Goal: Task Accomplishment & Management: Manage account settings

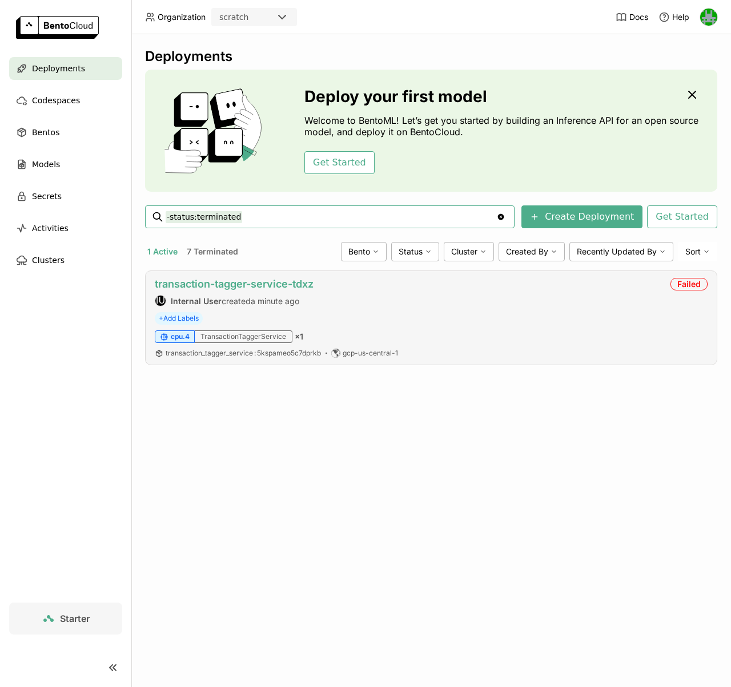
click at [278, 282] on link "transaction-tagger-service-tdxz" at bounding box center [234, 284] width 159 height 12
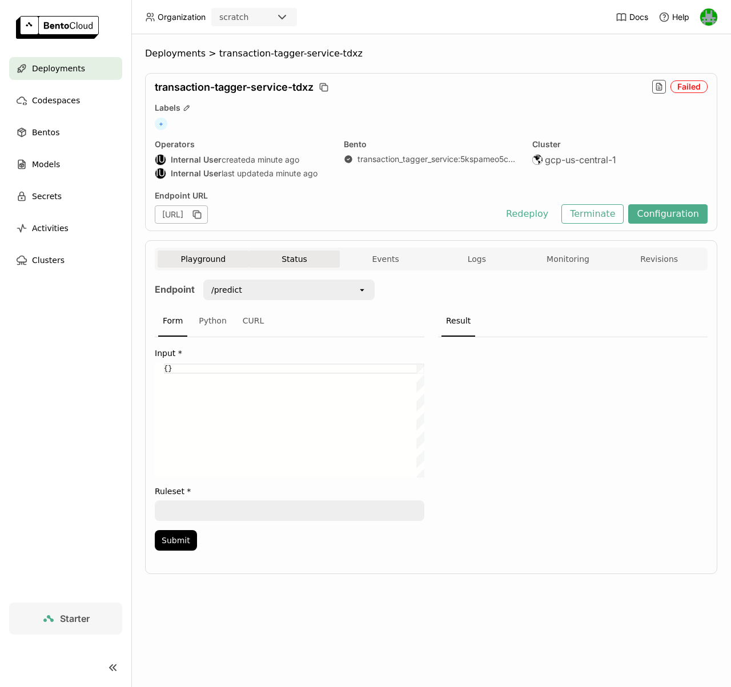
click at [293, 257] on button "Status" at bounding box center [294, 259] width 91 height 17
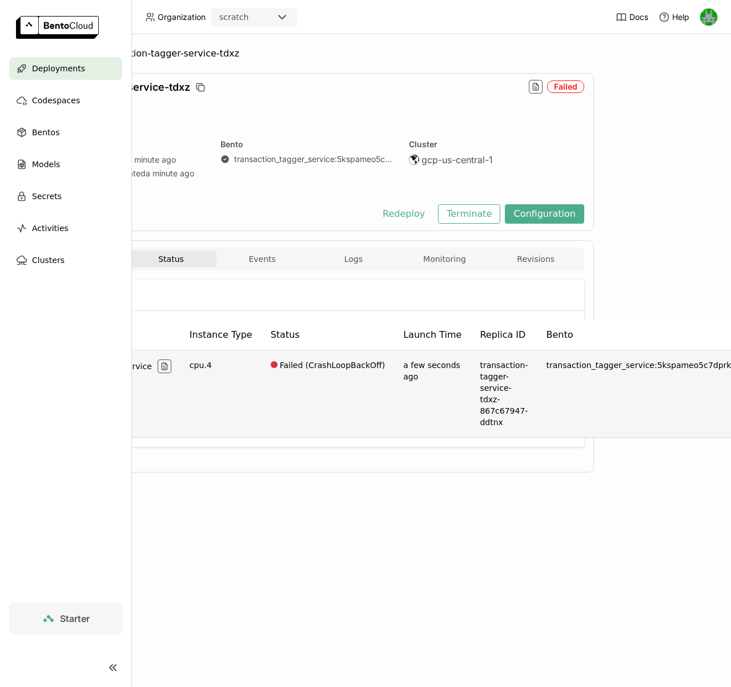
scroll to position [0, 30]
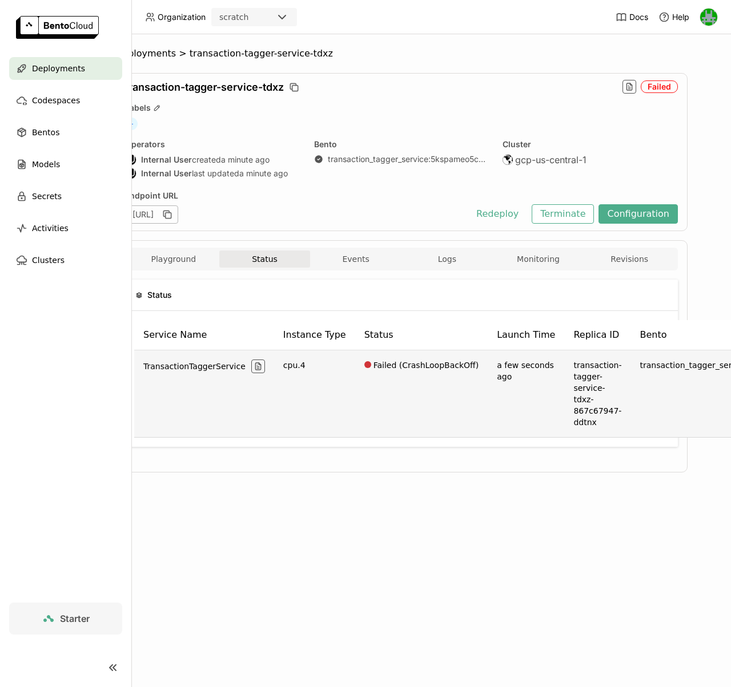
click at [400, 364] on td "Failed (CrashLoopBackOff)" at bounding box center [421, 394] width 133 height 87
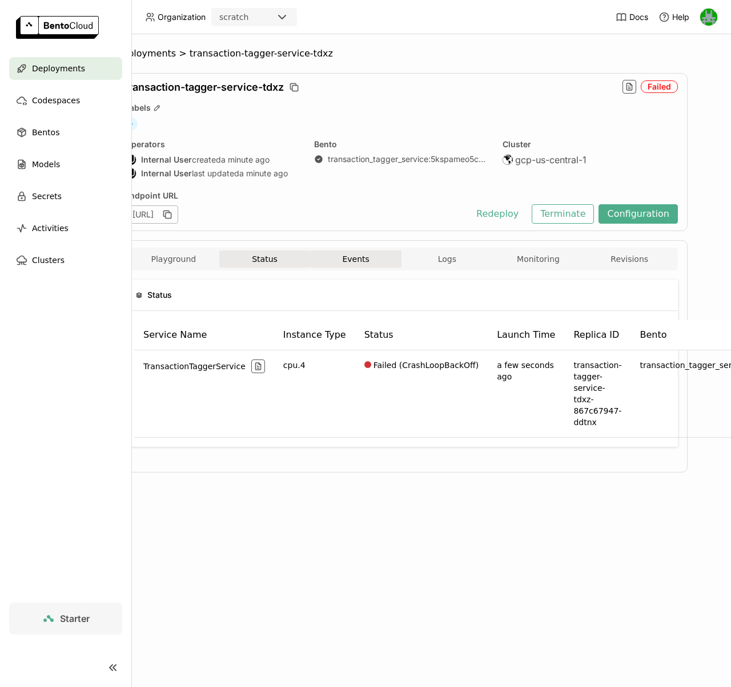
click at [358, 265] on button "Events" at bounding box center [355, 259] width 91 height 17
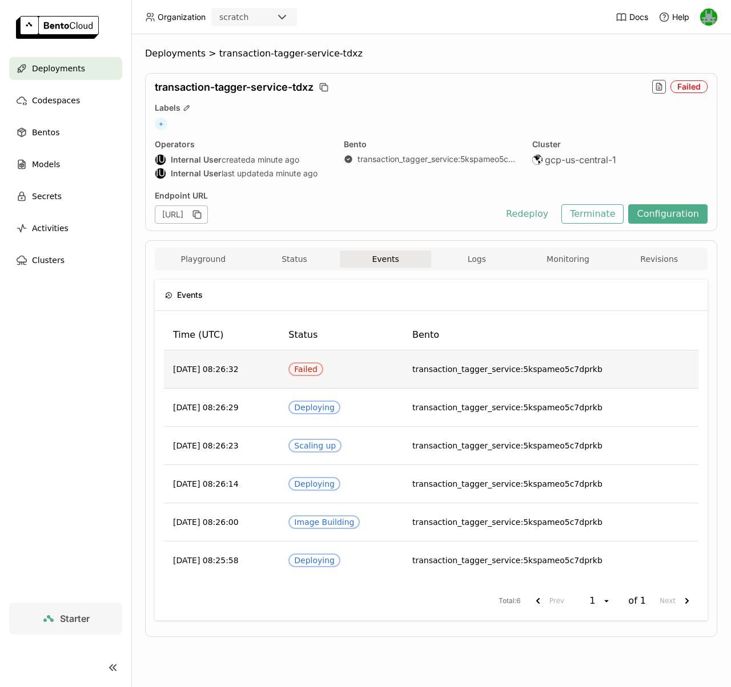
click at [317, 365] on div "Failed" at bounding box center [305, 369] width 23 height 9
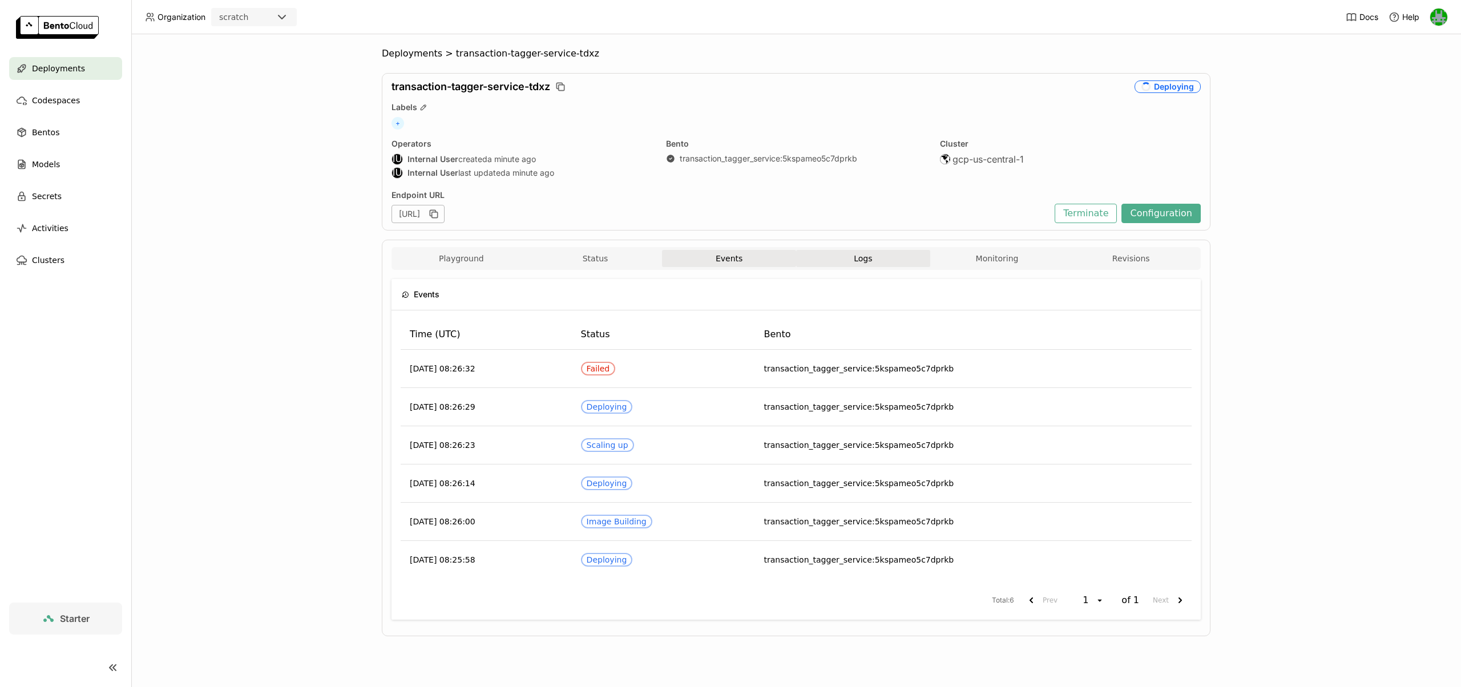
click at [730, 262] on button "Logs" at bounding box center [863, 258] width 134 height 17
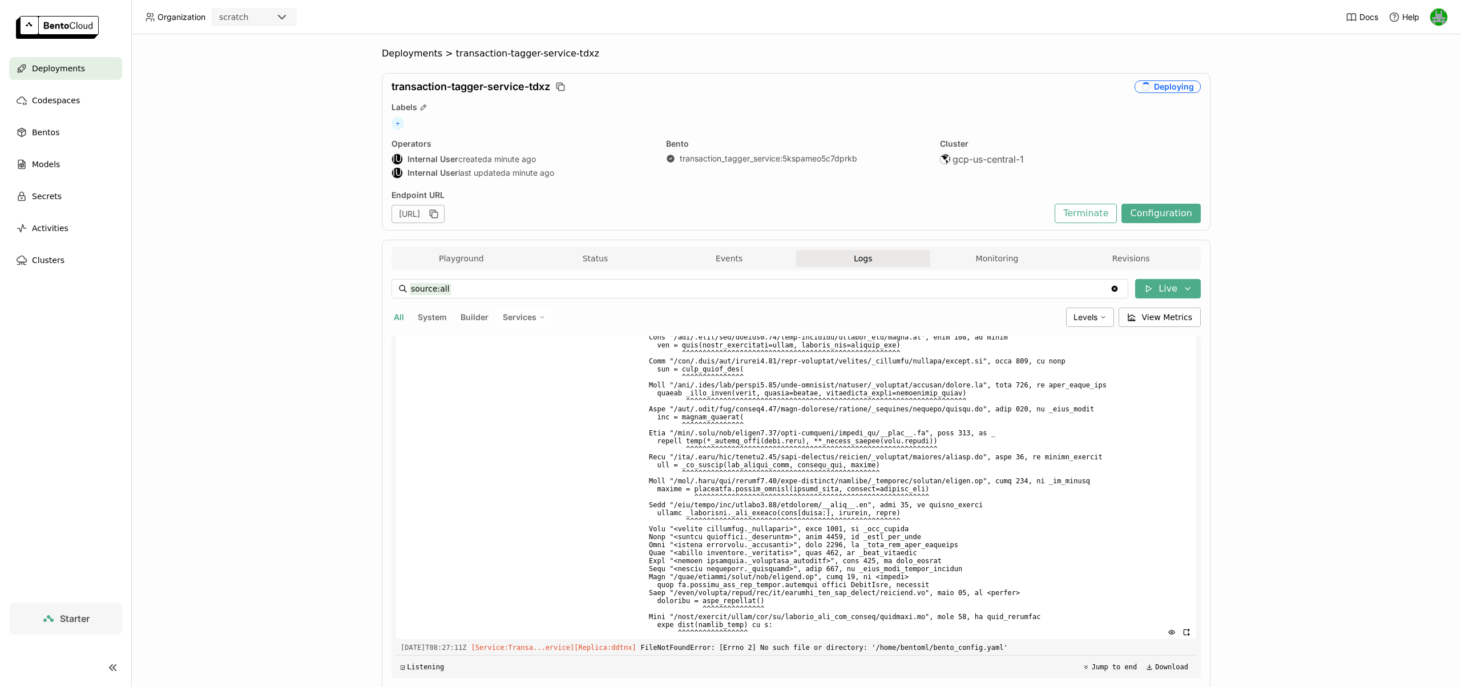
scroll to position [4194, 0]
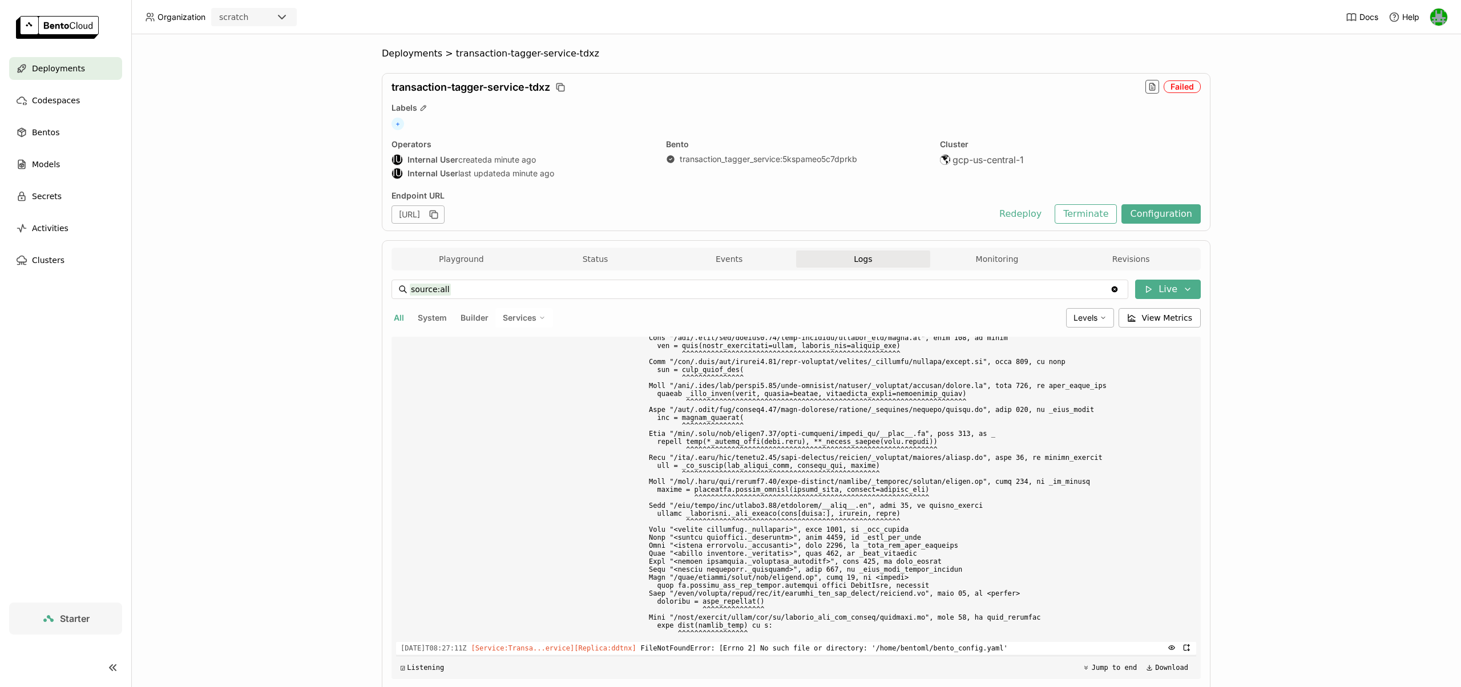
click at [730, 650] on span "FileNotFoundError: [Errno 2] No such file or directory: '/home/bentoml/bento_co…" at bounding box center [916, 648] width 551 height 13
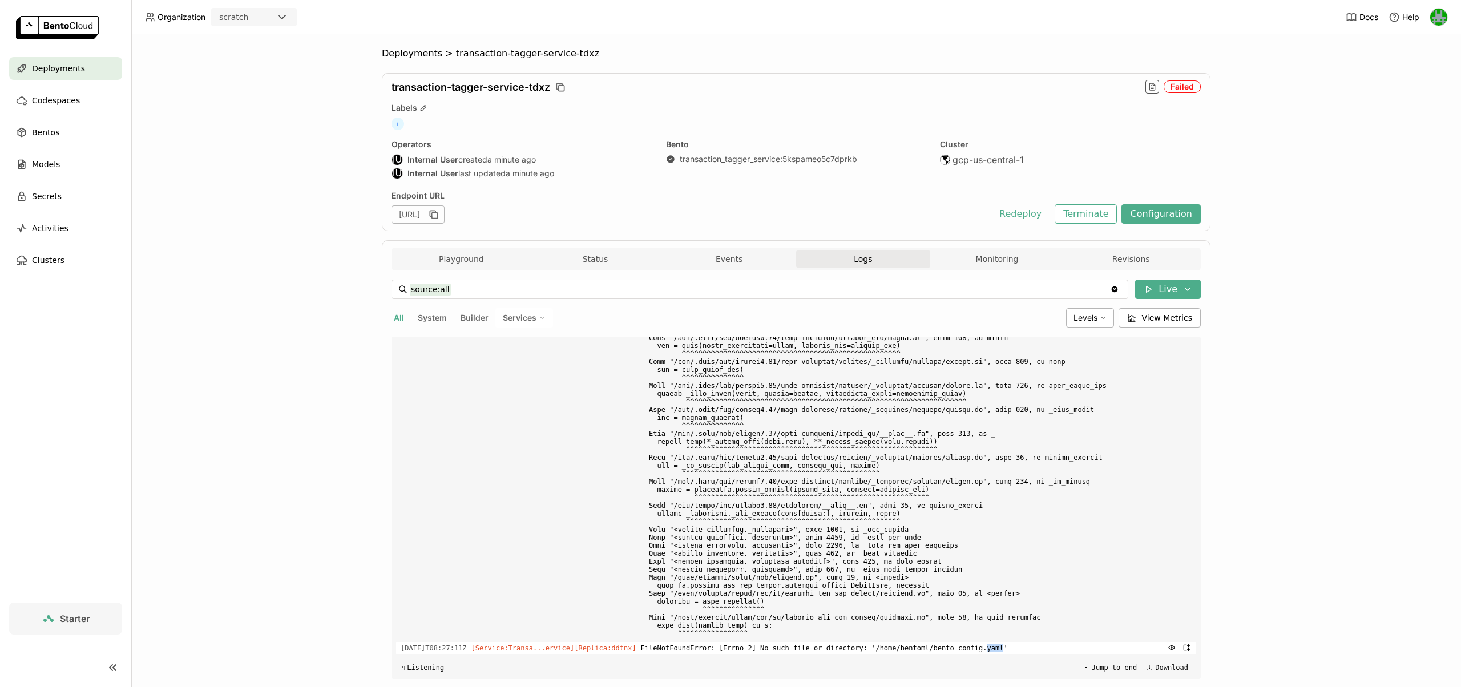
click at [730, 650] on span "FileNotFoundError: [Errno 2] No such file or directory: '/home/bentoml/bento_co…" at bounding box center [916, 648] width 551 height 13
click at [730, 651] on span "FileNotFoundError: [Errno 2] No such file or directory: '/home/bentoml/bento_co…" at bounding box center [916, 648] width 551 height 13
drag, startPoint x: 951, startPoint y: 649, endPoint x: 1020, endPoint y: 649, distance: 68.5
click at [730, 649] on span "FileNotFoundError: [Errno 2] No such file or directory: '/home/bentoml/bento_co…" at bounding box center [916, 648] width 551 height 13
copy span "bento_config.yaml"
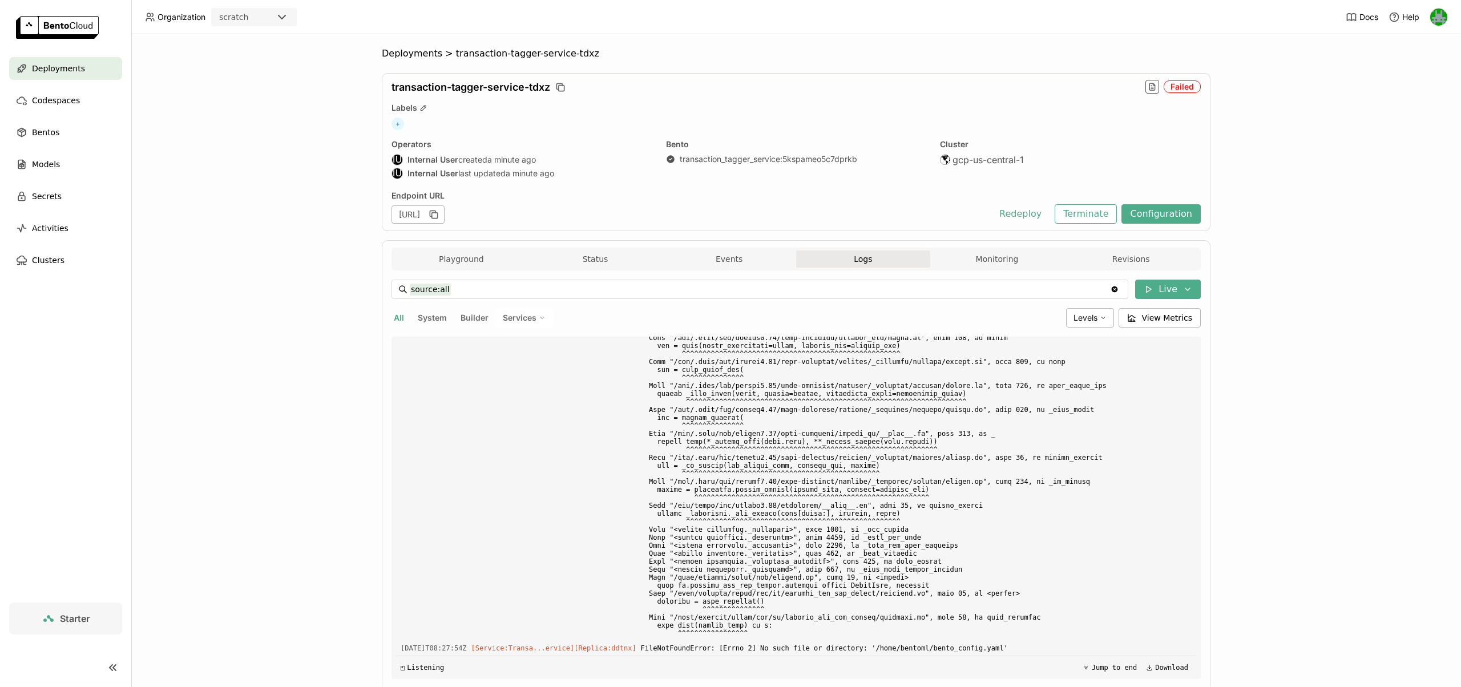
scroll to position [4803, 0]
click at [730, 211] on button "Configuration" at bounding box center [1161, 213] width 79 height 19
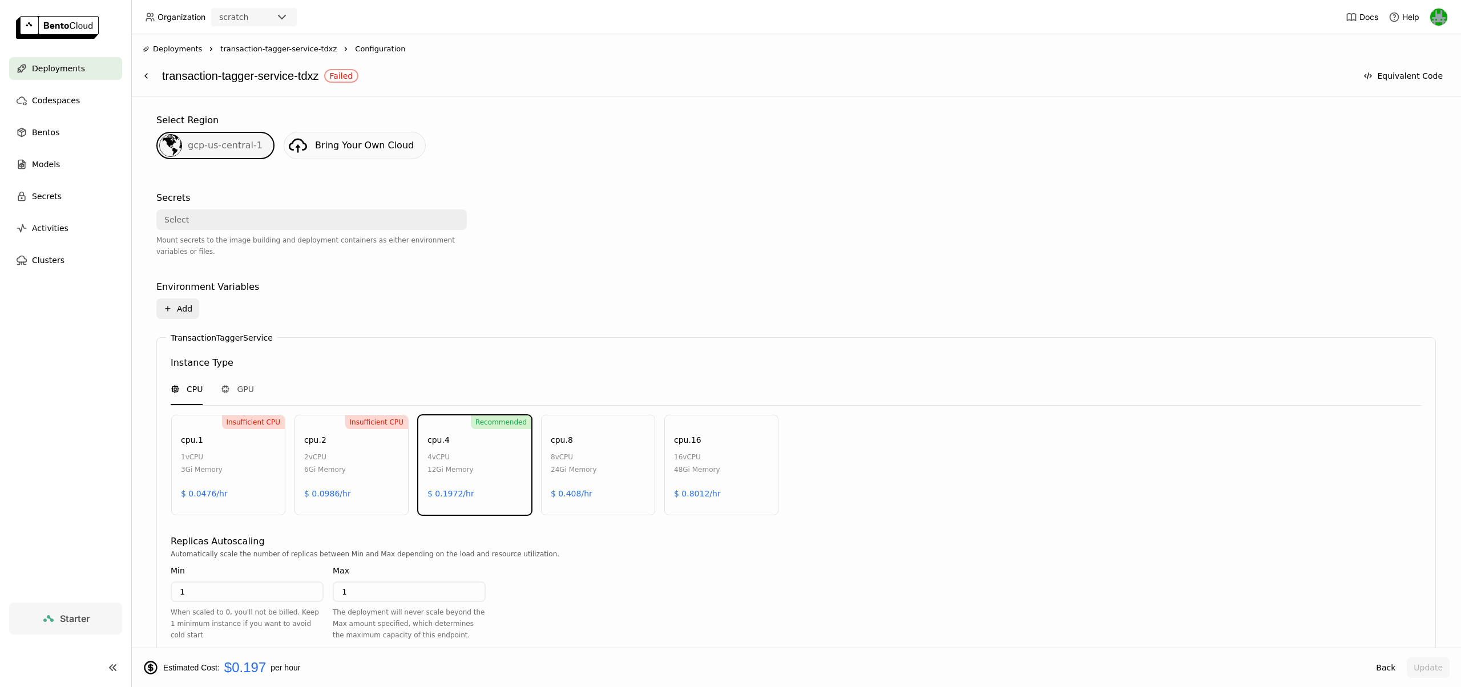
scroll to position [388, 0]
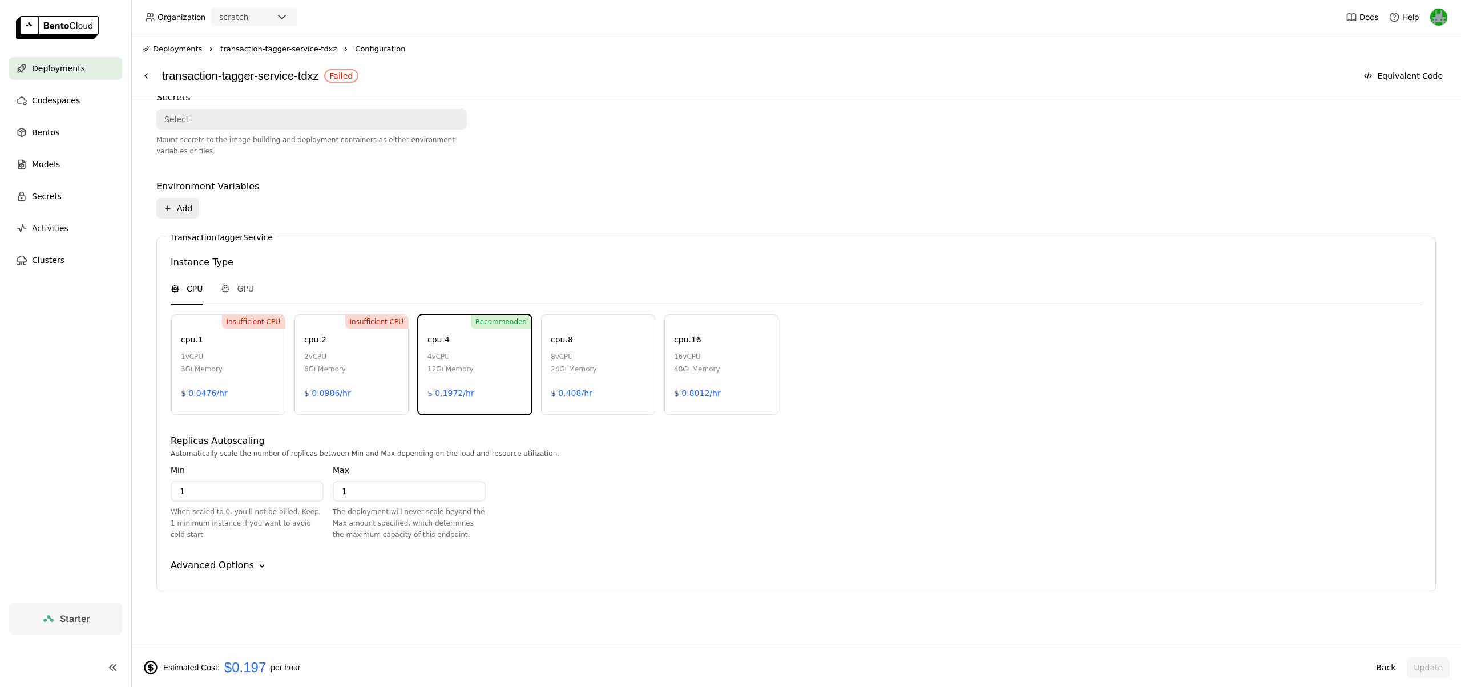
click at [240, 571] on div "Advanced Options" at bounding box center [212, 566] width 83 height 14
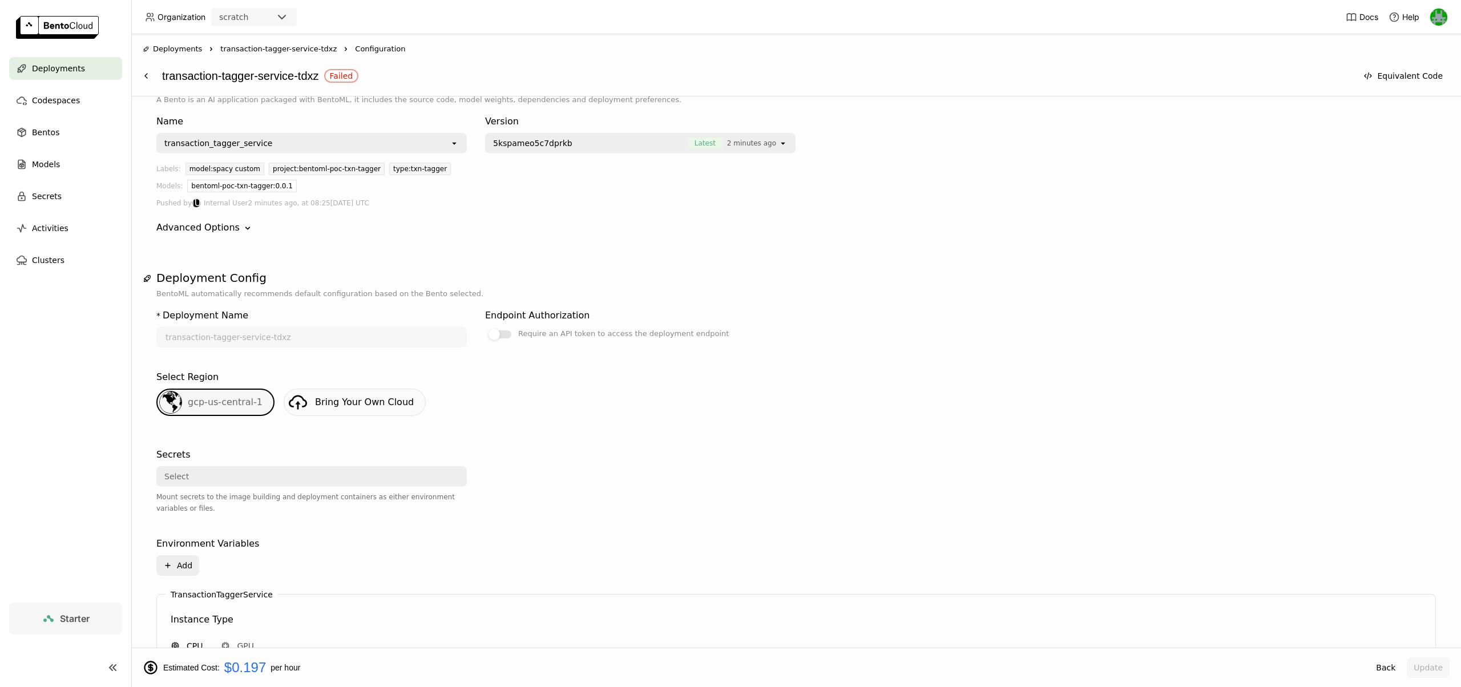
scroll to position [0, 0]
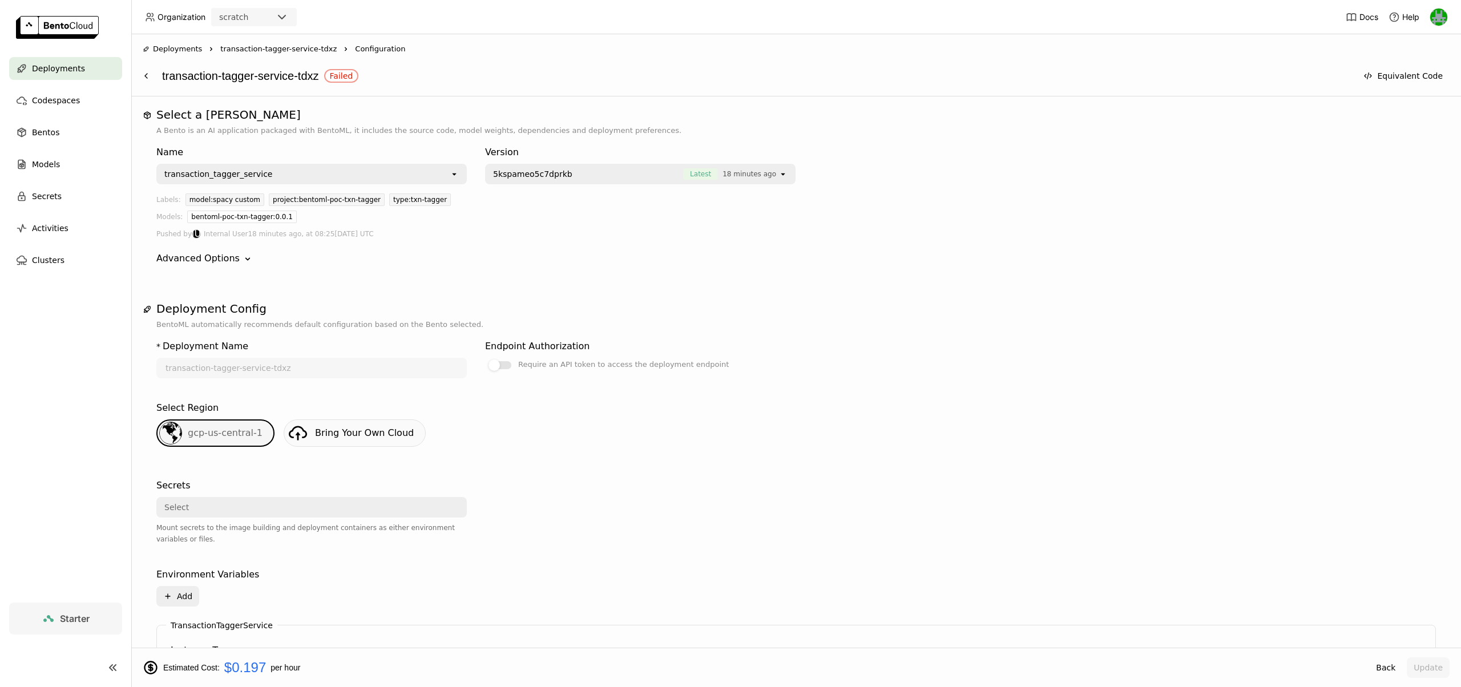
click at [80, 64] on div "Deployments" at bounding box center [65, 68] width 113 height 23
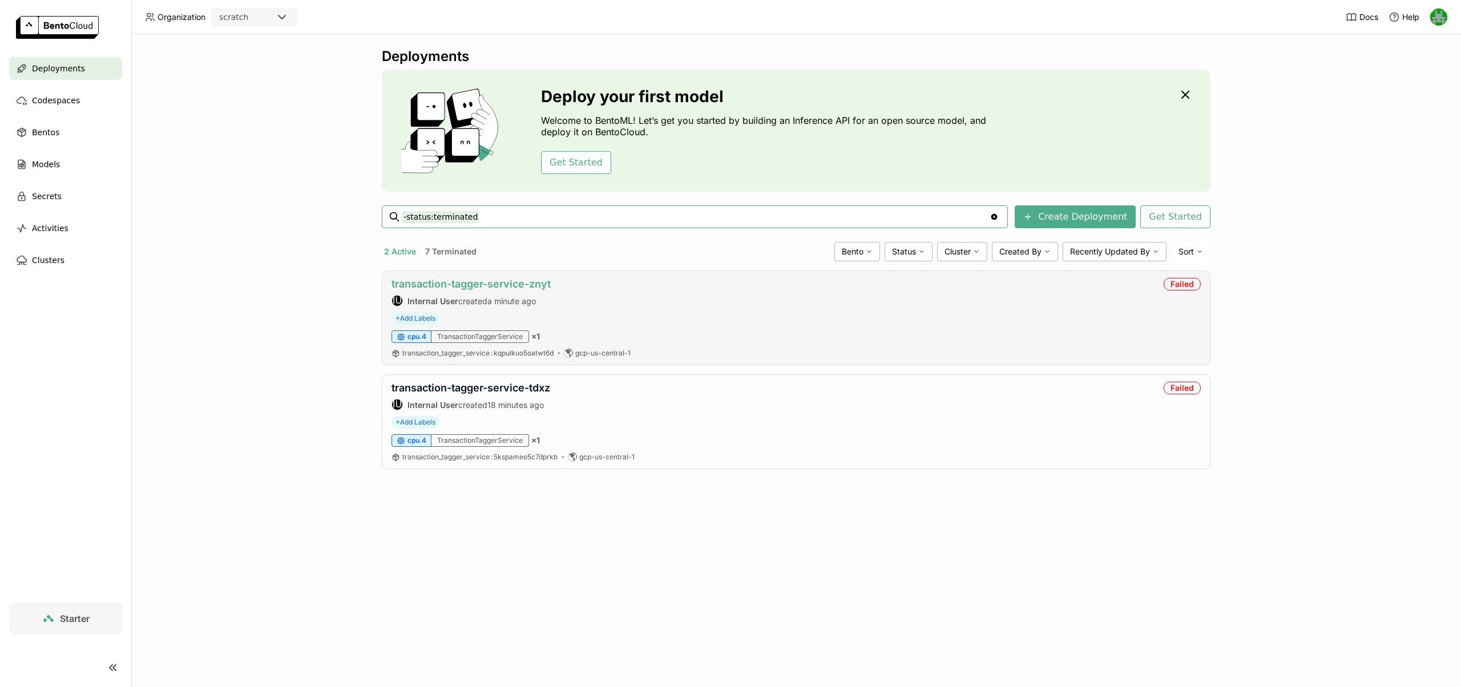
click at [452, 279] on link "transaction-tagger-service-znyt" at bounding box center [471, 284] width 159 height 12
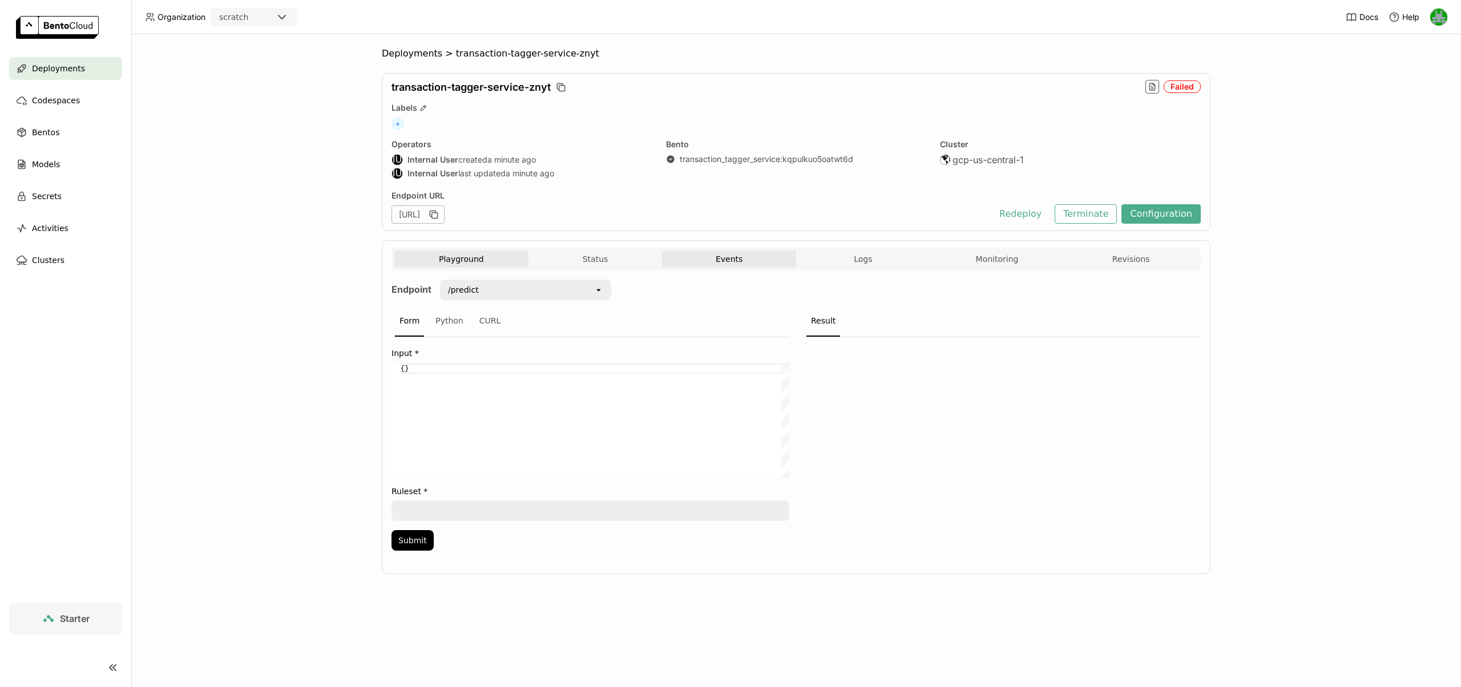
click at [726, 261] on button "Events" at bounding box center [729, 259] width 134 height 17
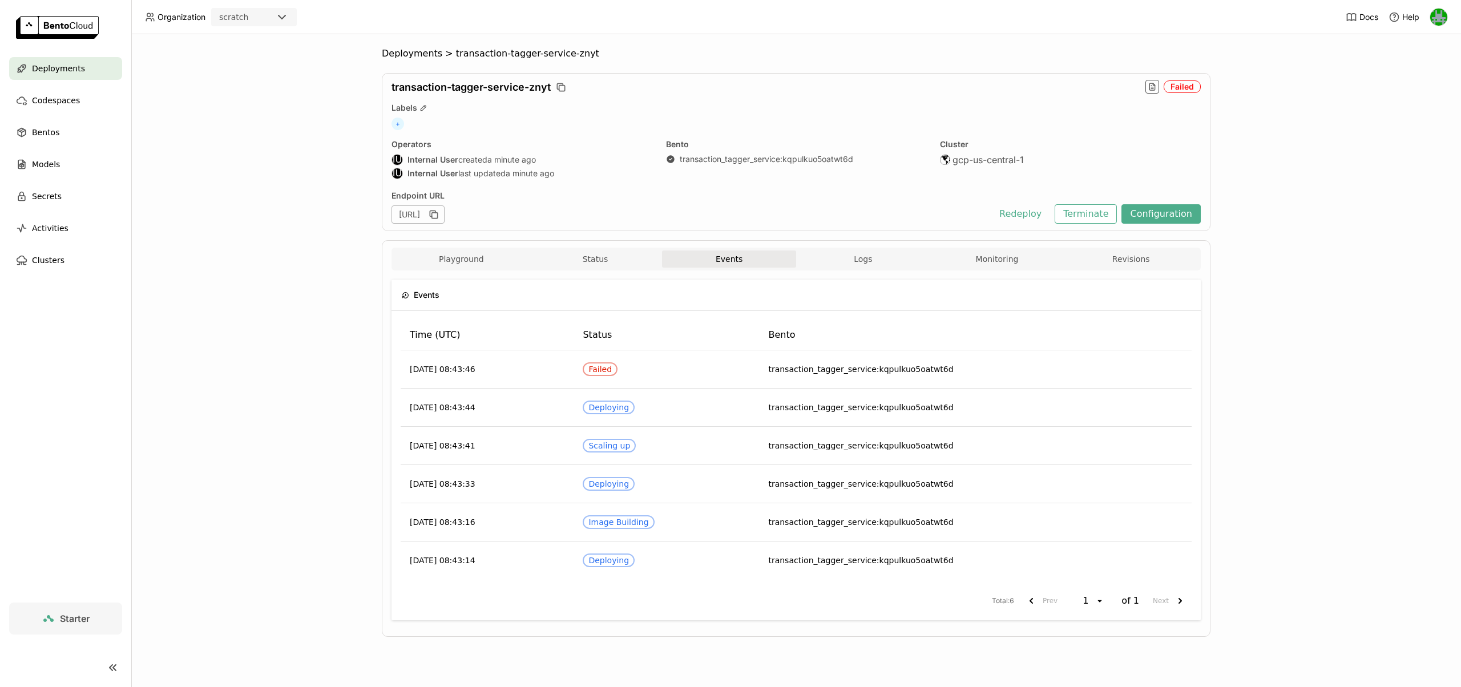
click at [730, 269] on div "Playground Status Events Logs Monitoring Revisions" at bounding box center [796, 261] width 804 height 20
click at [730, 265] on button "Logs" at bounding box center [863, 259] width 134 height 17
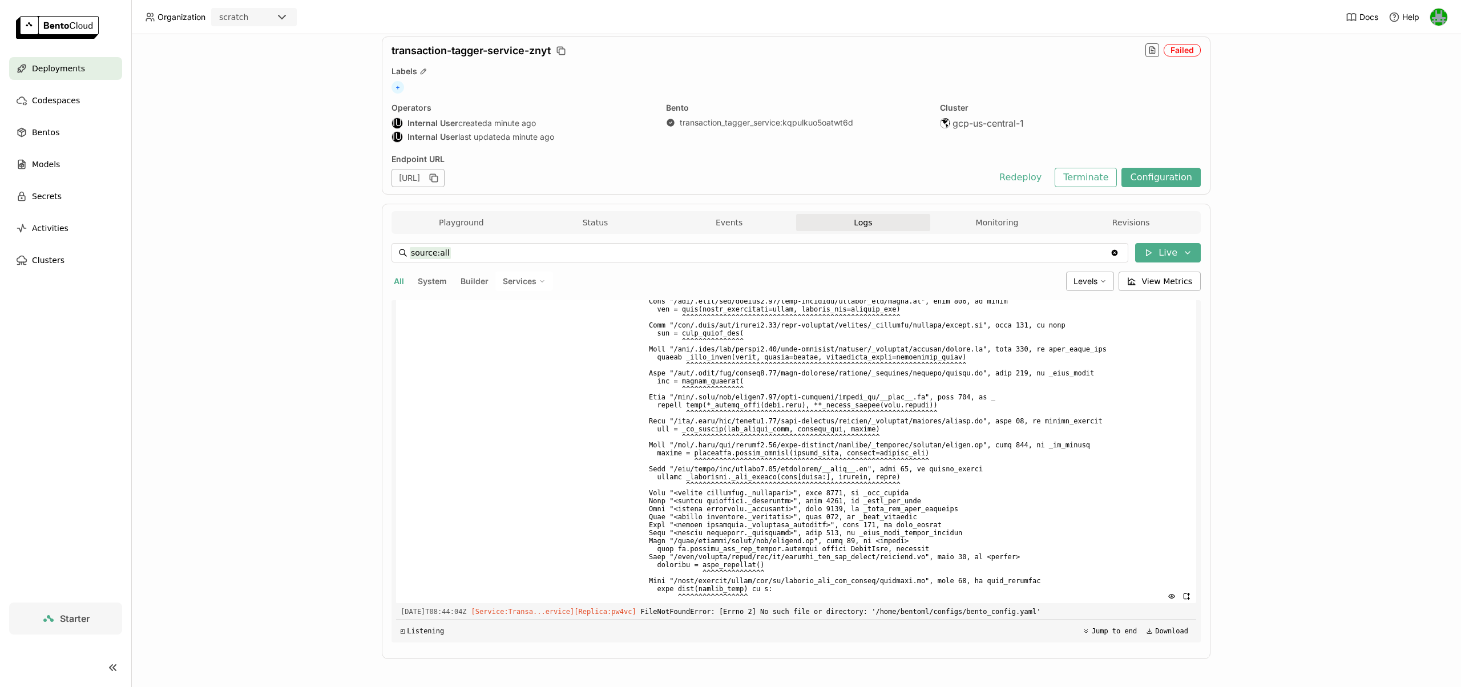
scroll to position [39, 0]
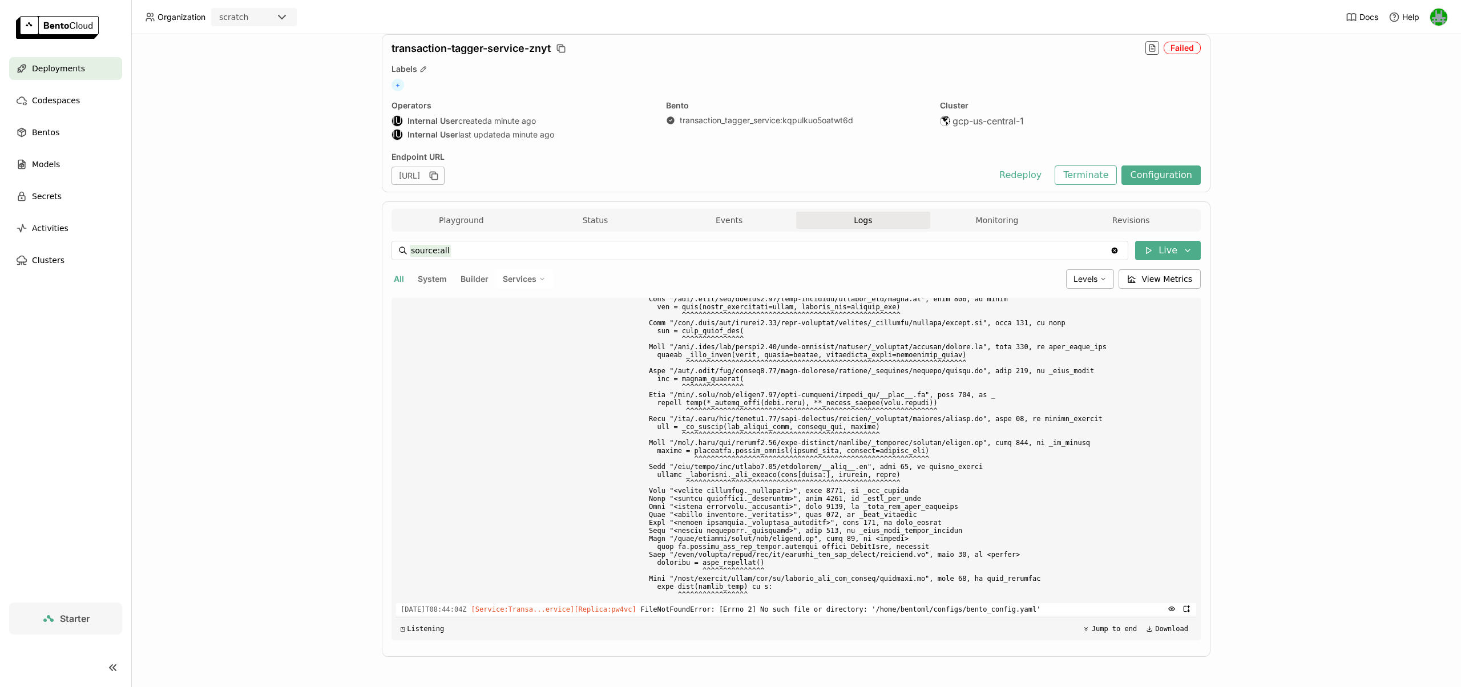
click at [730, 610] on span "FileNotFoundError: [Errno 2] No such file or directory: '/home/bentoml/configs/…" at bounding box center [916, 609] width 551 height 13
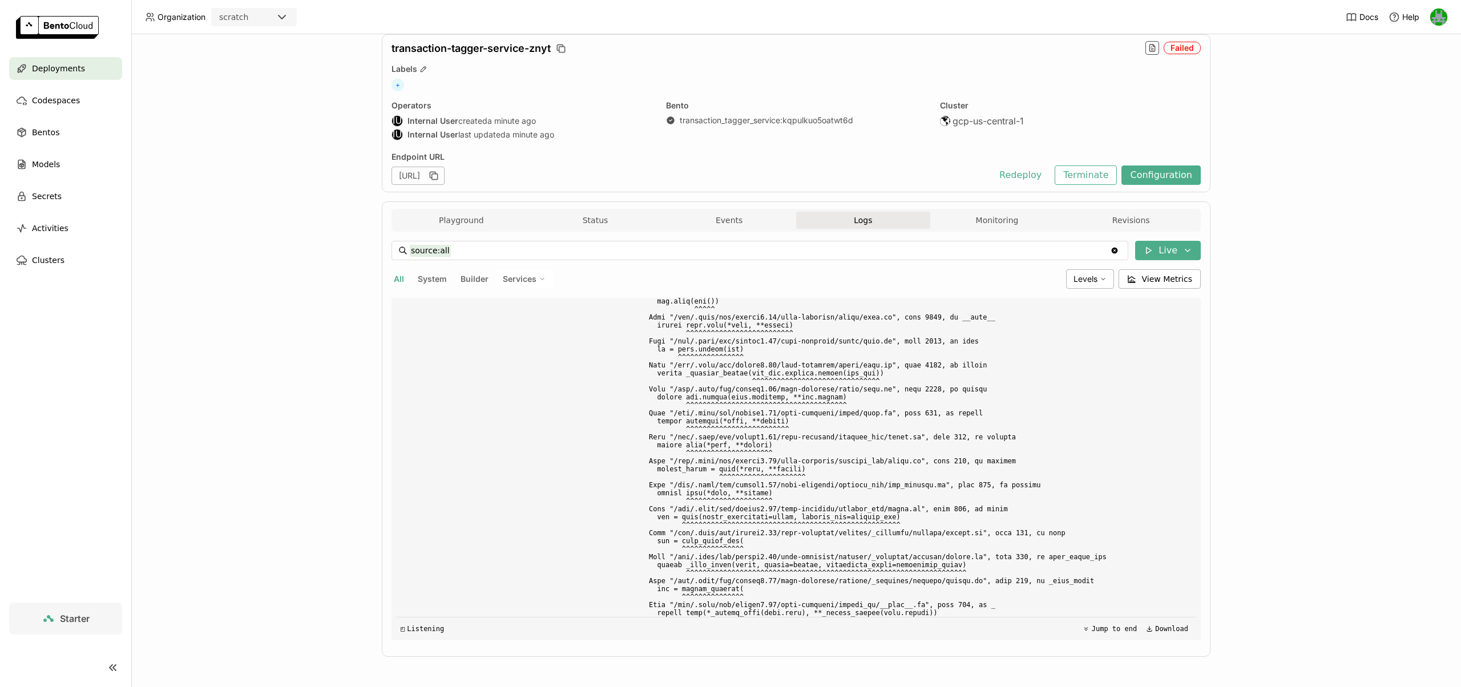
scroll to position [2414, 0]
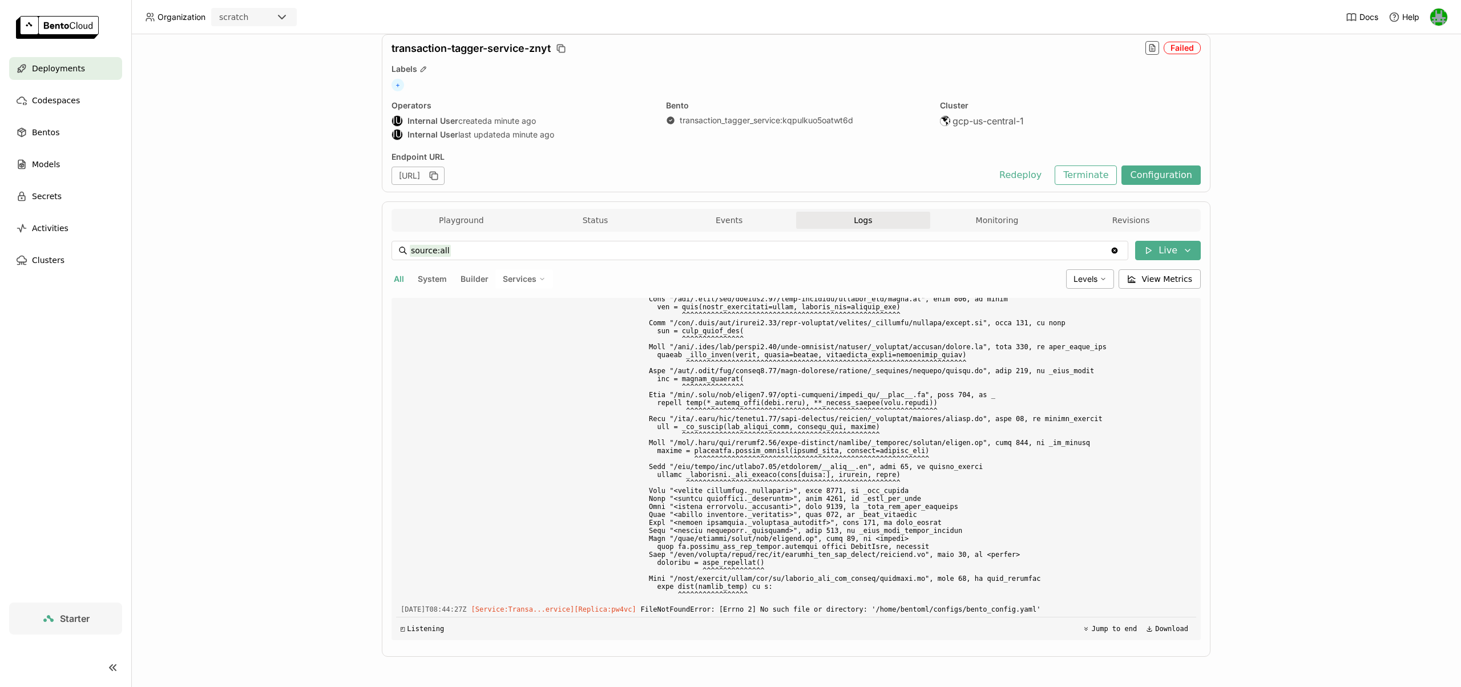
scroll to position [39, 0]
click at [730, 609] on span "FileNotFoundError: [Errno 2] No such file or directory: '/home/bentoml/configs/…" at bounding box center [916, 609] width 551 height 13
click at [730, 608] on span "FileNotFoundError: [Errno 2] No such file or directory: '/home/bentoml/configs/…" at bounding box center [916, 609] width 551 height 13
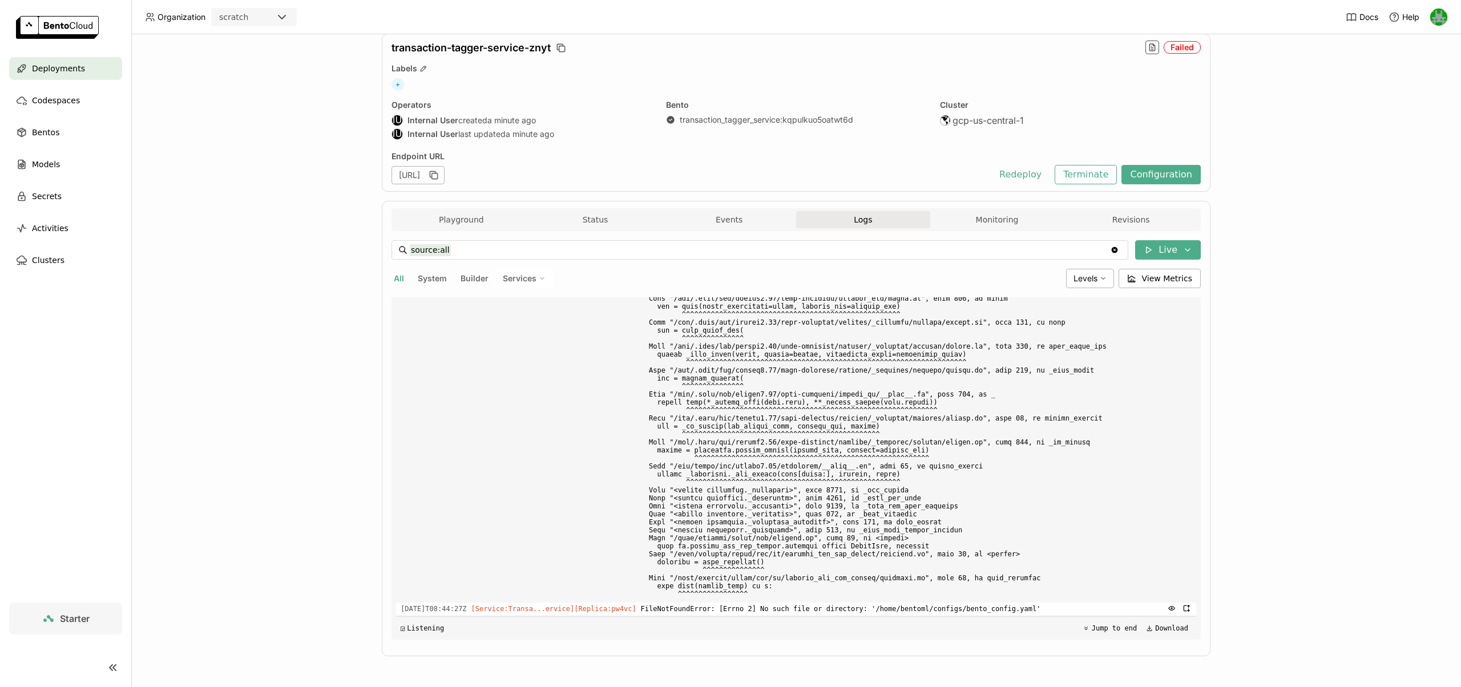
click at [730, 608] on span "FileNotFoundError: [Errno 2] No such file or directory: '/home/bentoml/configs/…" at bounding box center [916, 609] width 551 height 13
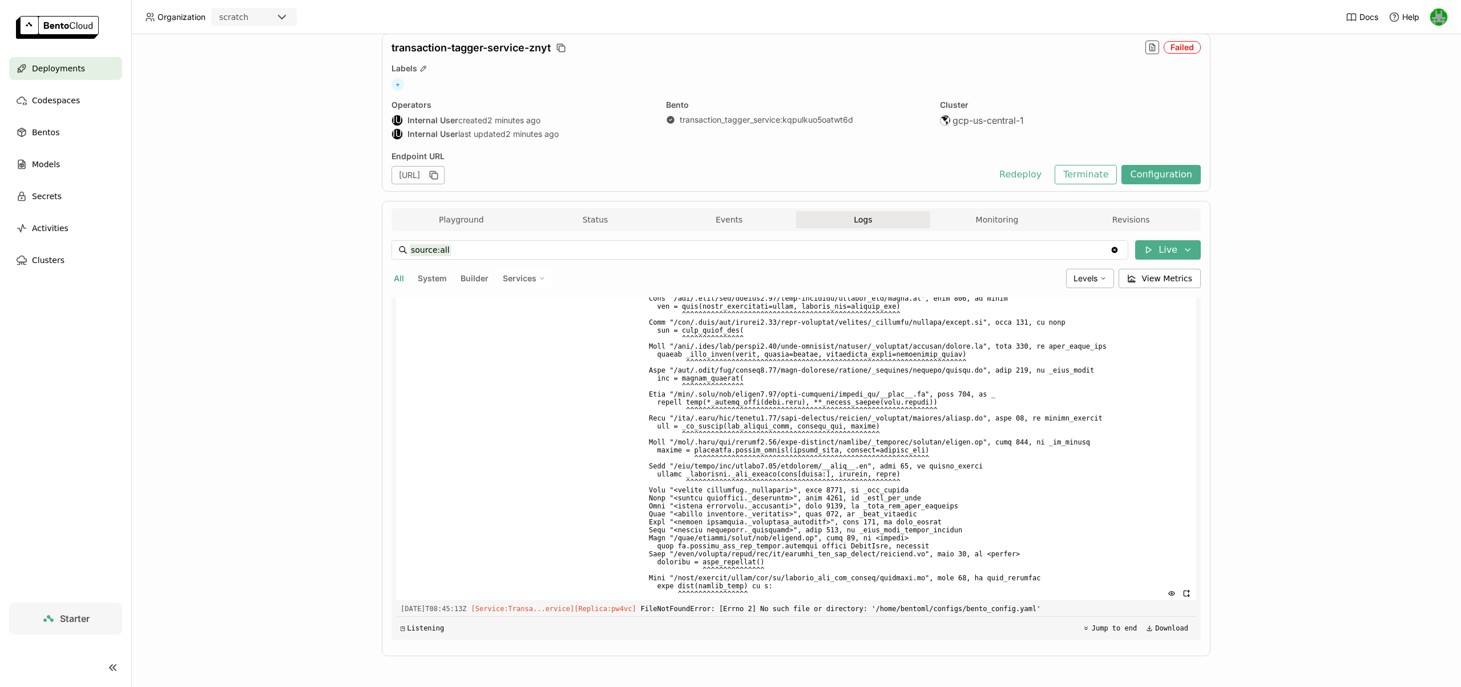
scroll to position [4802, 0]
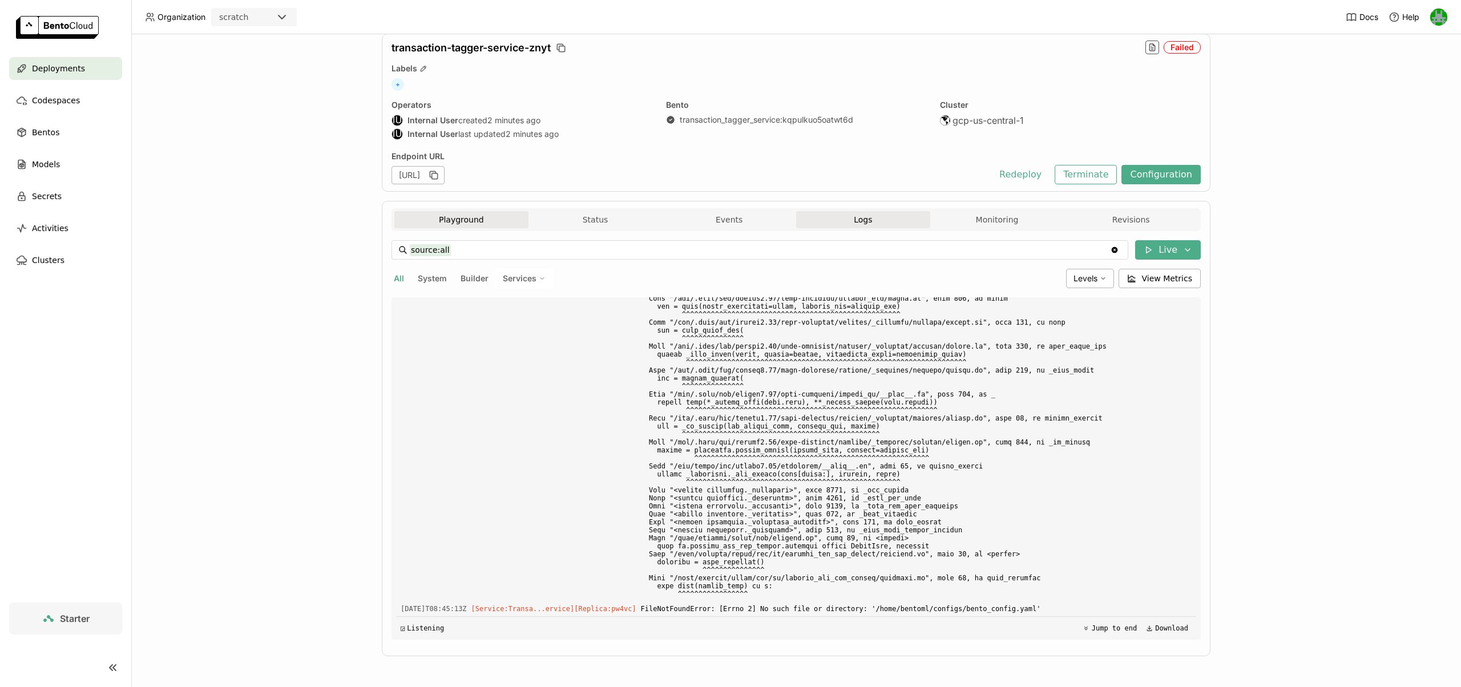
click at [476, 216] on button "Playground" at bounding box center [461, 219] width 134 height 17
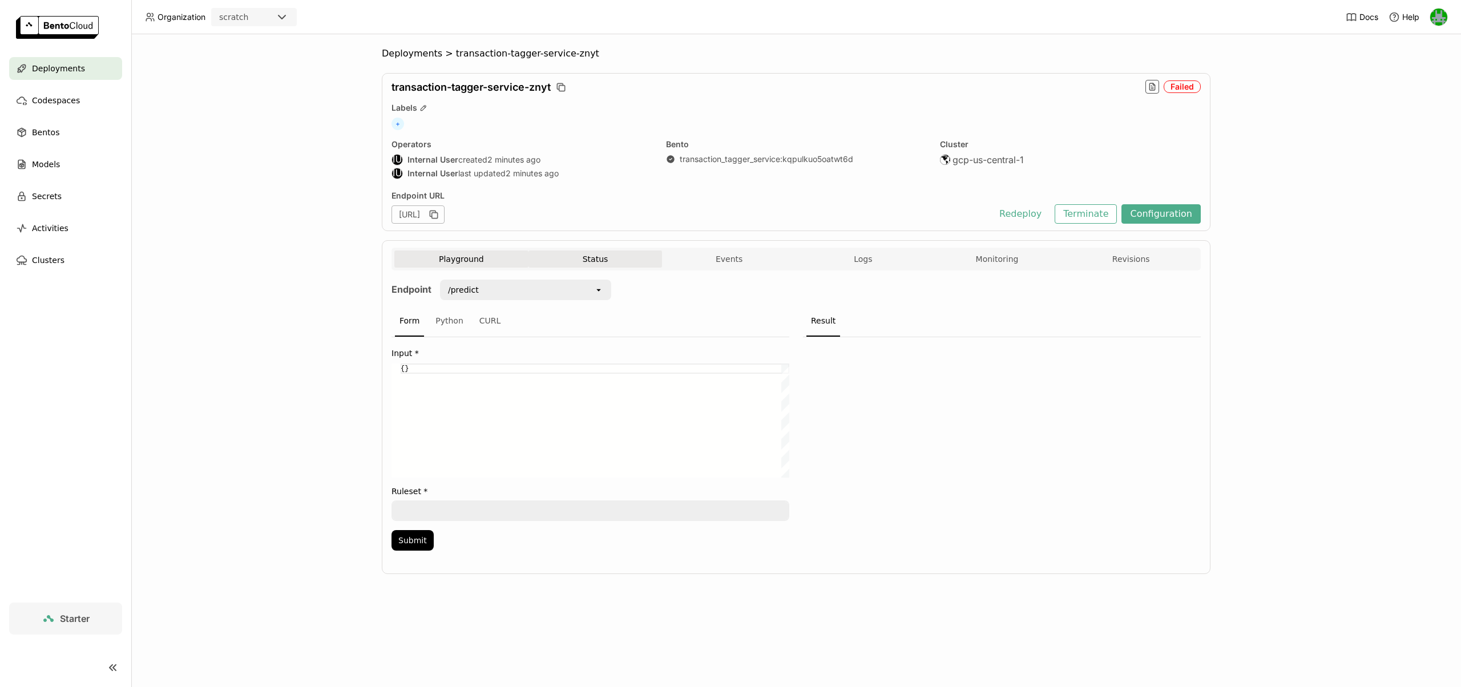
click at [591, 251] on button "Status" at bounding box center [596, 259] width 134 height 17
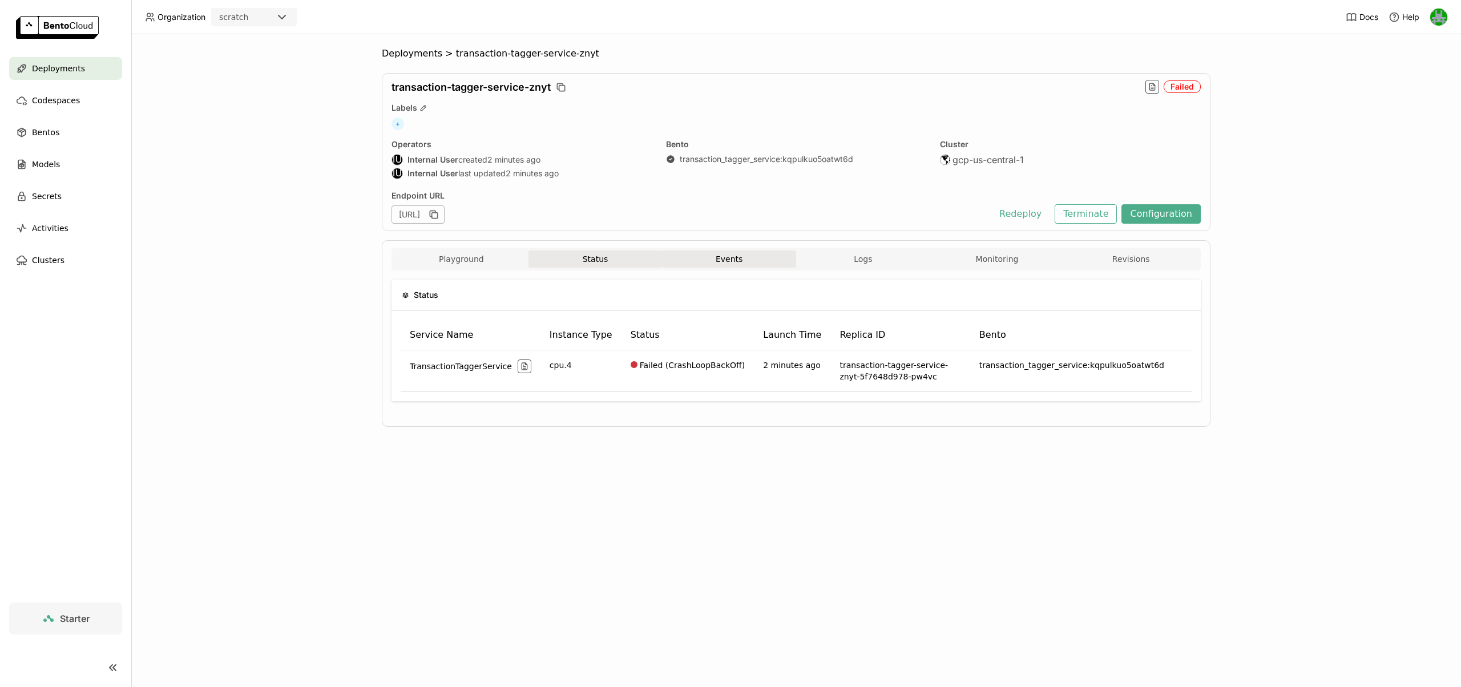
click at [721, 265] on button "Events" at bounding box center [729, 259] width 134 height 17
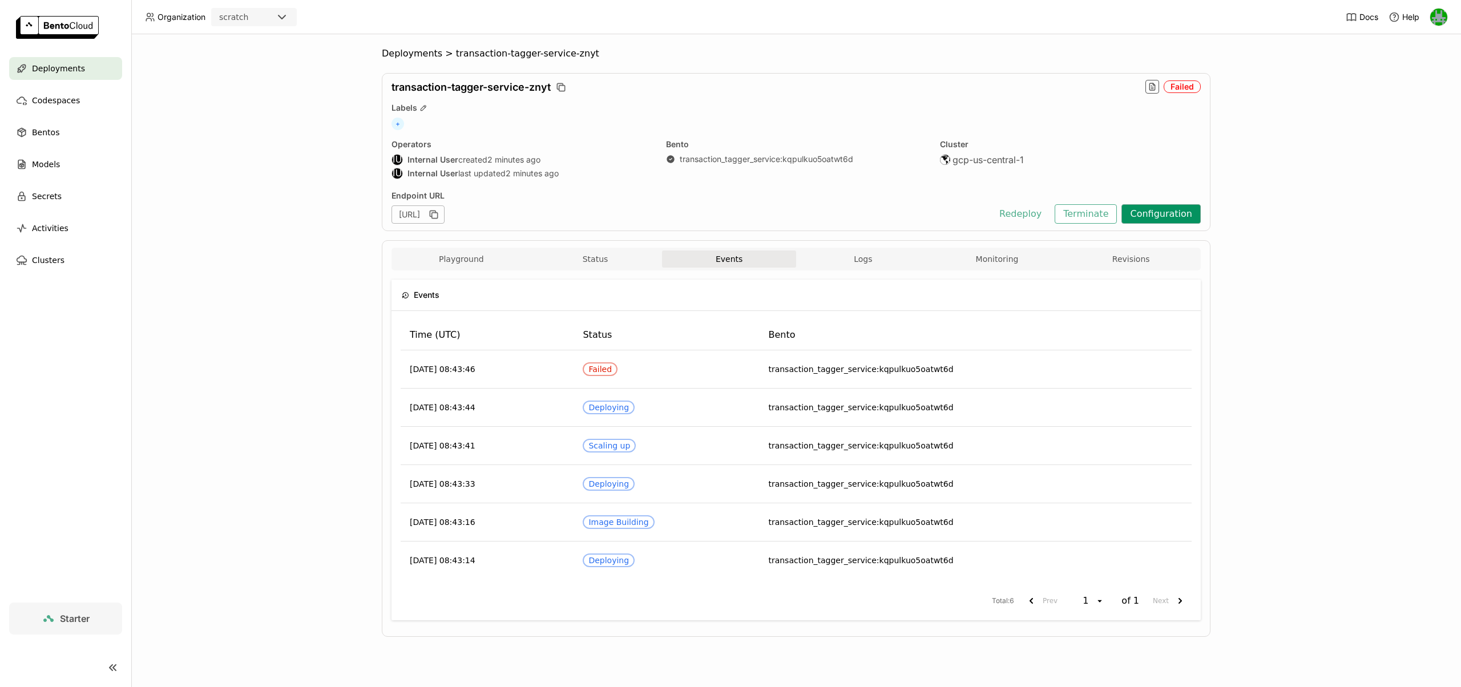
click at [730, 217] on button "Configuration" at bounding box center [1161, 213] width 79 height 19
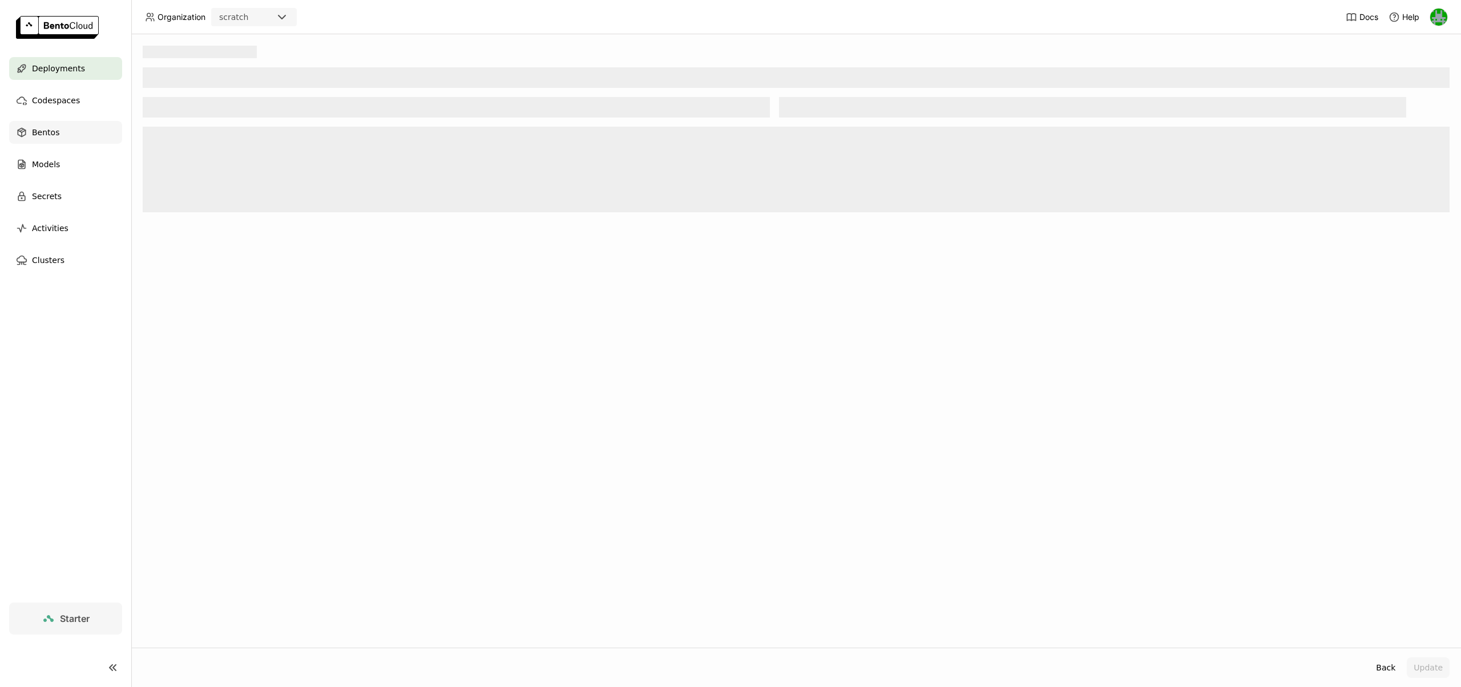
click at [54, 127] on span "Bentos" at bounding box center [45, 133] width 27 height 14
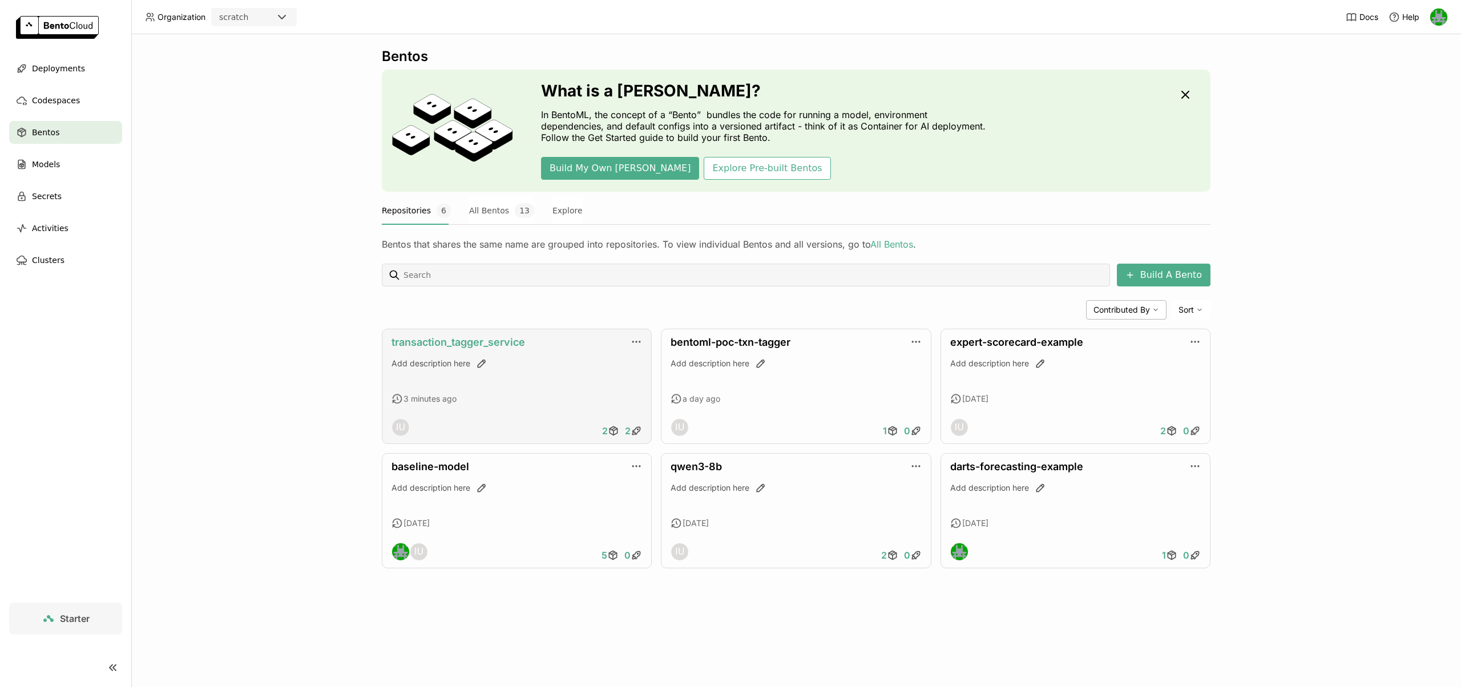
click at [462, 347] on link "transaction_tagger_service" at bounding box center [459, 342] width 134 height 12
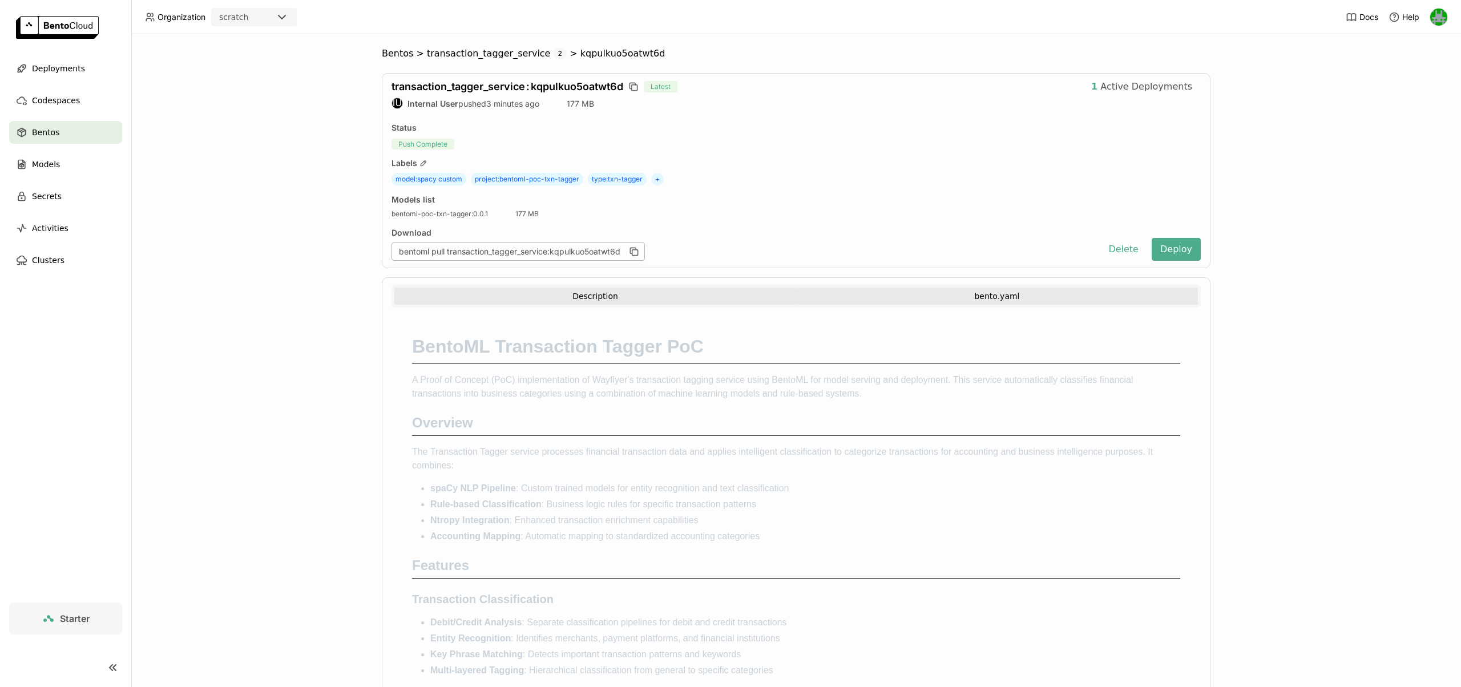
click at [730, 299] on button "bento.yaml" at bounding box center [997, 296] width 402 height 17
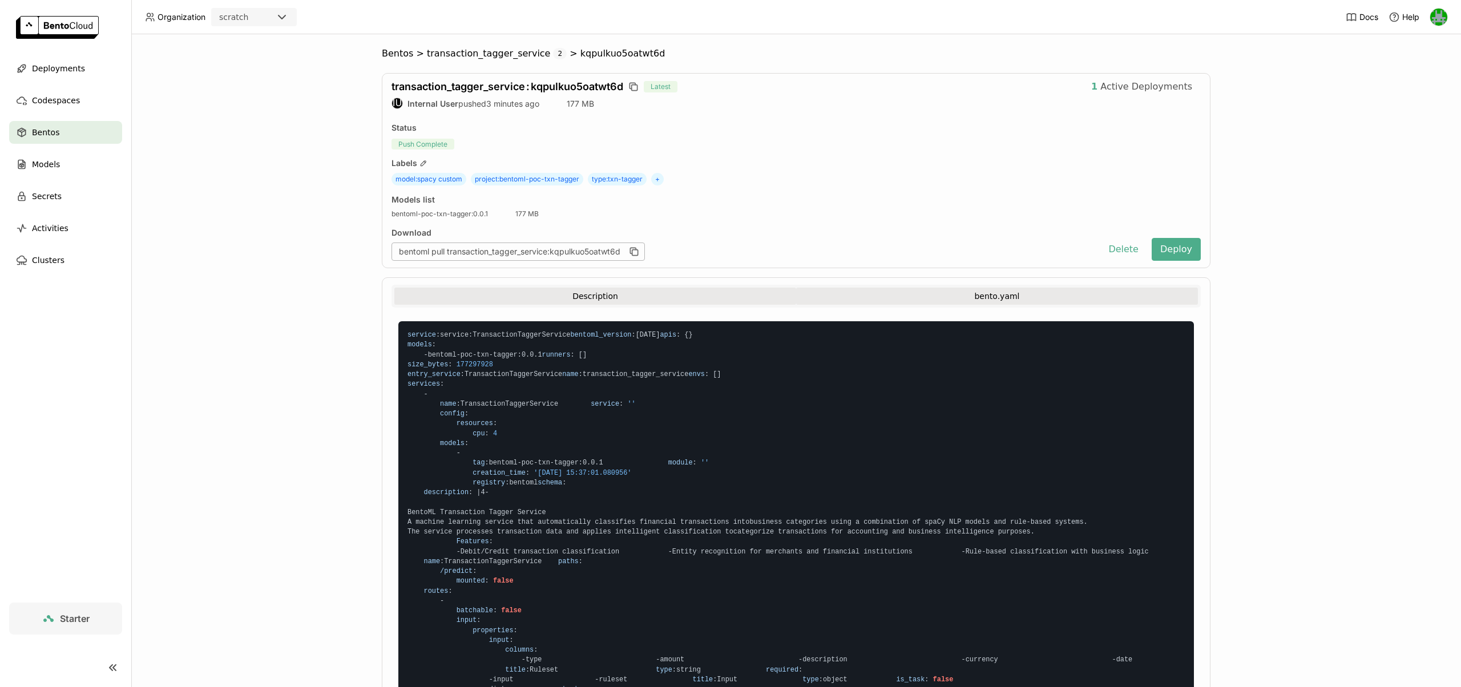
click at [561, 297] on button "Description" at bounding box center [595, 296] width 402 height 17
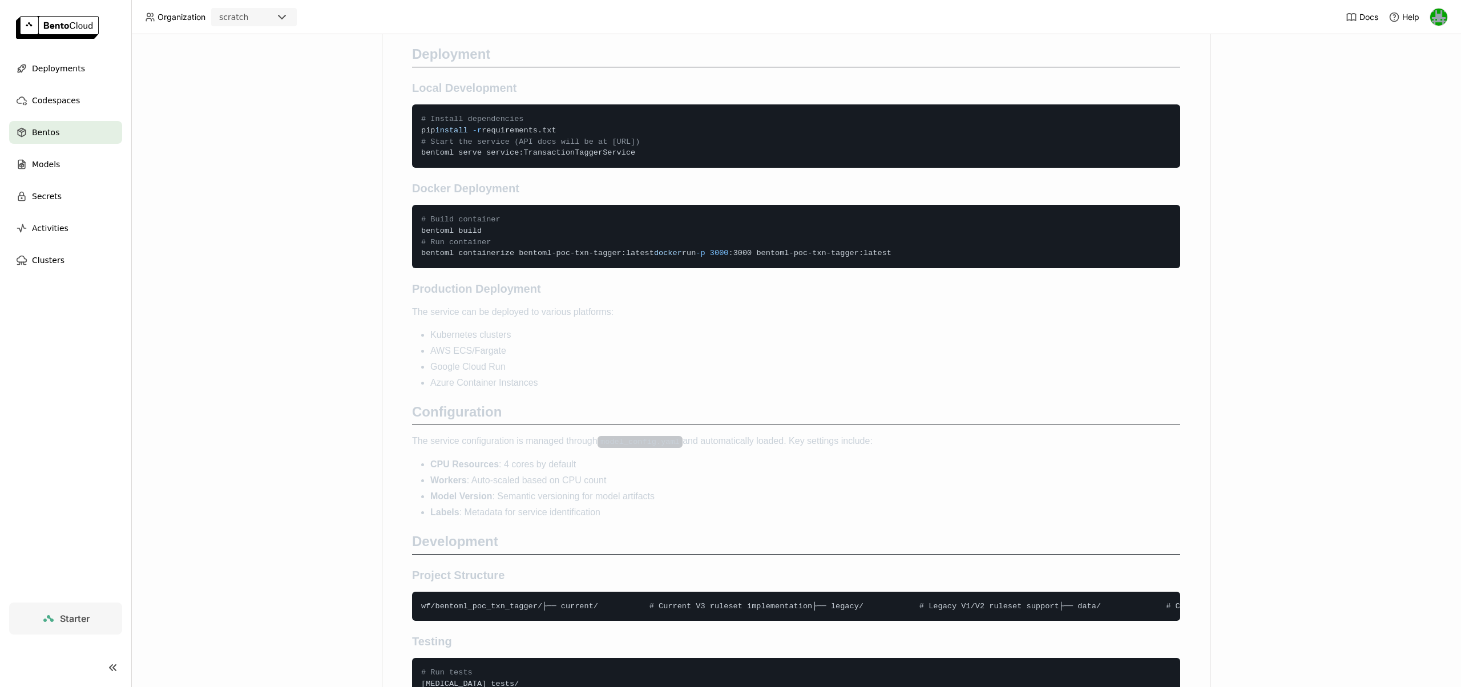
scroll to position [1855, 0]
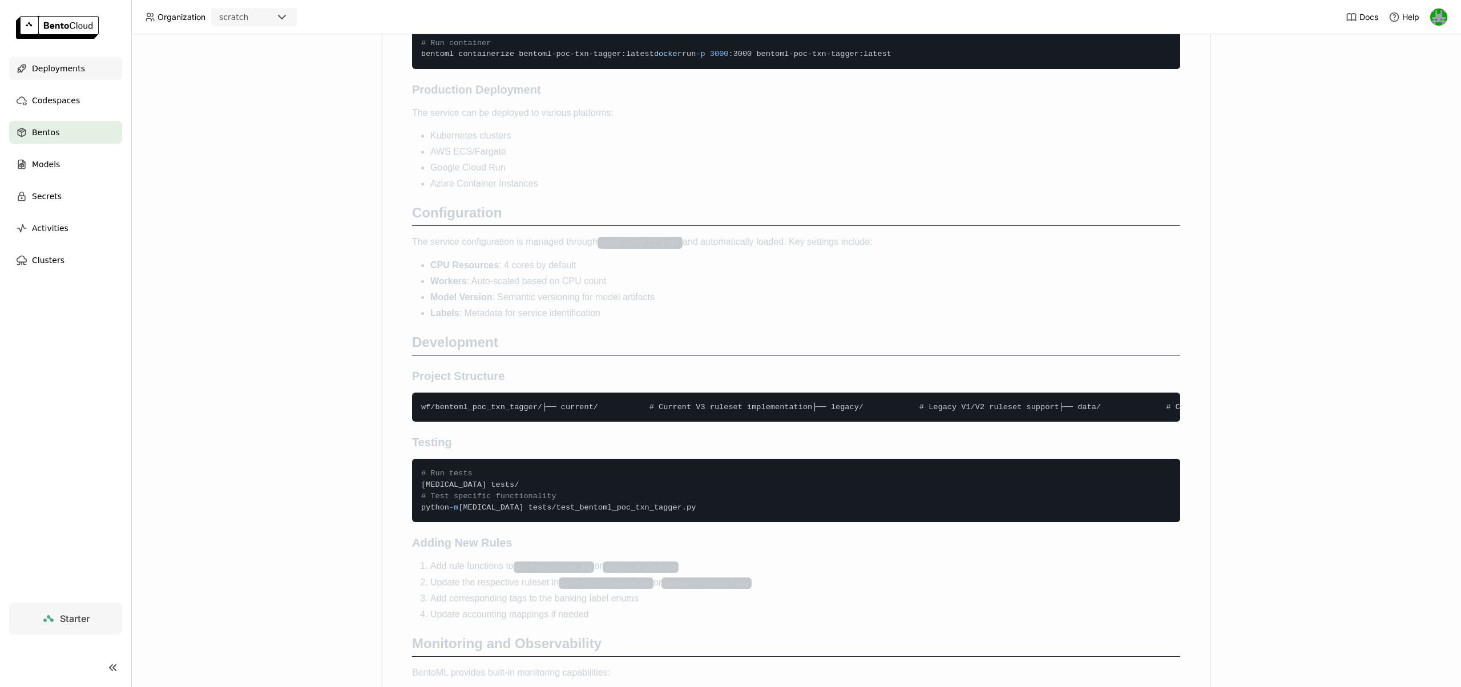
click at [40, 73] on span "Deployments" at bounding box center [58, 69] width 53 height 14
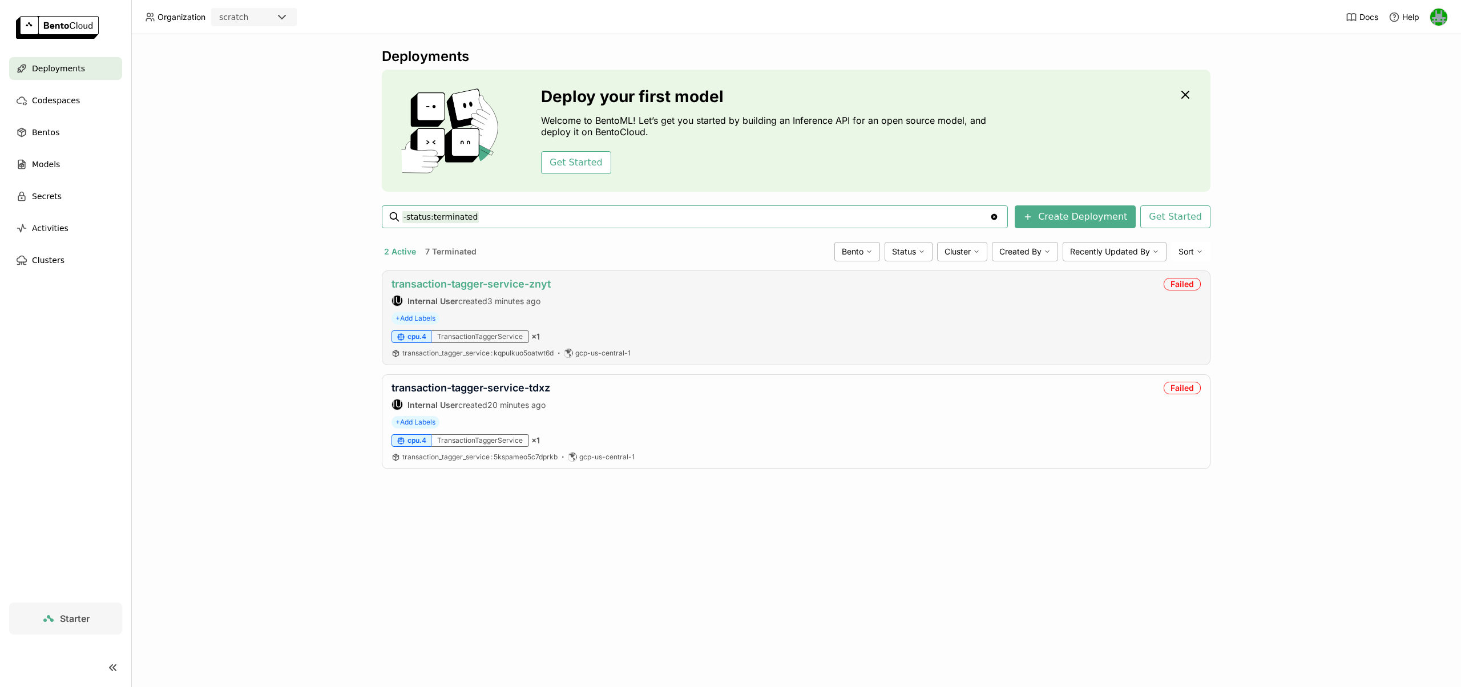
click at [483, 283] on link "transaction-tagger-service-znyt" at bounding box center [471, 284] width 159 height 12
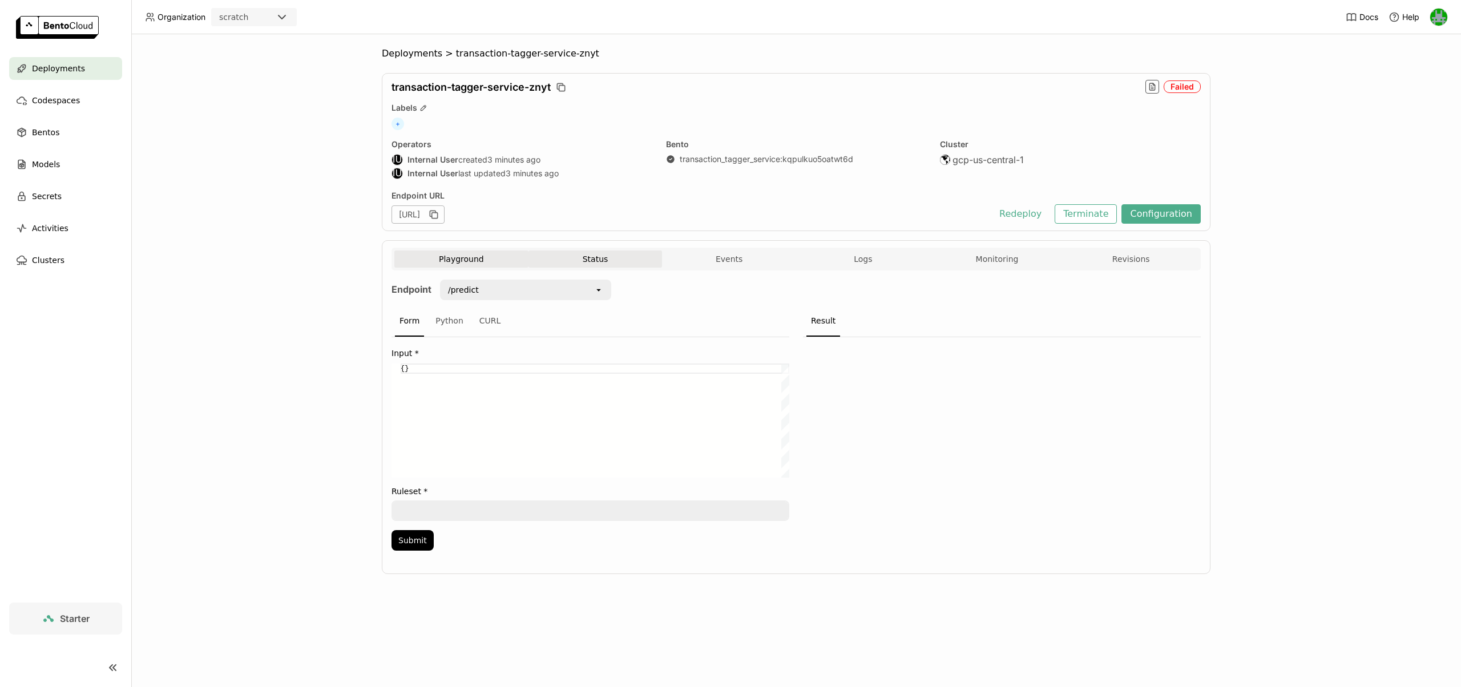
click at [606, 252] on button "Status" at bounding box center [596, 259] width 134 height 17
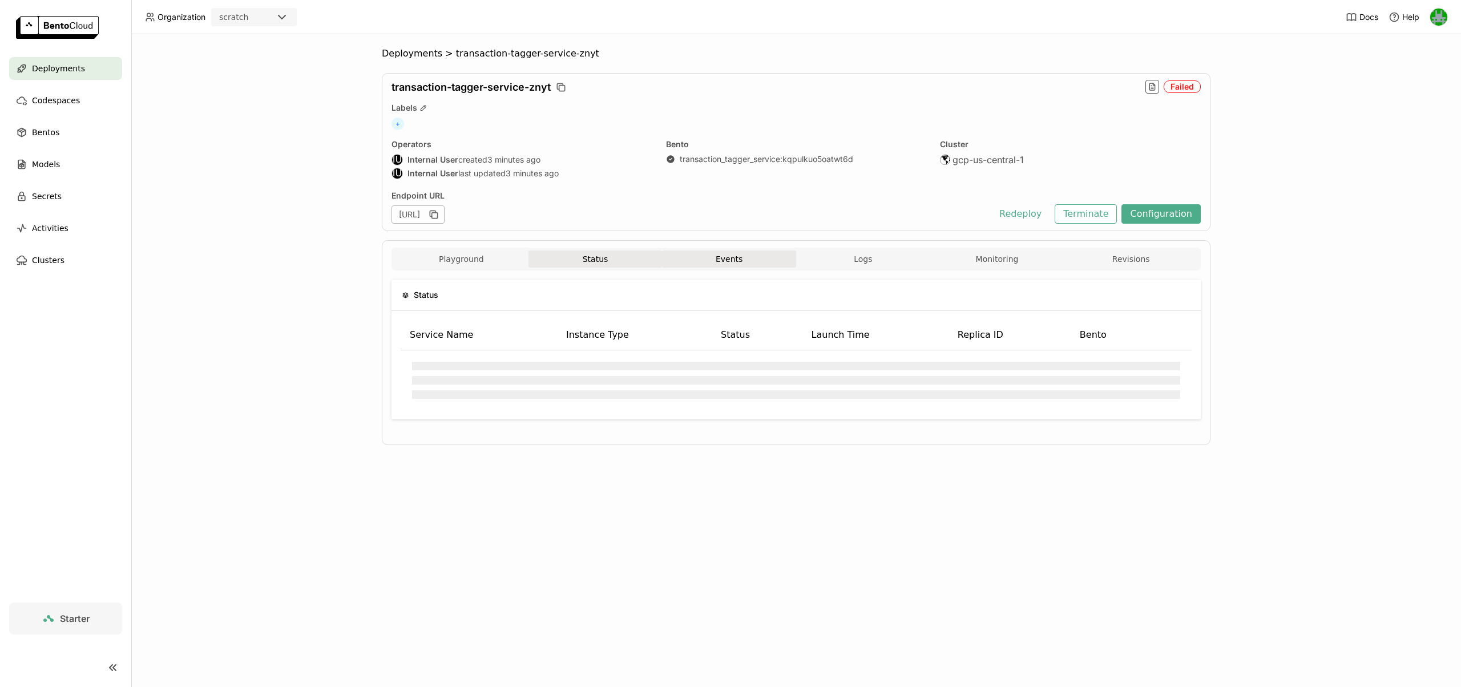
click at [730, 258] on button "Events" at bounding box center [729, 259] width 134 height 17
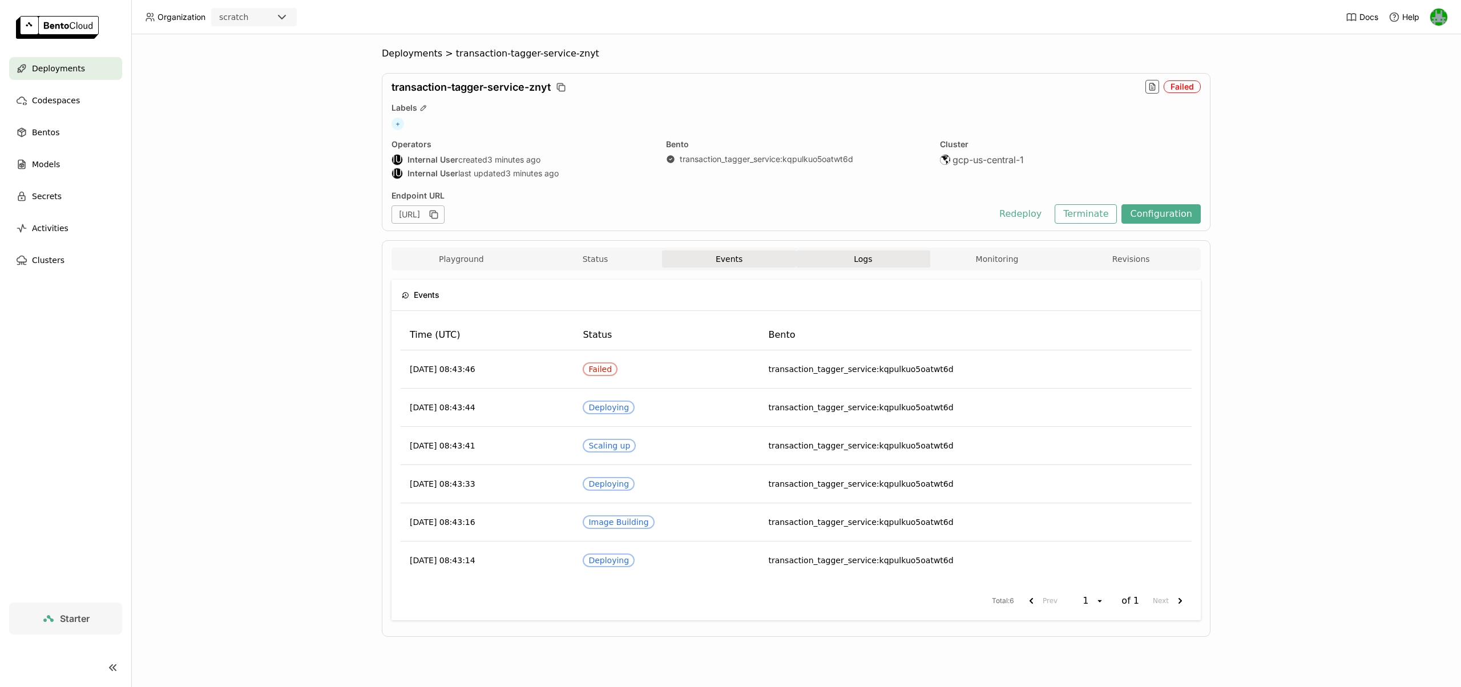
click at [730, 258] on button "Logs" at bounding box center [863, 259] width 134 height 17
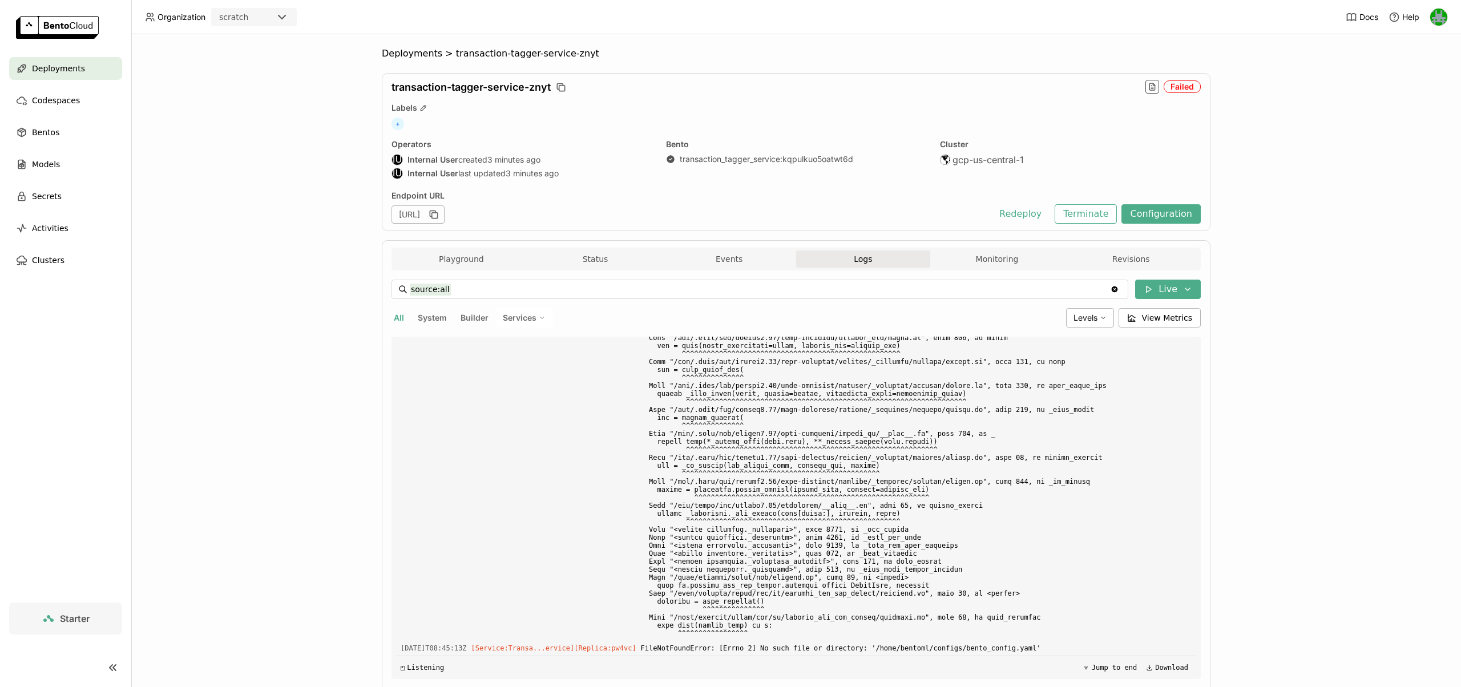
scroll to position [4625, 0]
click at [432, 316] on span "System" at bounding box center [432, 318] width 29 height 10
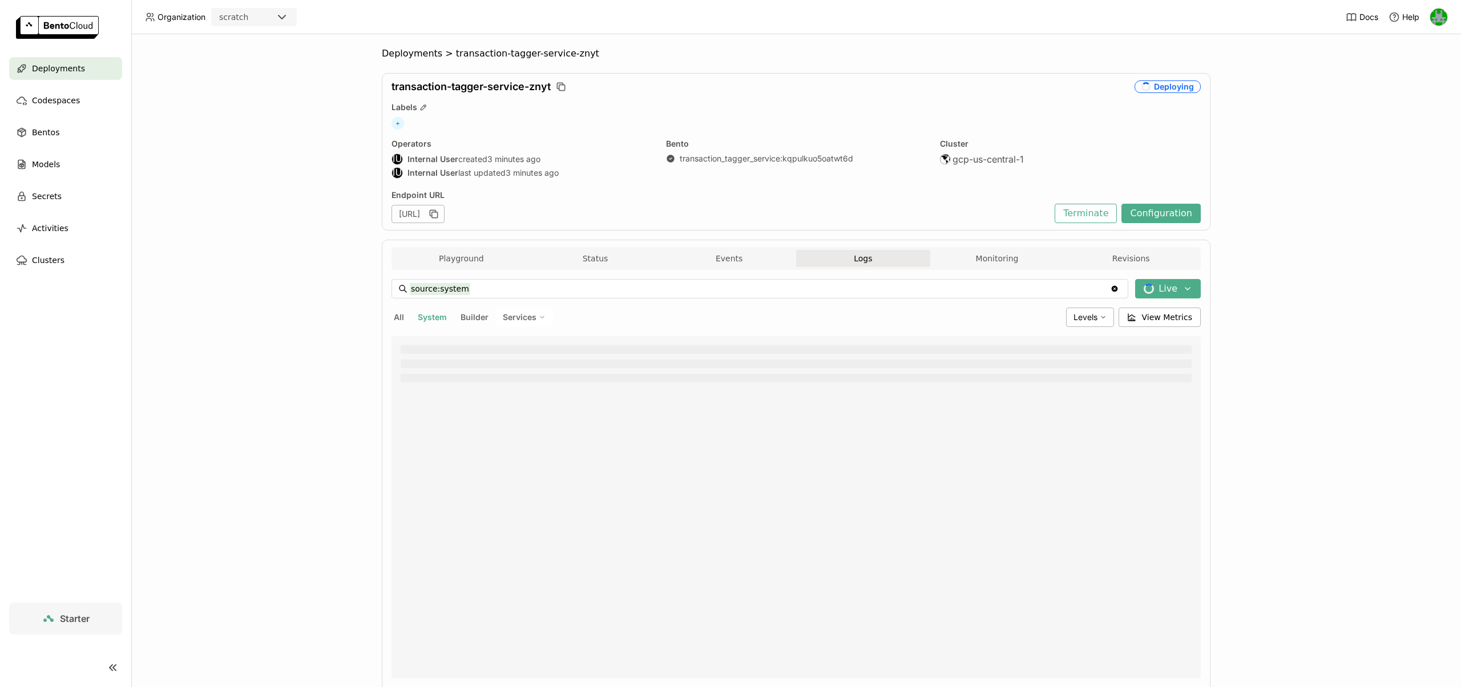
scroll to position [39, 0]
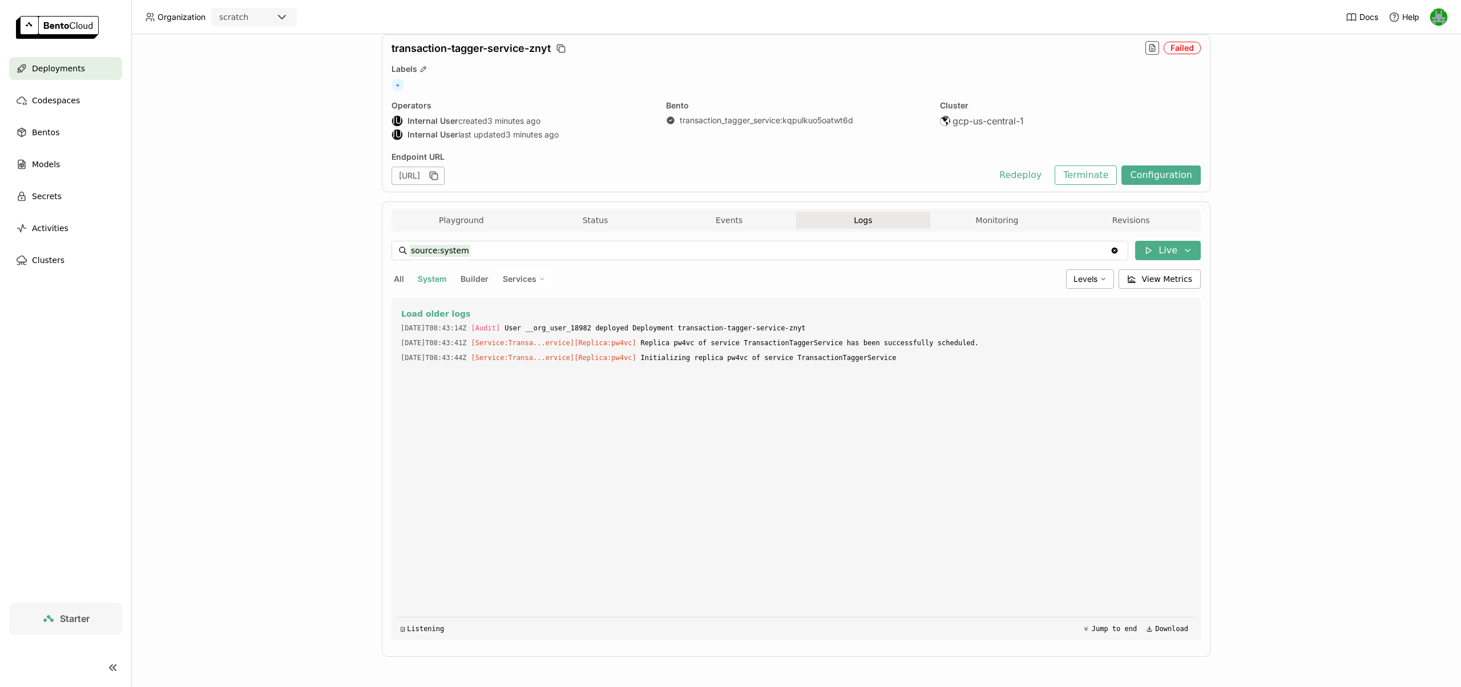
click at [477, 278] on span "Builder" at bounding box center [475, 279] width 28 height 10
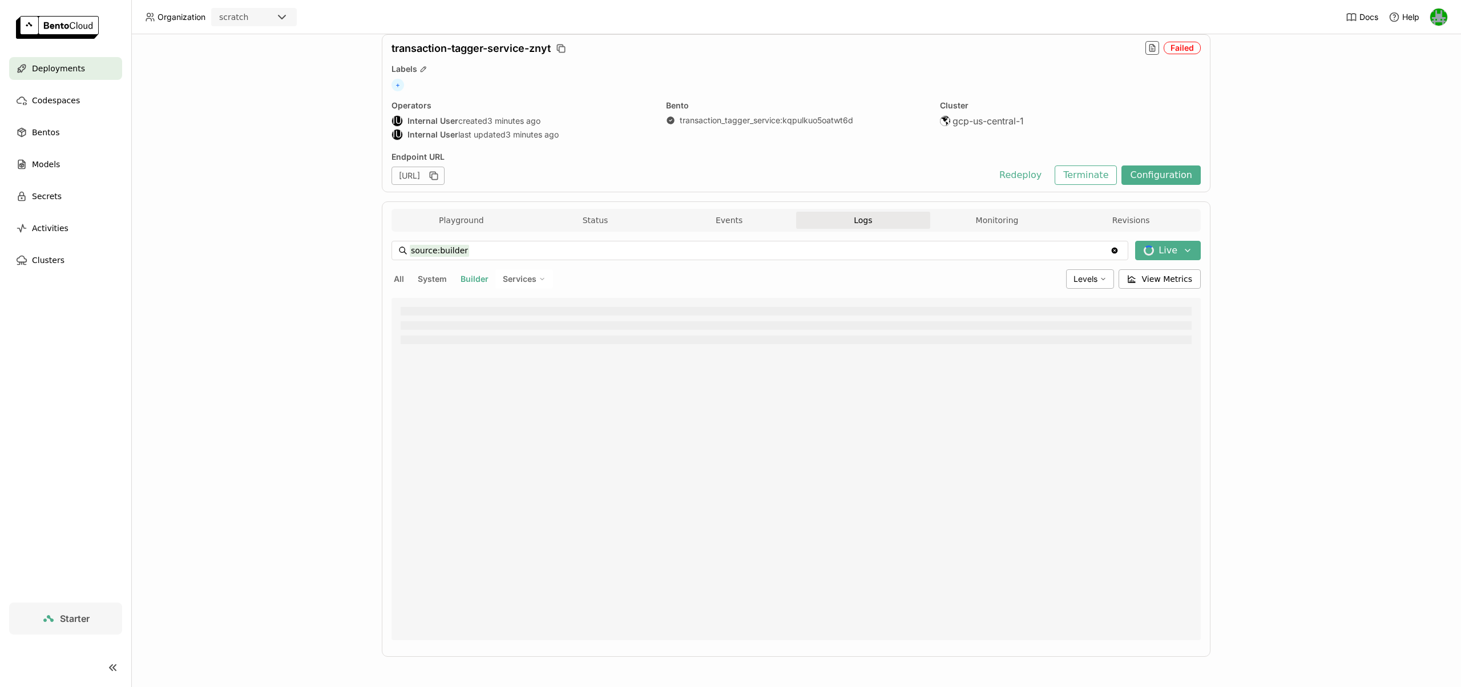
click at [531, 281] on span "Services" at bounding box center [520, 279] width 34 height 10
click at [532, 280] on span "Services" at bounding box center [520, 279] width 34 height 10
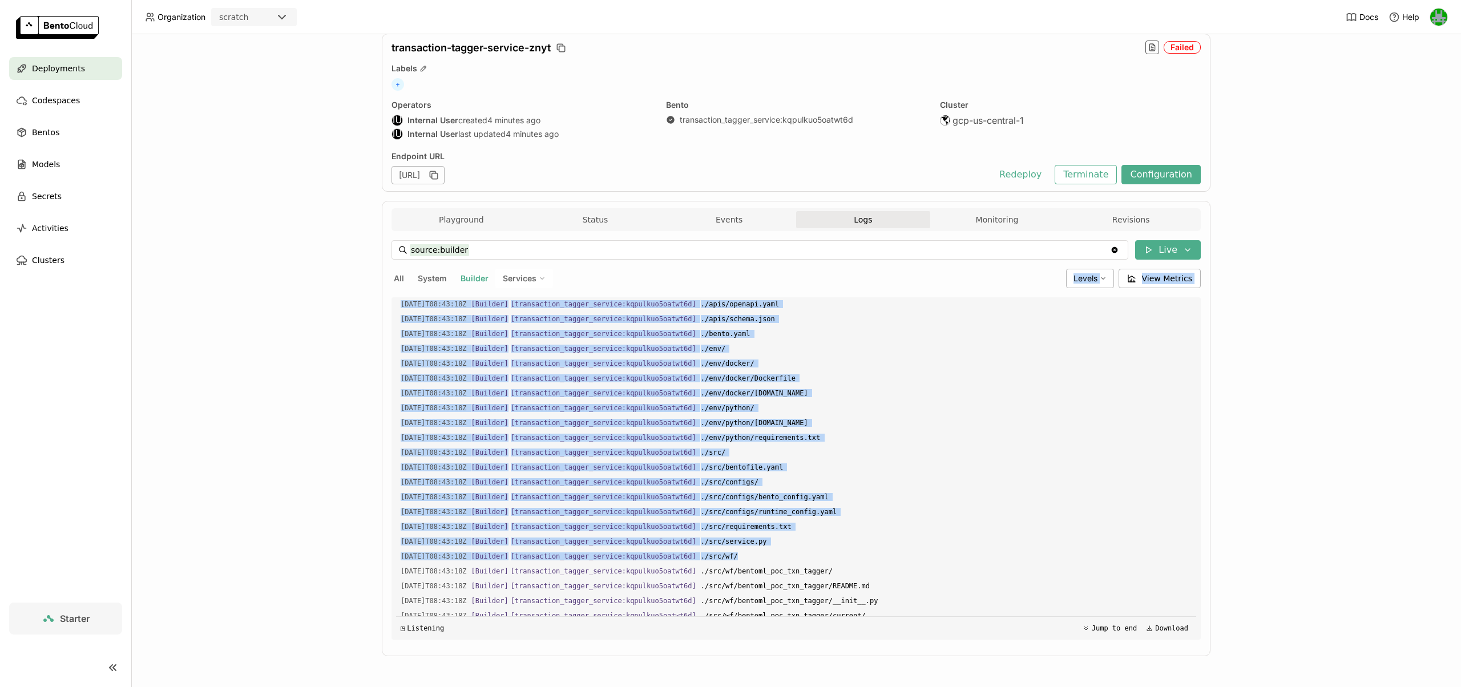
scroll to position [0, 0]
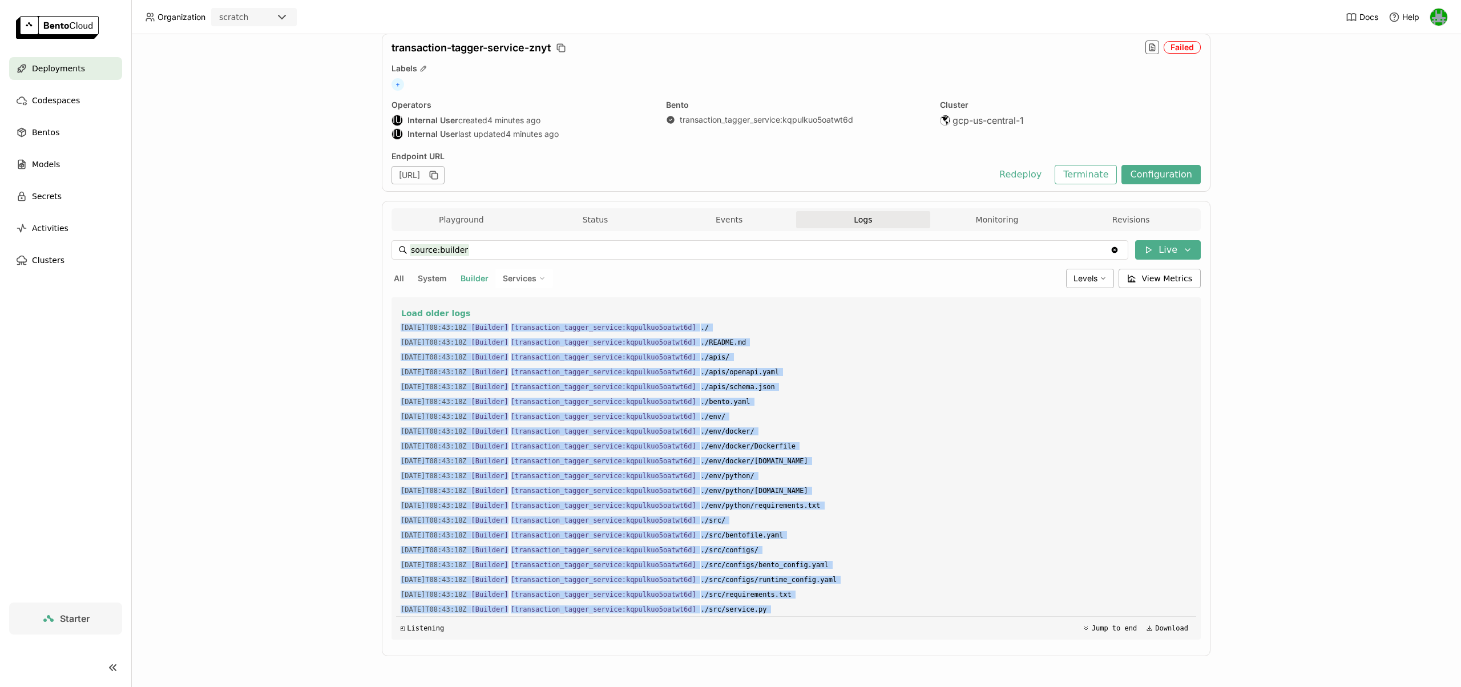
drag, startPoint x: 775, startPoint y: 553, endPoint x: 373, endPoint y: 323, distance: 463.6
click at [373, 323] on div "Deployments > transaction-tagger-service-znyt transaction-tagger-service-znyt F…" at bounding box center [796, 360] width 1330 height 653
copy div "2025-09-11T08:43:18Z [Builder] [ transaction_tagger_service:kqpulkuo5oatwt6d ] …"
click at [402, 275] on span "All" at bounding box center [399, 278] width 10 height 10
type input "source:all"
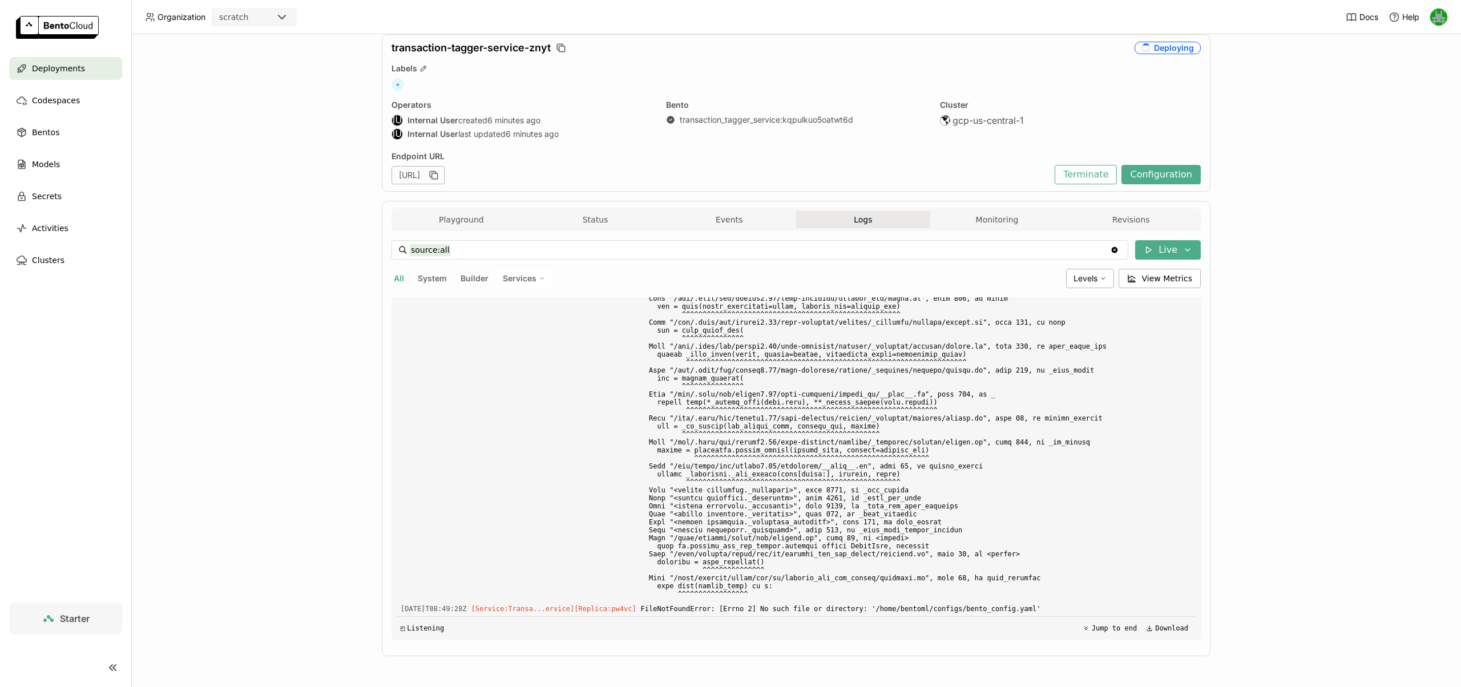
scroll to position [39, 0]
click at [42, 65] on span "Deployments" at bounding box center [58, 69] width 53 height 14
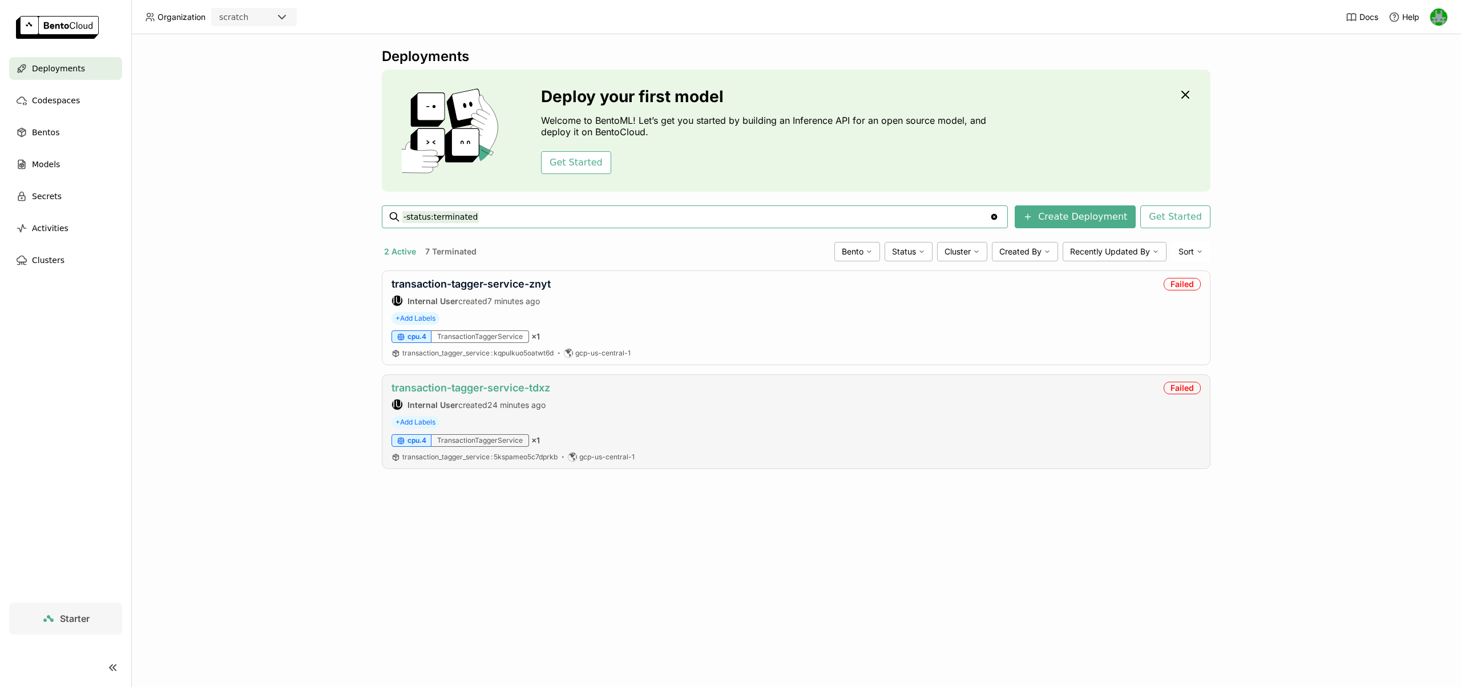
click at [517, 386] on link "transaction-tagger-service-tdxz" at bounding box center [471, 388] width 159 height 12
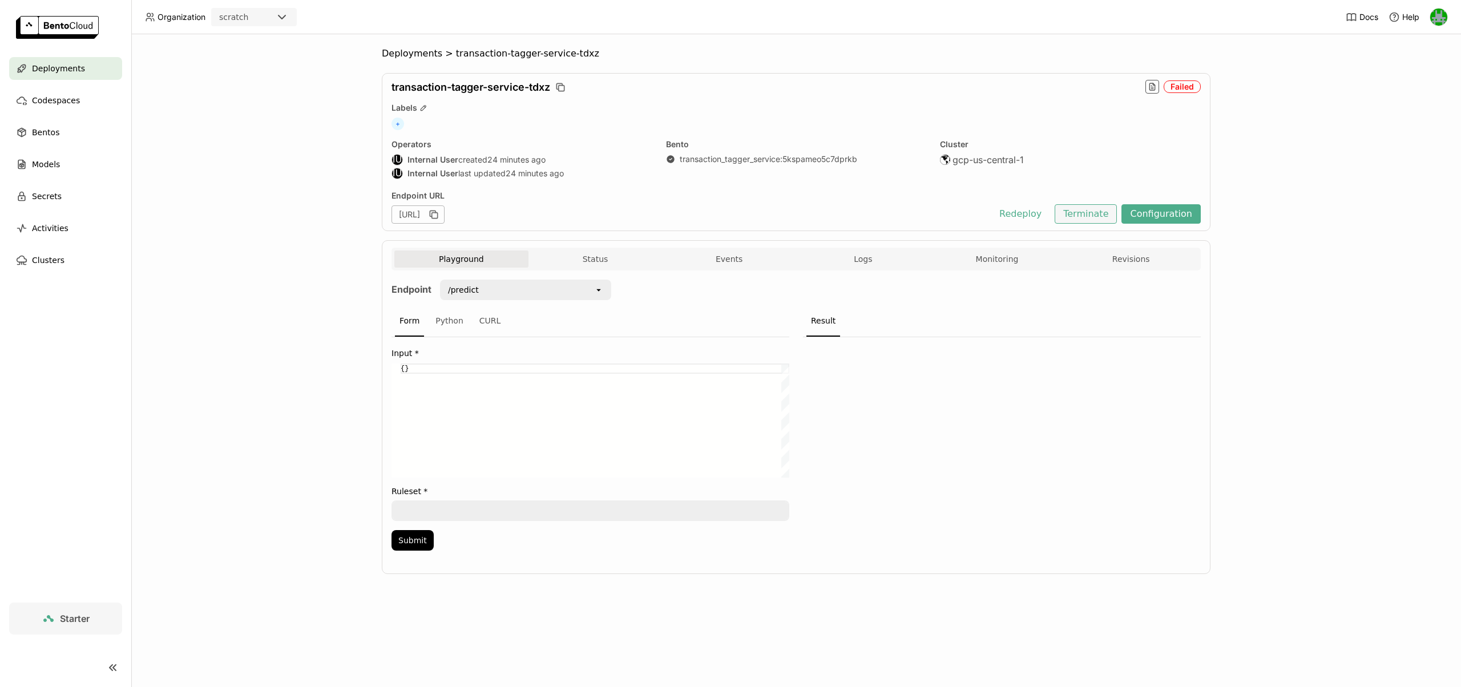
click at [730, 215] on button "Terminate" at bounding box center [1086, 213] width 62 height 19
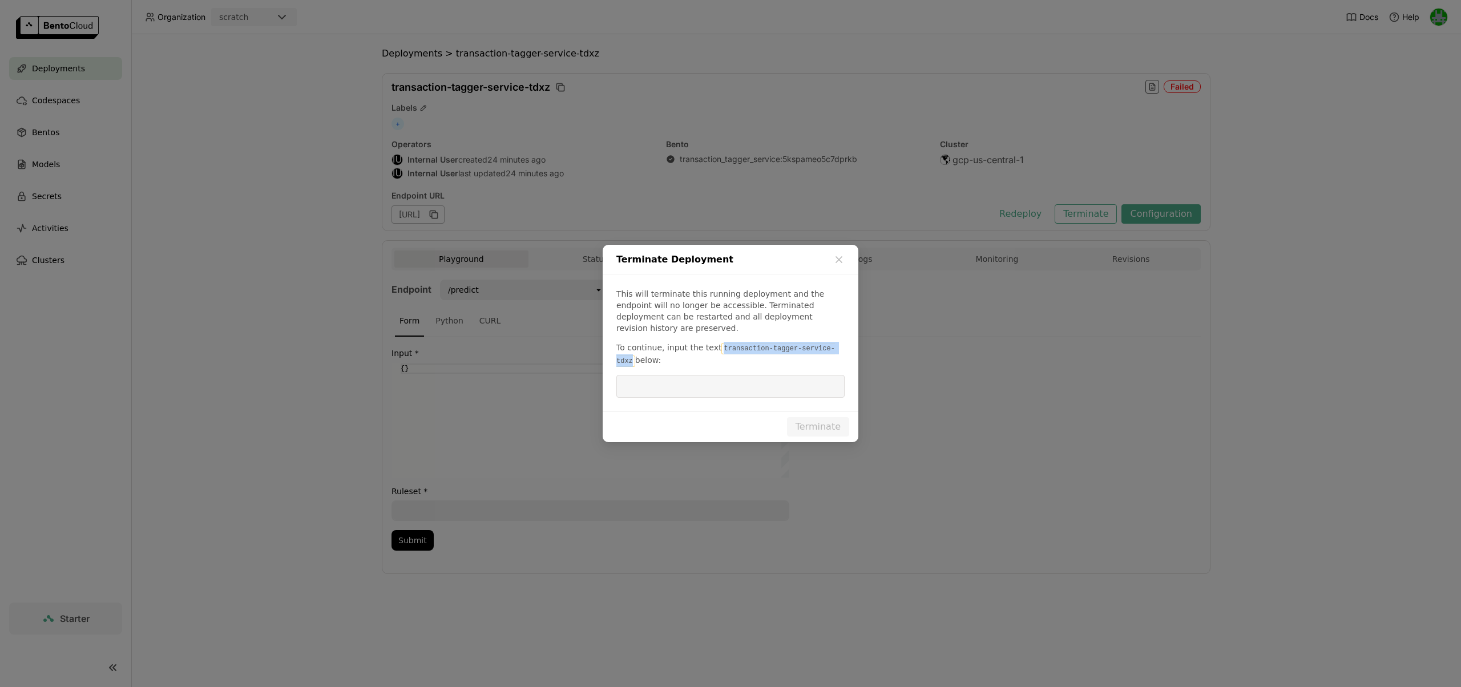
drag, startPoint x: 716, startPoint y: 344, endPoint x: 634, endPoint y: 357, distance: 83.8
click at [633, 356] on code "transaction-tagger-service-tdxz" at bounding box center [726, 355] width 219 height 24
copy code "transaction-tagger-service-tdxz"
click at [661, 376] on input "dialog" at bounding box center [730, 387] width 215 height 22
paste input "transaction-tagger-service-tdxz"
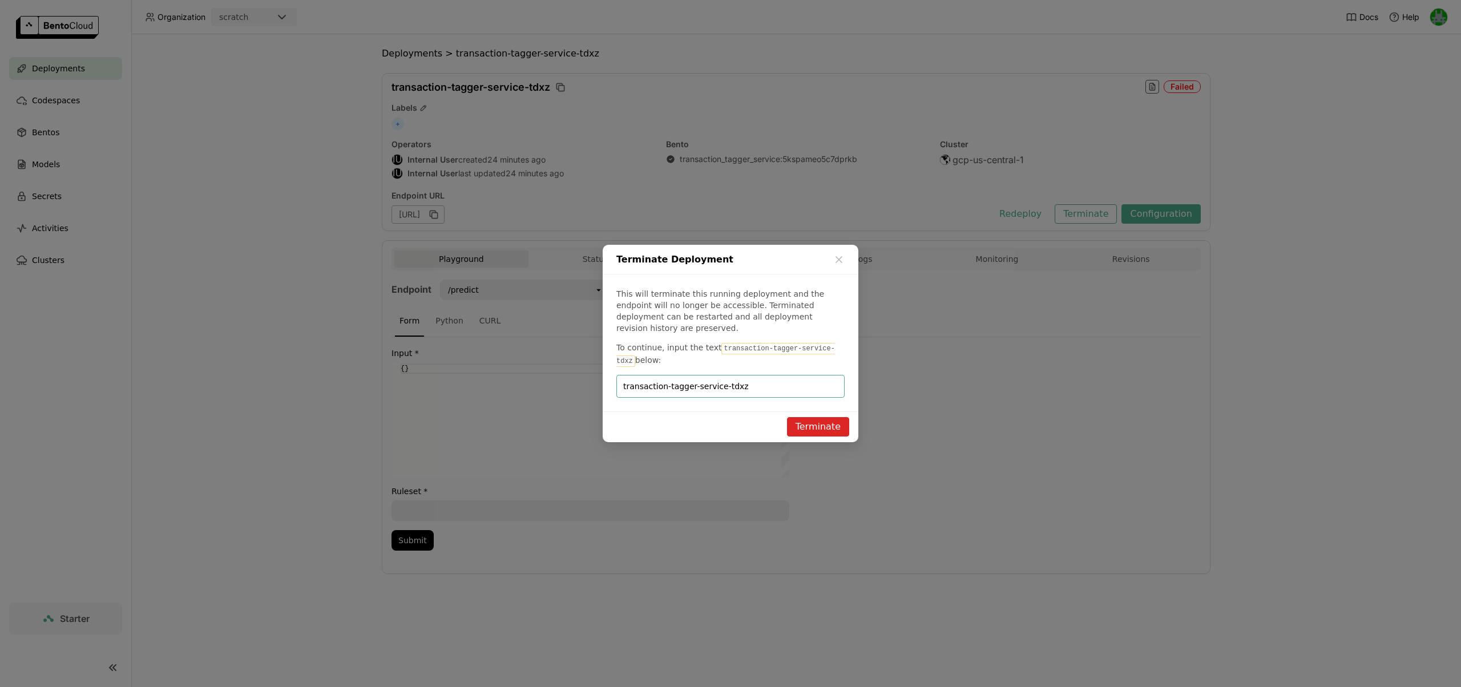
type input "transaction-tagger-service-tdxz"
click at [730, 417] on button "Terminate" at bounding box center [818, 426] width 62 height 19
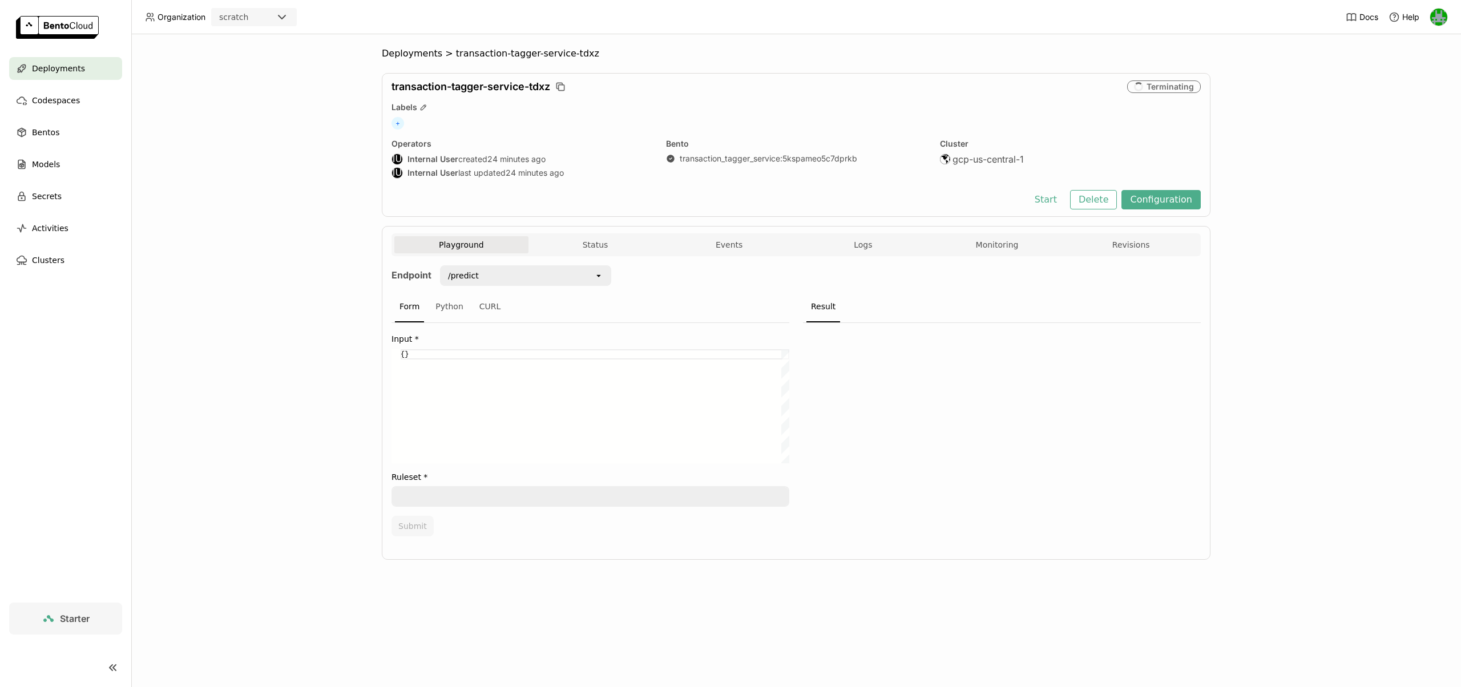
click at [70, 74] on span "Deployments" at bounding box center [58, 69] width 53 height 14
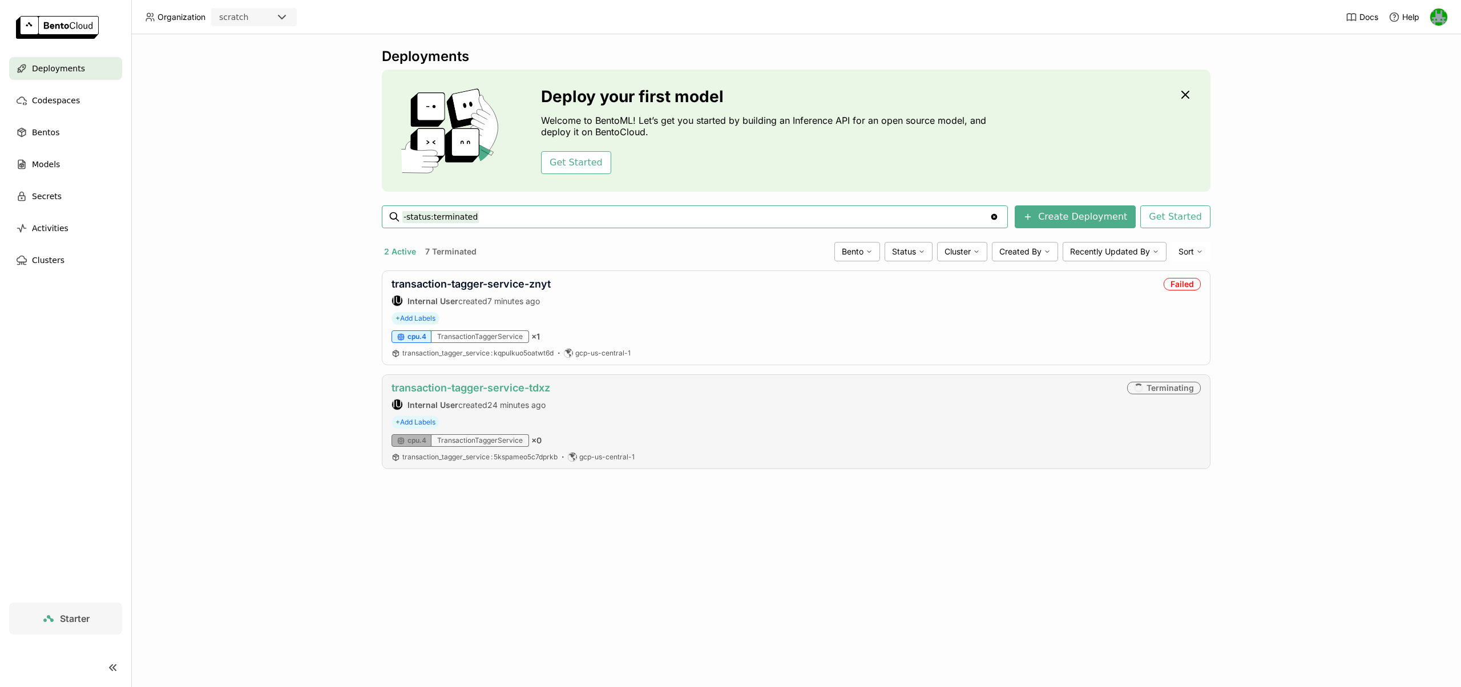
click at [493, 386] on link "transaction-tagger-service-tdxz" at bounding box center [471, 388] width 159 height 12
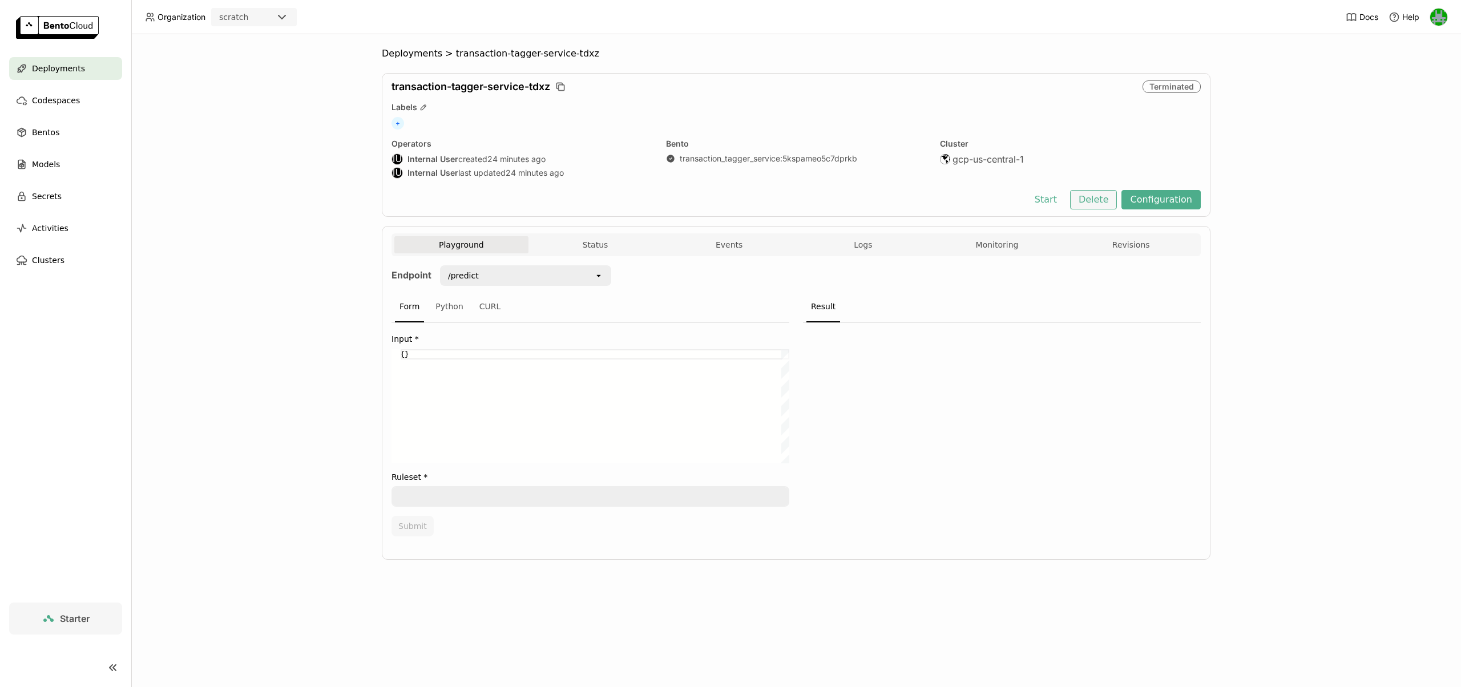
click at [730, 194] on button "Delete" at bounding box center [1093, 199] width 47 height 19
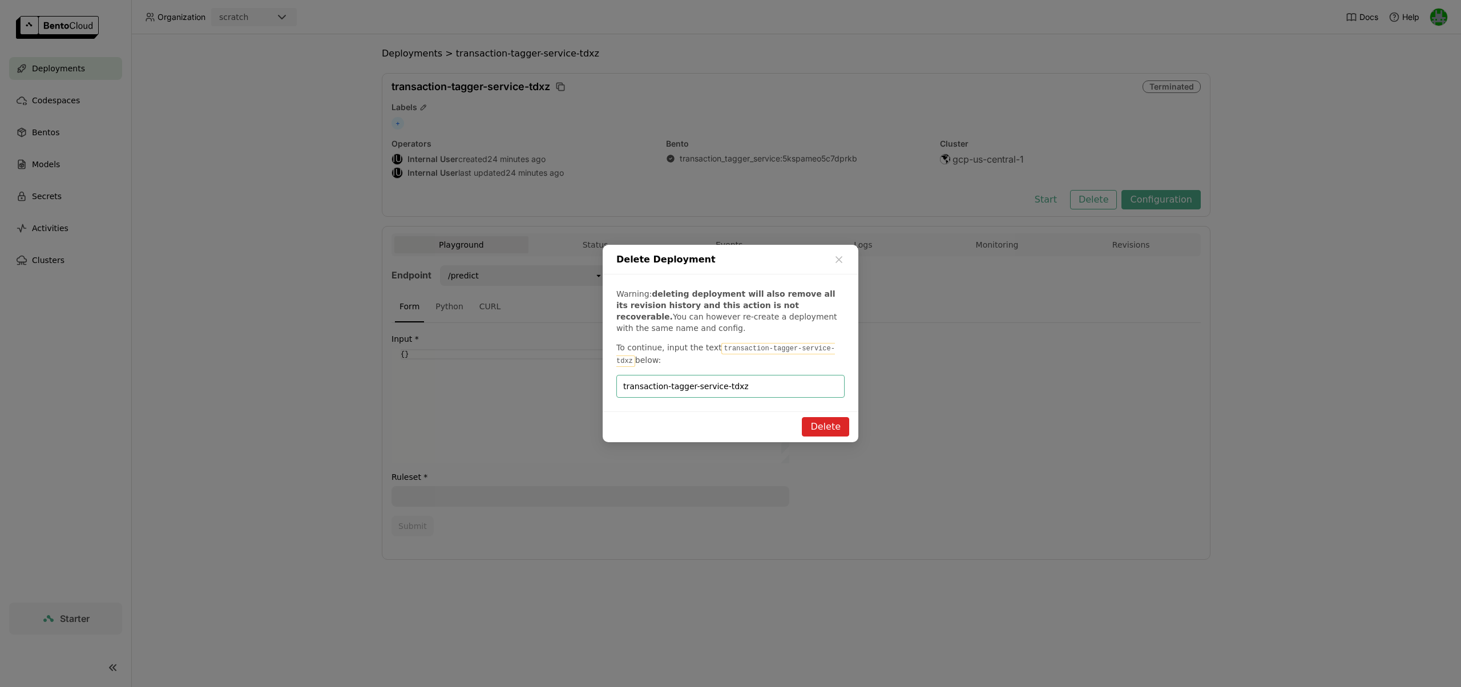
type input "transaction-tagger-service-tdxz"
click at [730, 423] on button "Delete" at bounding box center [825, 426] width 47 height 19
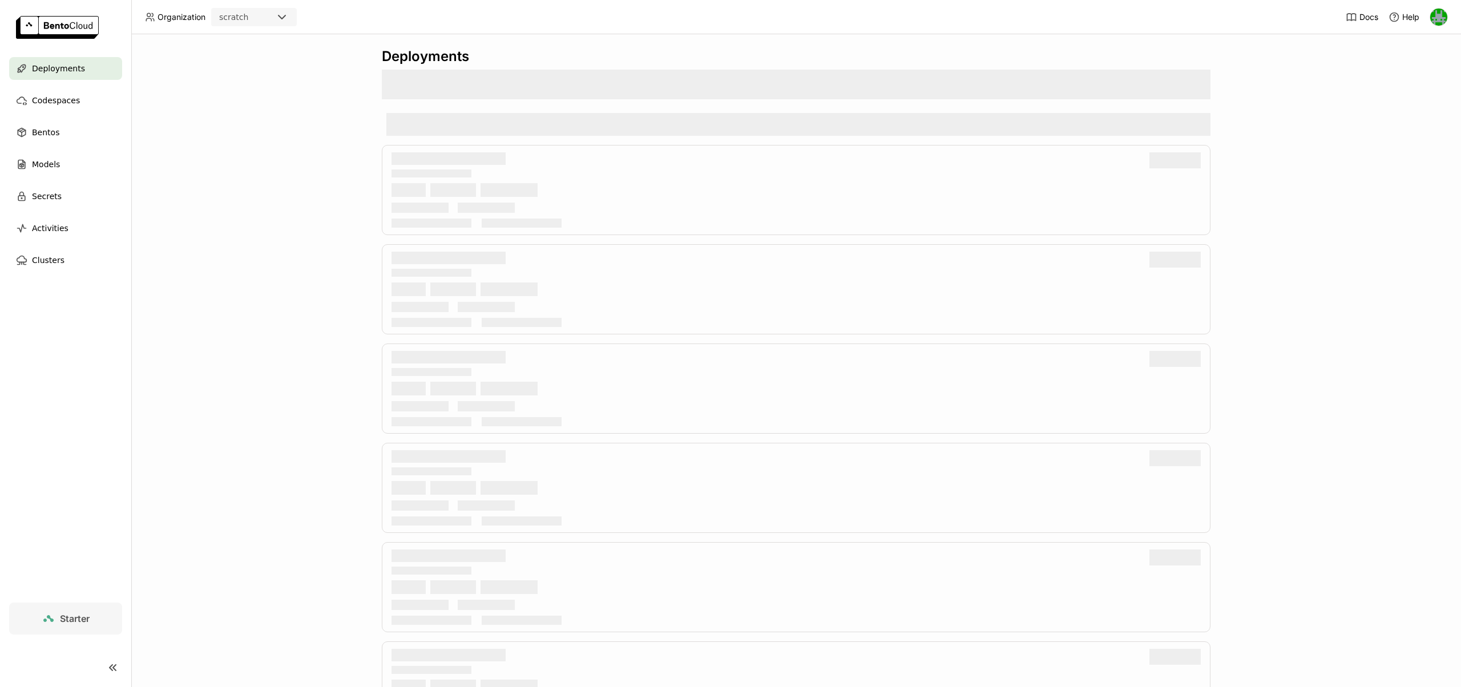
click at [59, 71] on span "Deployments" at bounding box center [58, 69] width 53 height 14
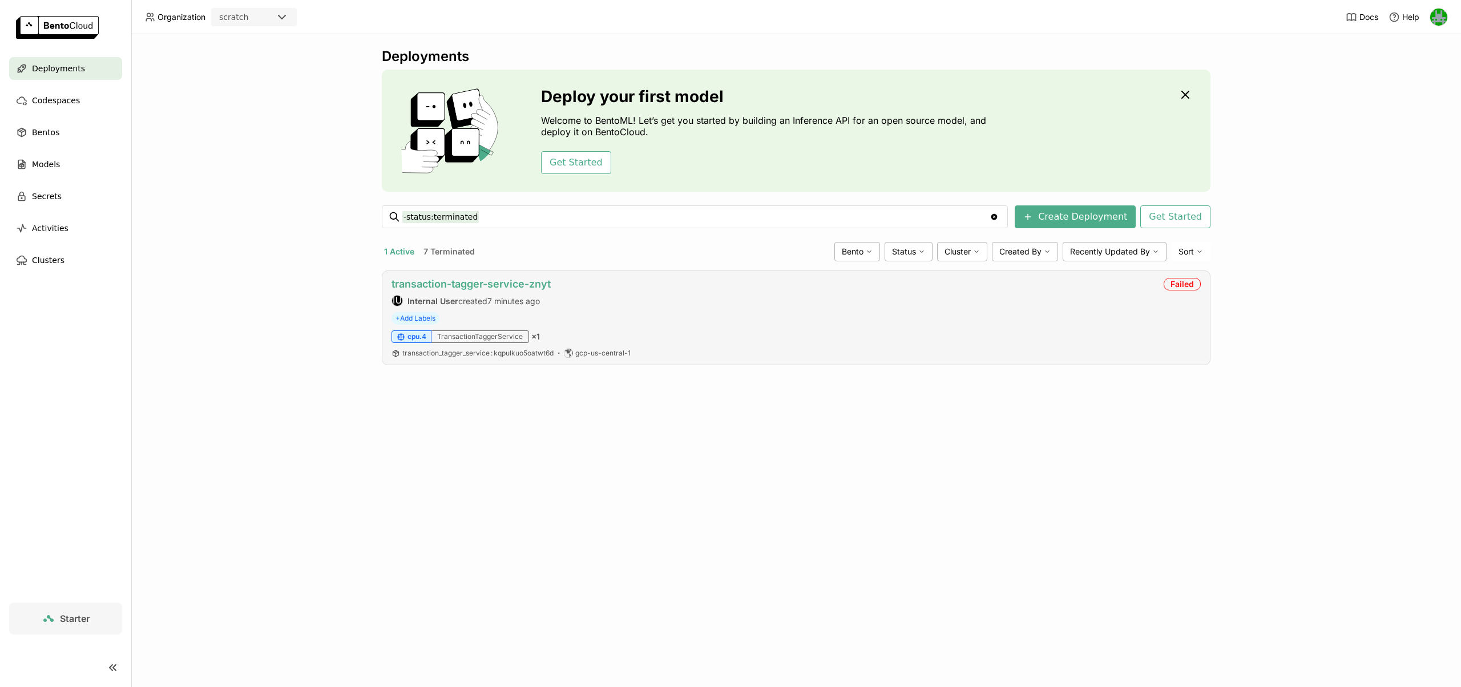
click at [440, 286] on link "transaction-tagger-service-znyt" at bounding box center [471, 284] width 159 height 12
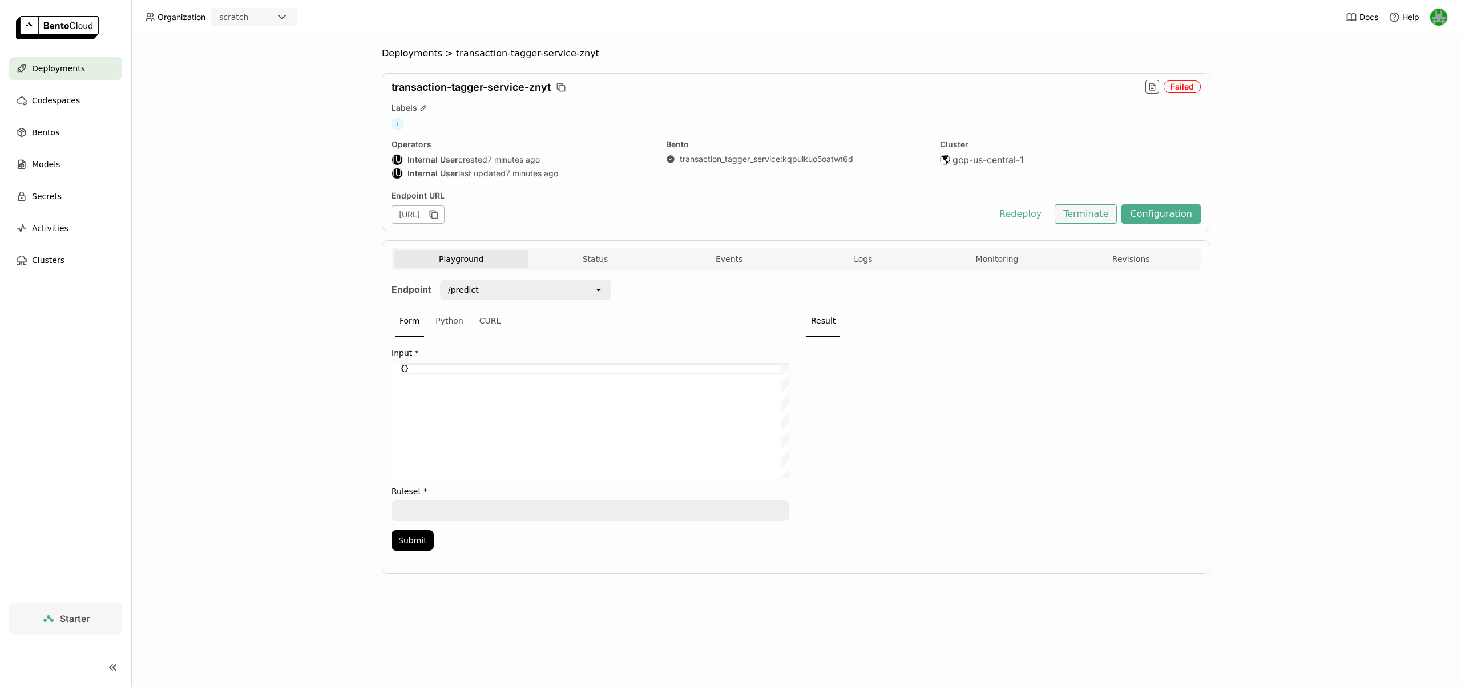
click at [730, 213] on button "Terminate" at bounding box center [1086, 213] width 62 height 19
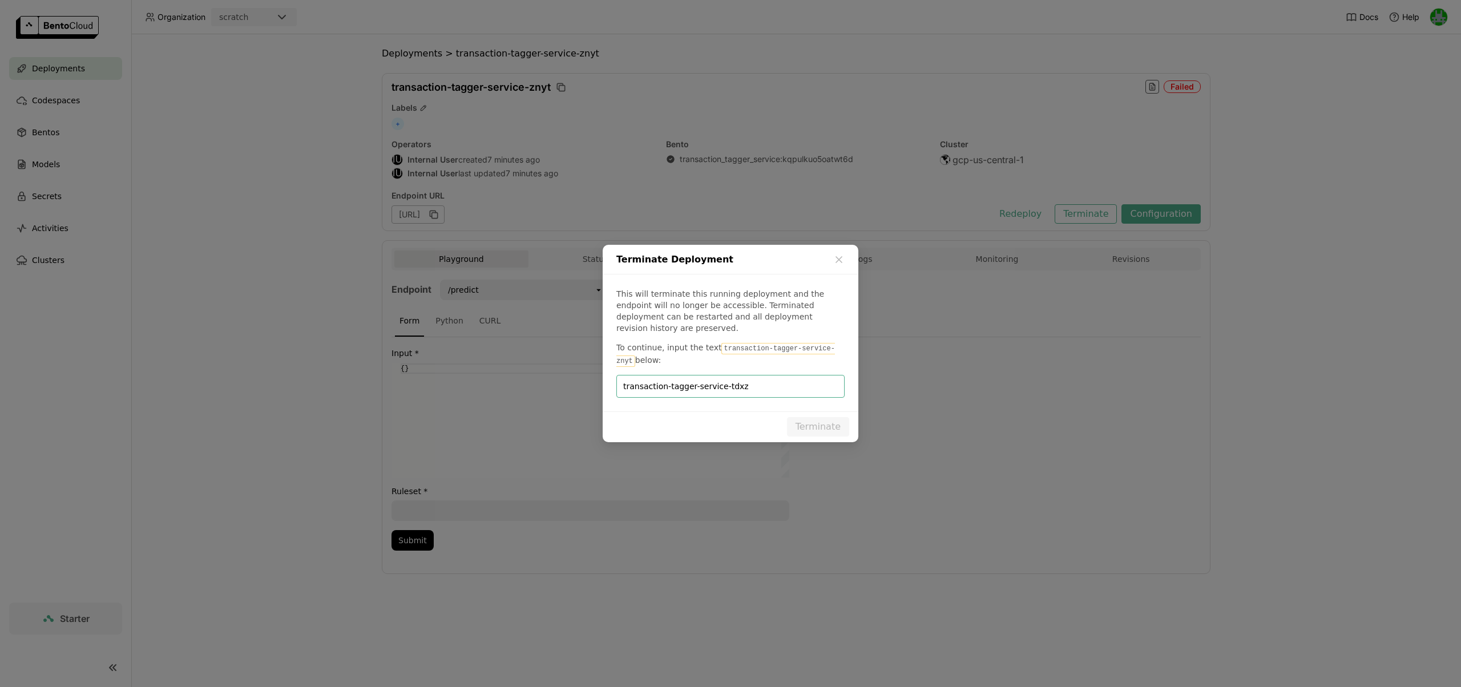
click at [730, 377] on input "transaction-tagger-service-tdxz" at bounding box center [730, 387] width 215 height 22
type input "transaction-tagger-service-znyt"
click at [730, 420] on button "Terminate" at bounding box center [818, 426] width 62 height 19
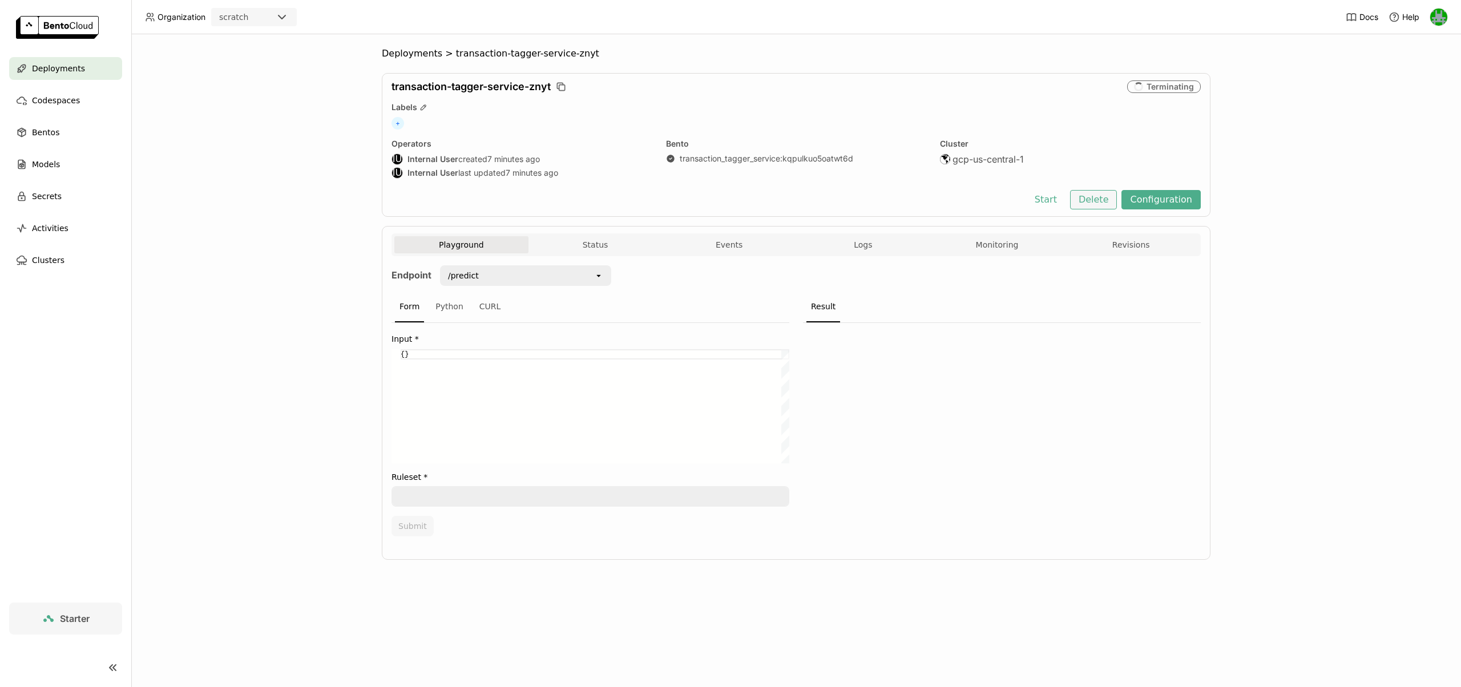
click at [730, 207] on button "Delete" at bounding box center [1093, 199] width 47 height 19
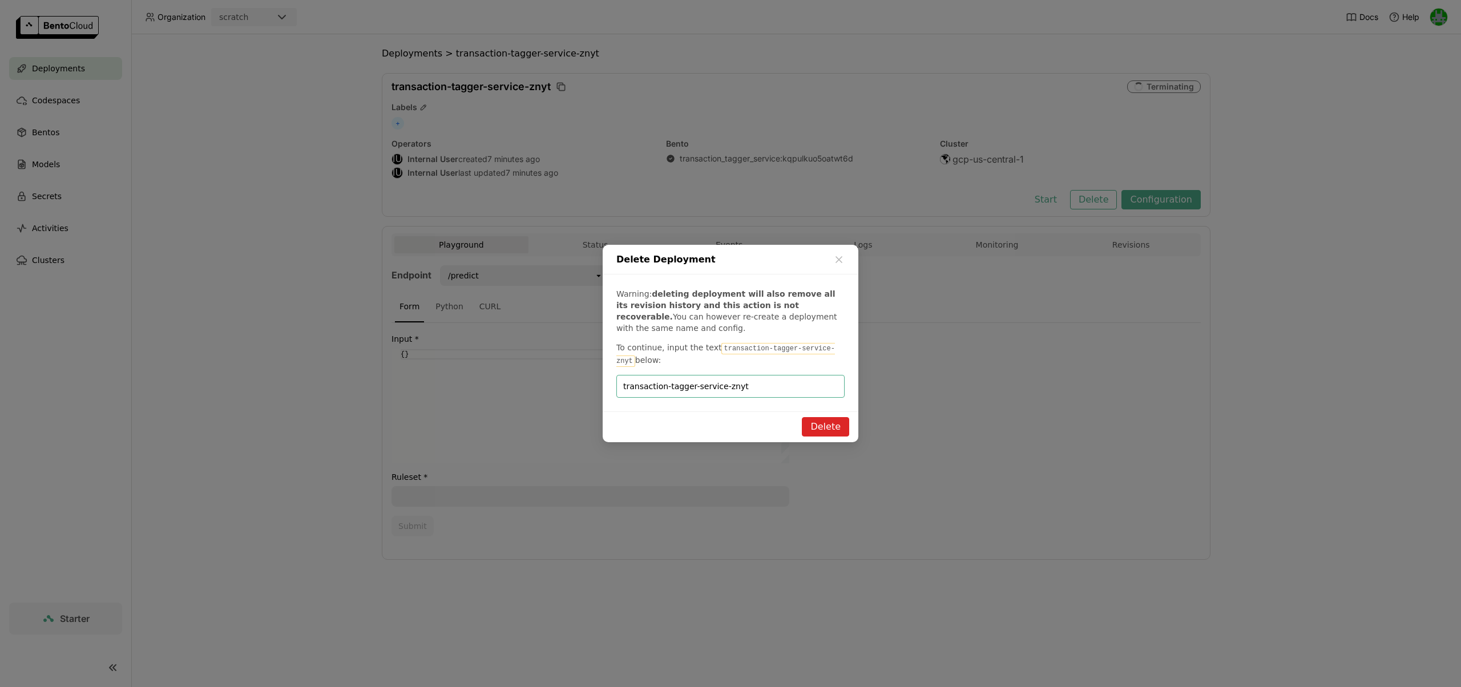
type input "transaction-tagger-service-znyt"
click at [730, 418] on button "Delete" at bounding box center [825, 426] width 47 height 19
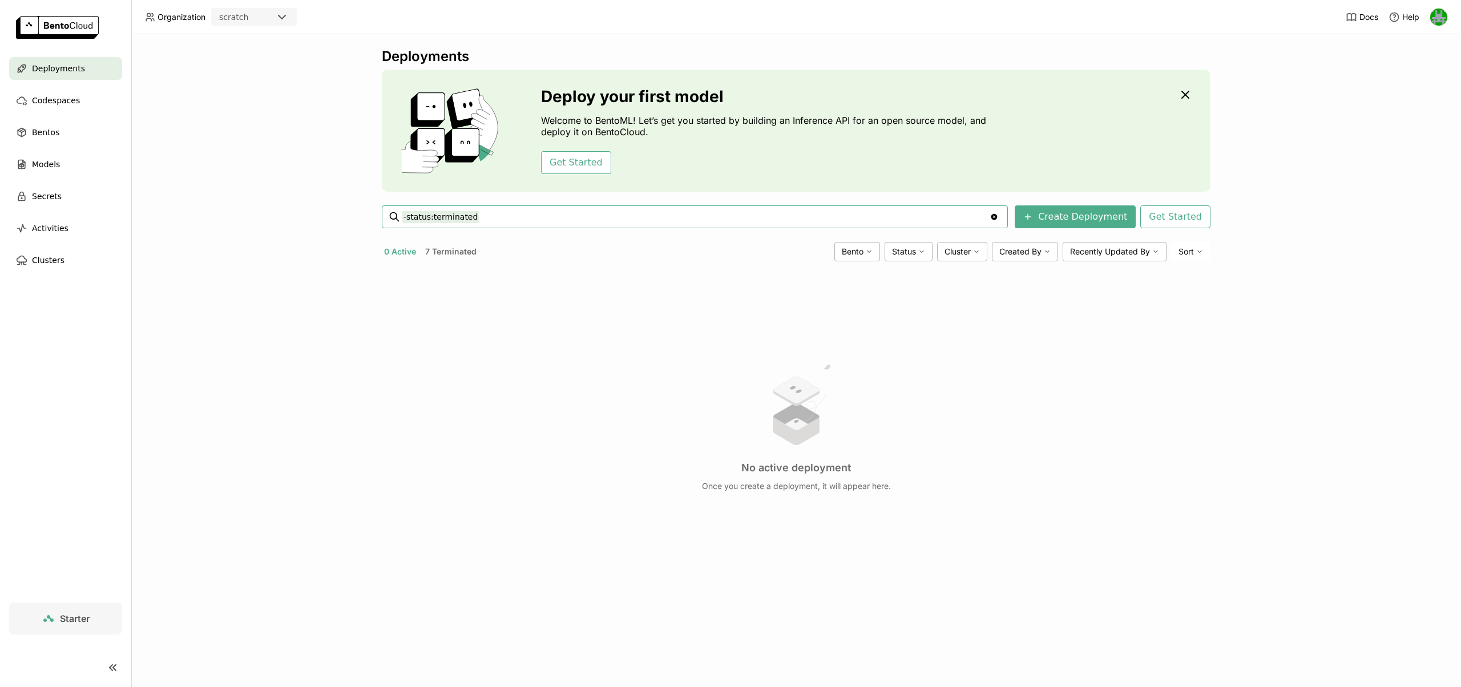
click at [83, 68] on div "Deployments" at bounding box center [65, 68] width 113 height 23
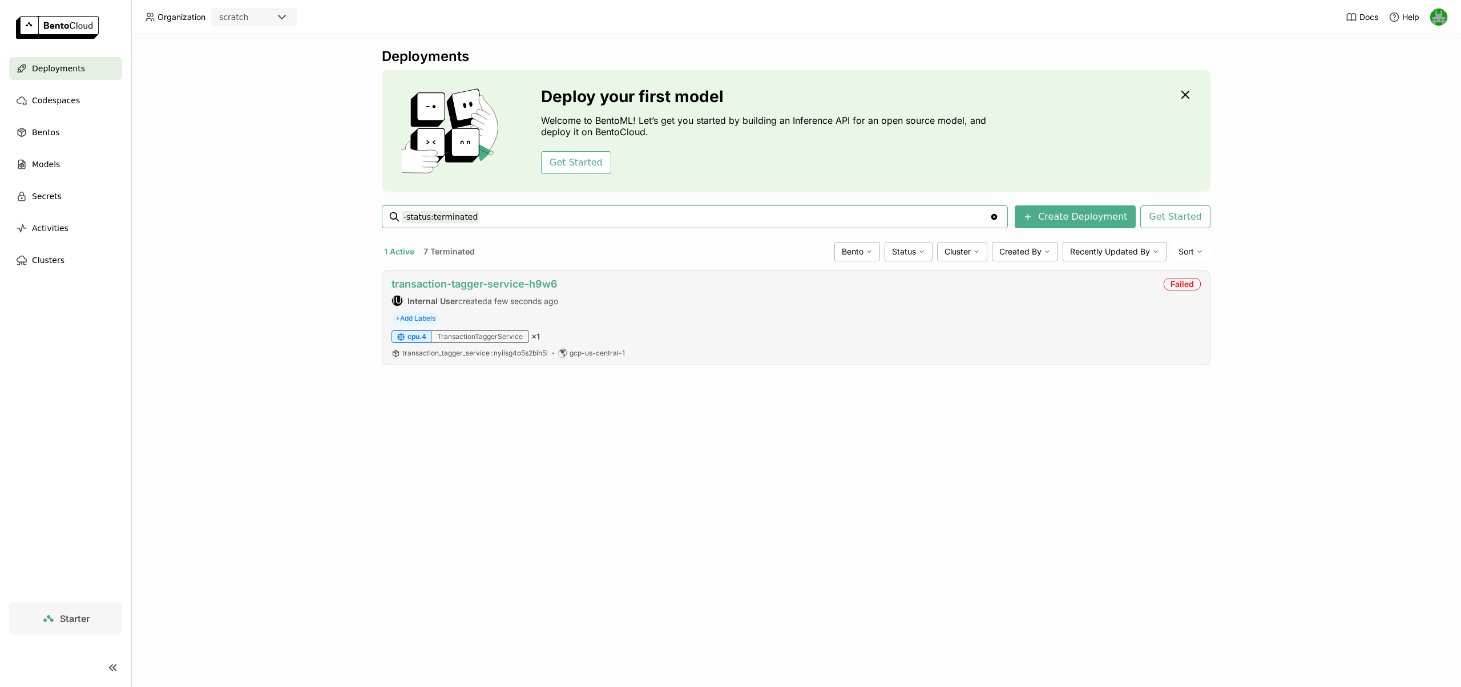
click at [426, 283] on link "transaction-tagger-service-h9w6" at bounding box center [475, 284] width 166 height 12
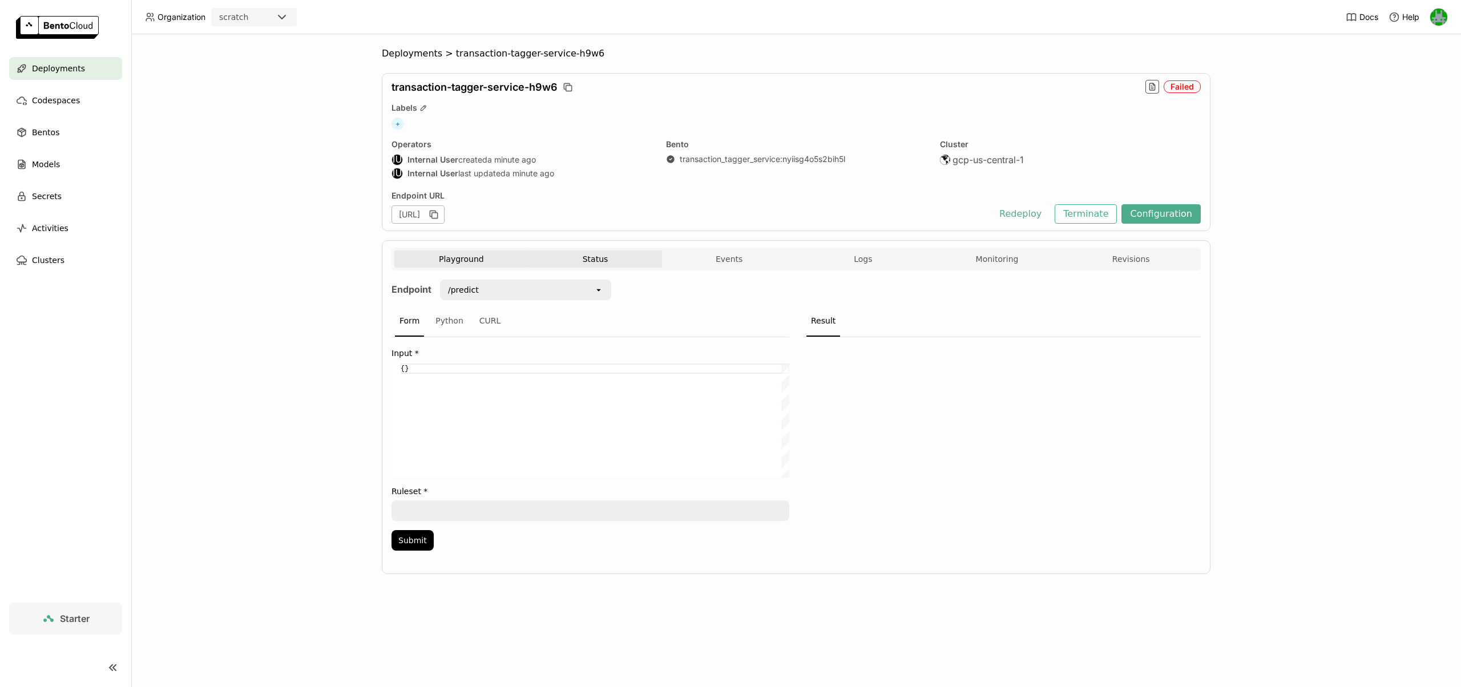
click at [586, 261] on button "Status" at bounding box center [596, 259] width 134 height 17
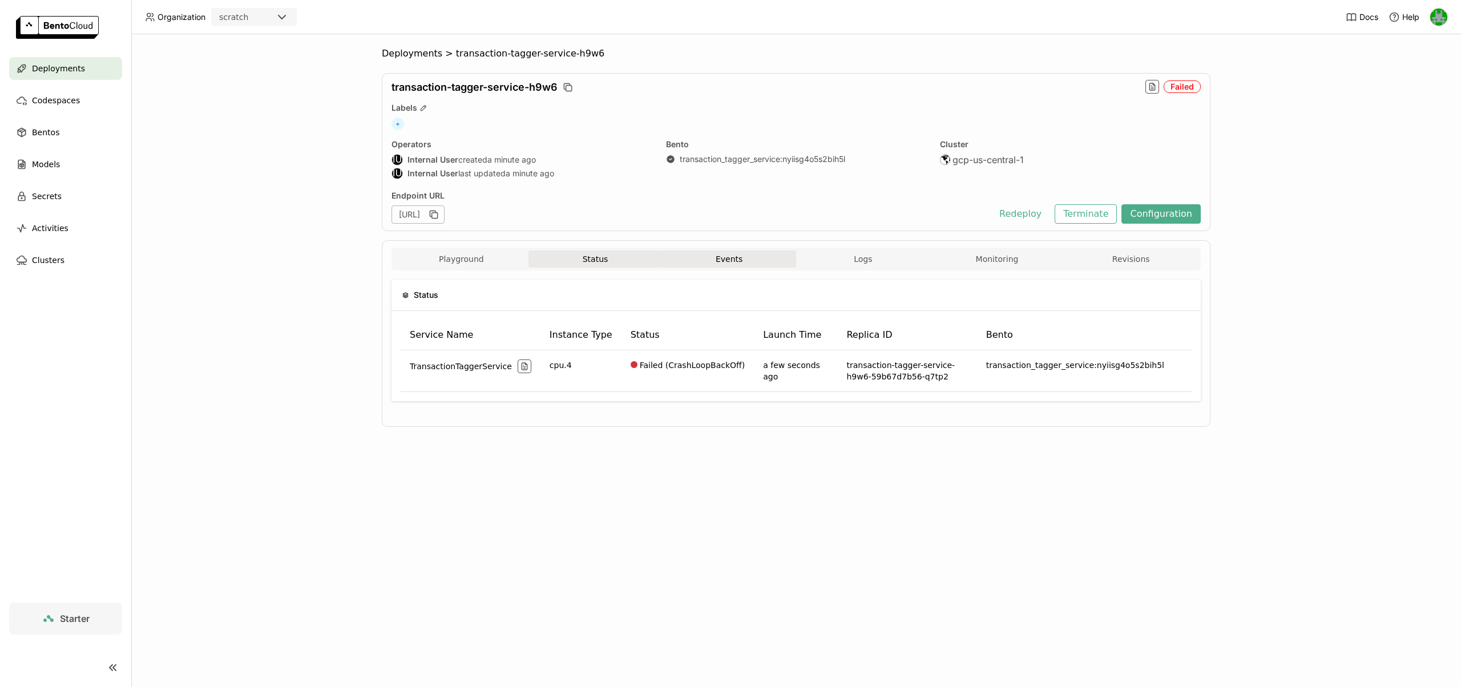
click at [755, 259] on button "Events" at bounding box center [729, 259] width 134 height 17
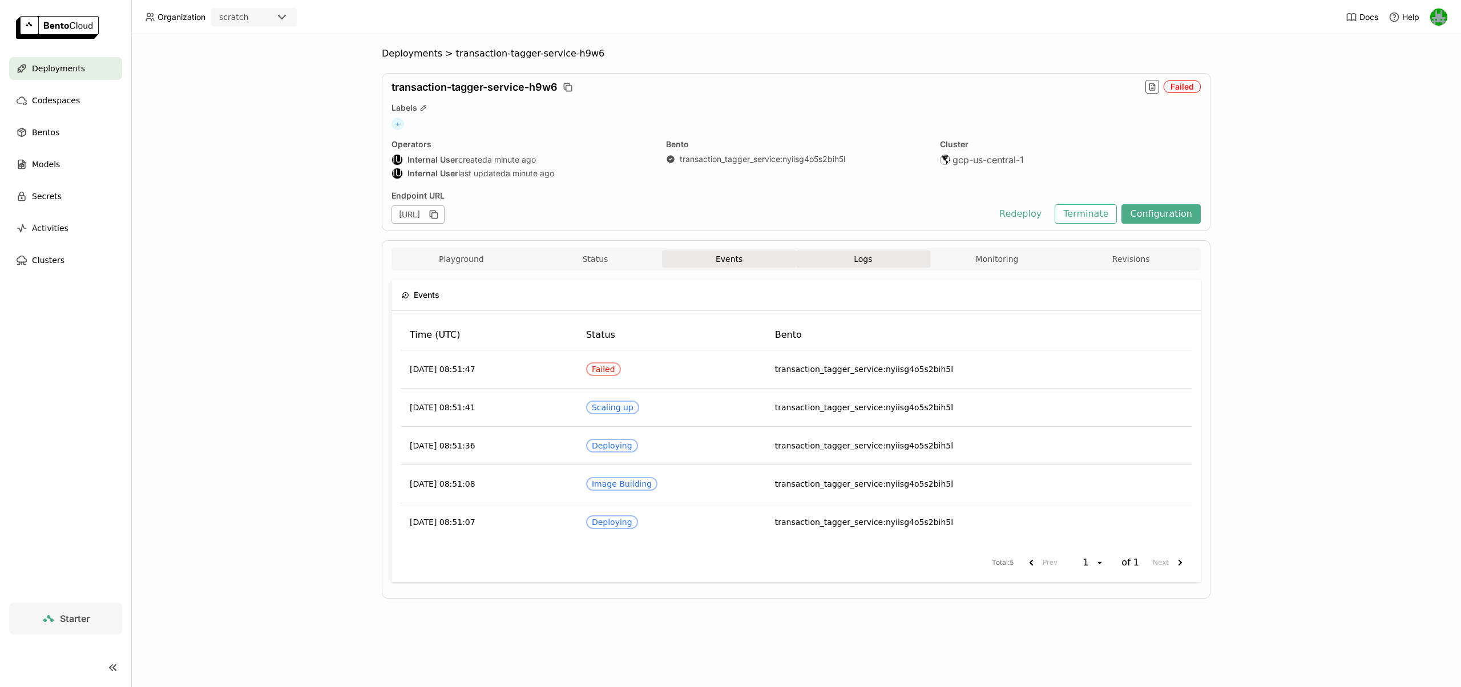
click at [837, 262] on button "Logs" at bounding box center [863, 259] width 134 height 17
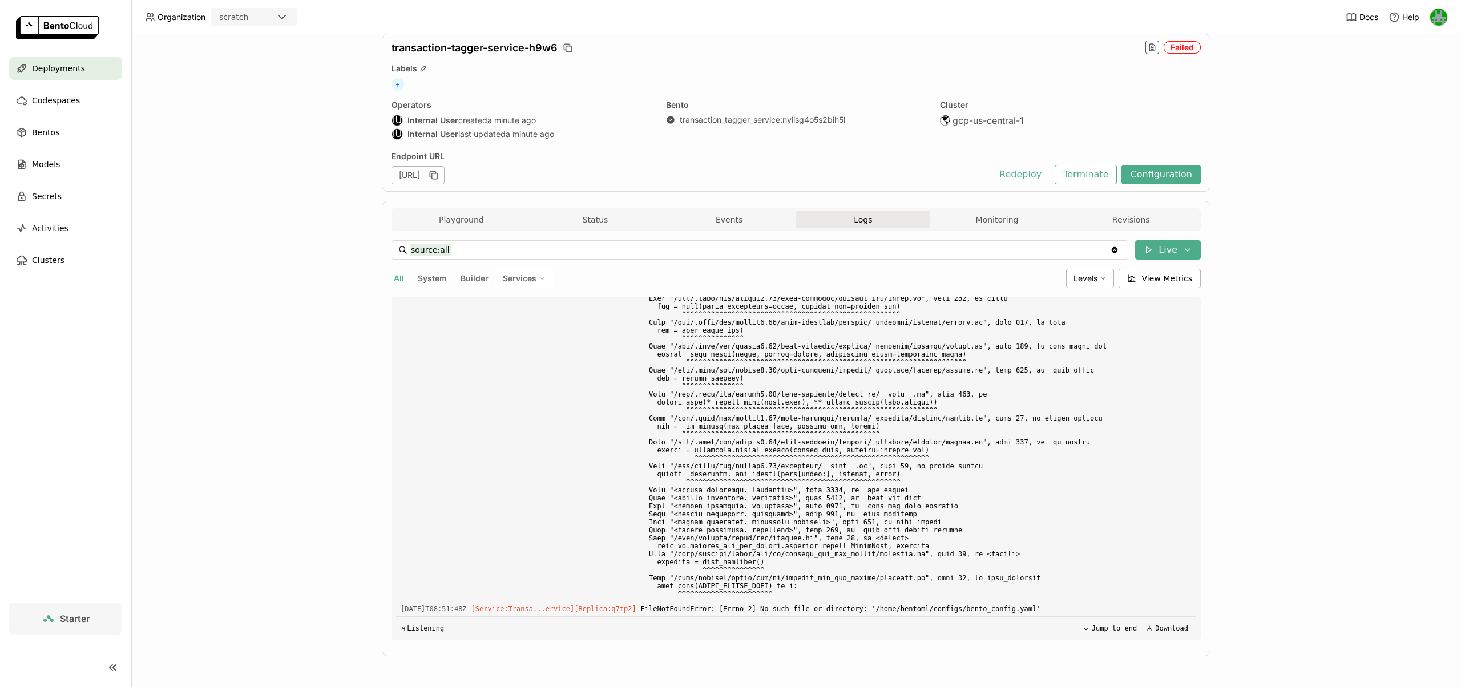
scroll to position [2643, 0]
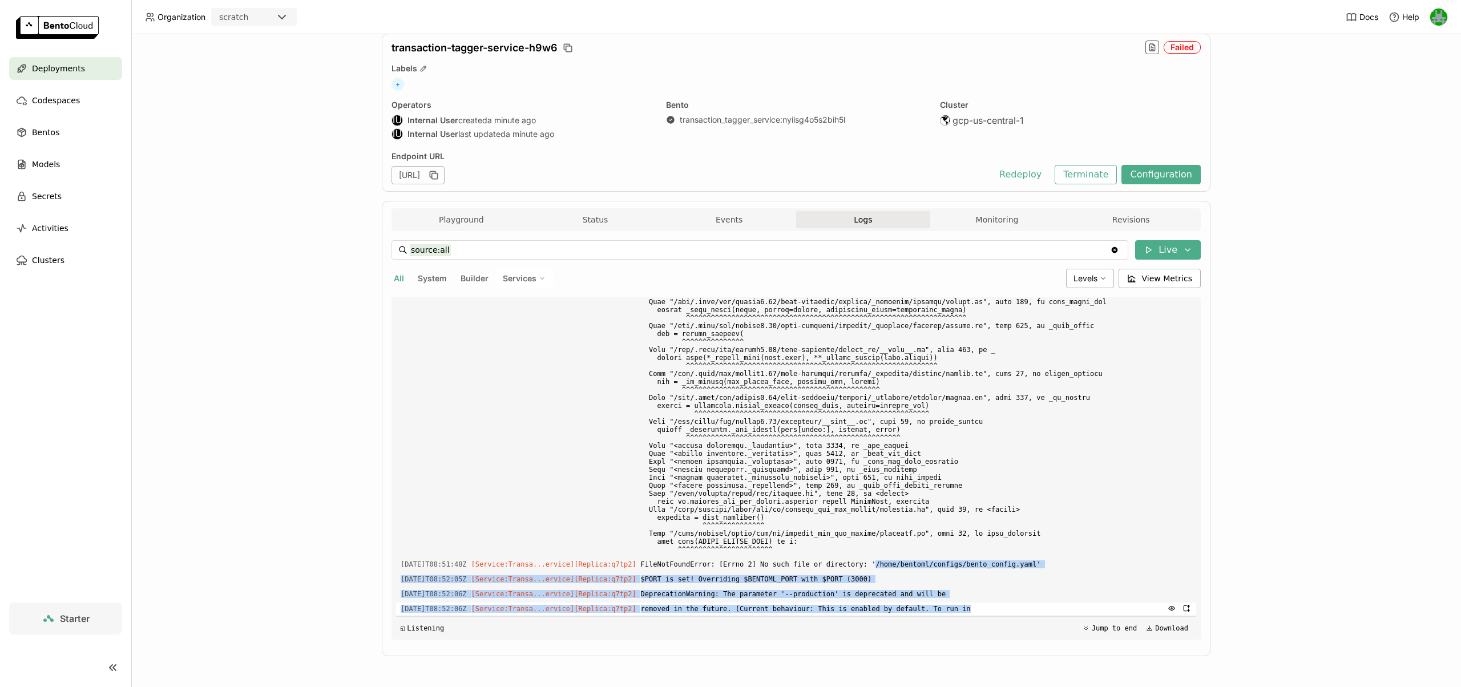
drag, startPoint x: 892, startPoint y: 610, endPoint x: 1051, endPoint y: 607, distance: 158.7
click at [1051, 607] on div "Load older logs [DATE]T08:51:10Z [Builder] [ transaction_tagger_service:nyiisg4…" at bounding box center [796, 468] width 800 height 343
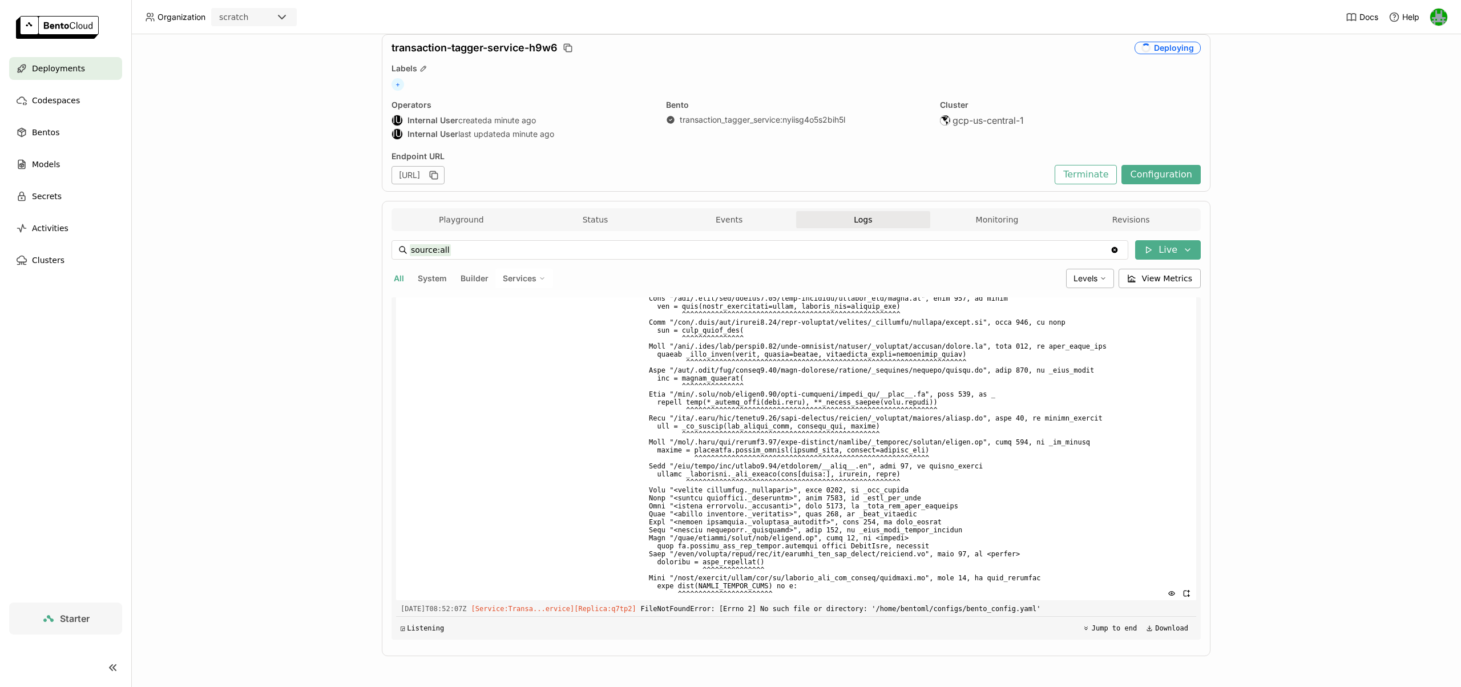
scroll to position [39, 0]
click at [755, 555] on span at bounding box center [916, 335] width 551 height 532
click at [779, 555] on span at bounding box center [916, 335] width 551 height 532
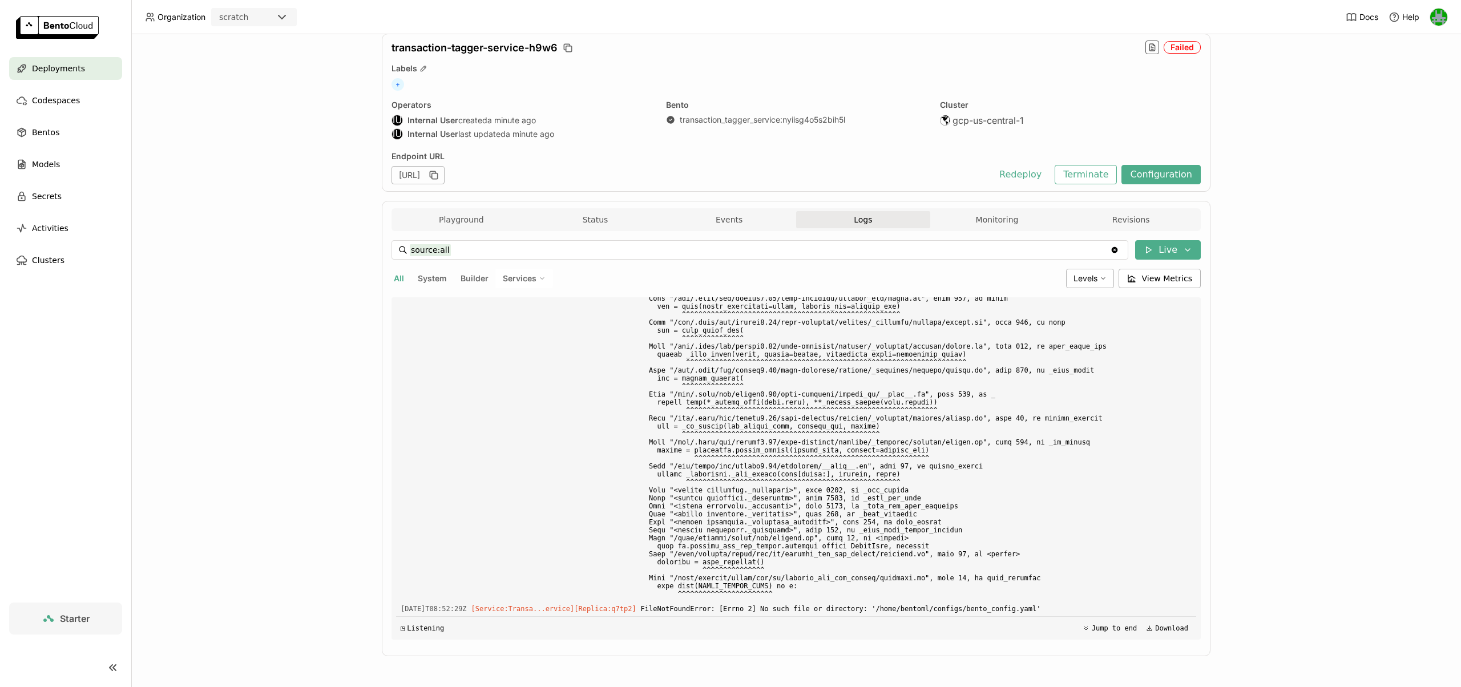
scroll to position [3860, 0]
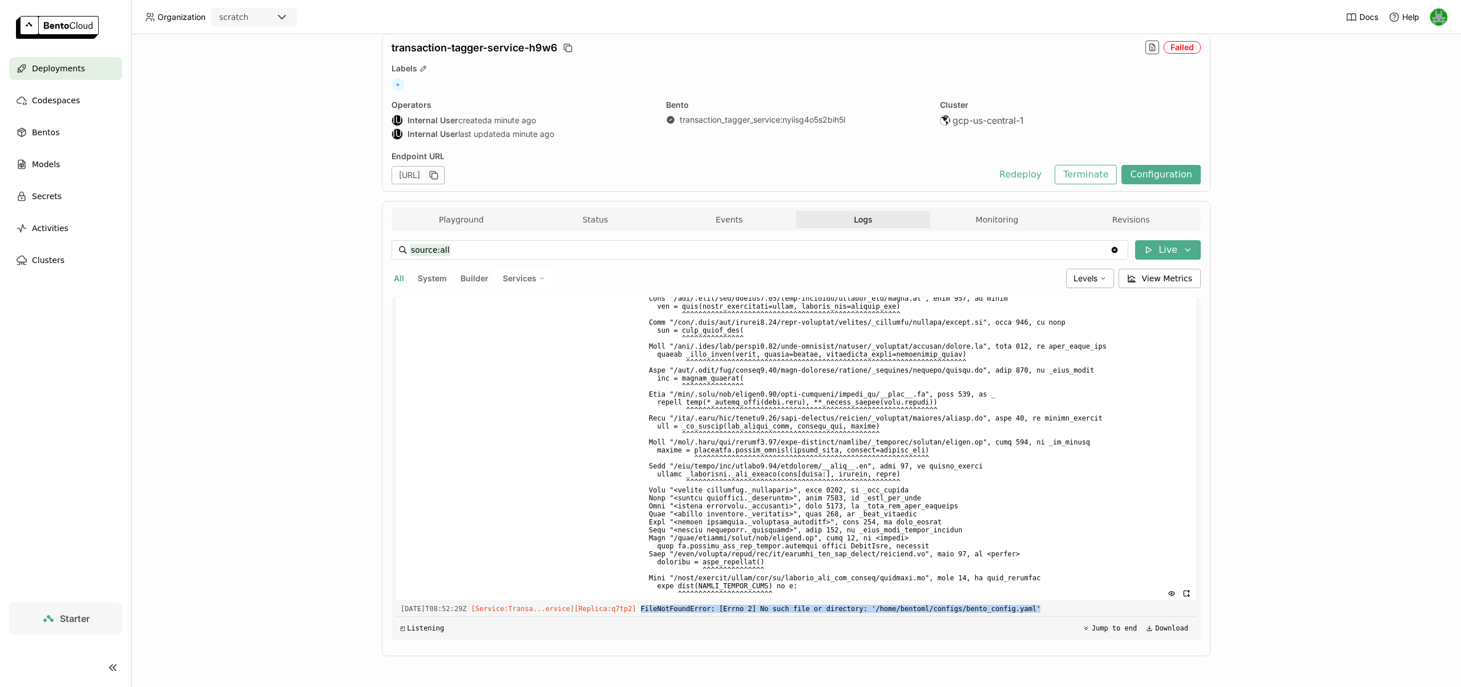
drag, startPoint x: 1061, startPoint y: 605, endPoint x: 692, endPoint y: 437, distance: 405.2
click at [889, 601] on div "Load older logs [DATE]T08:51:10Z [Builder] [ transaction_tagger_service:nyiisg4…" at bounding box center [796, 468] width 800 height 343
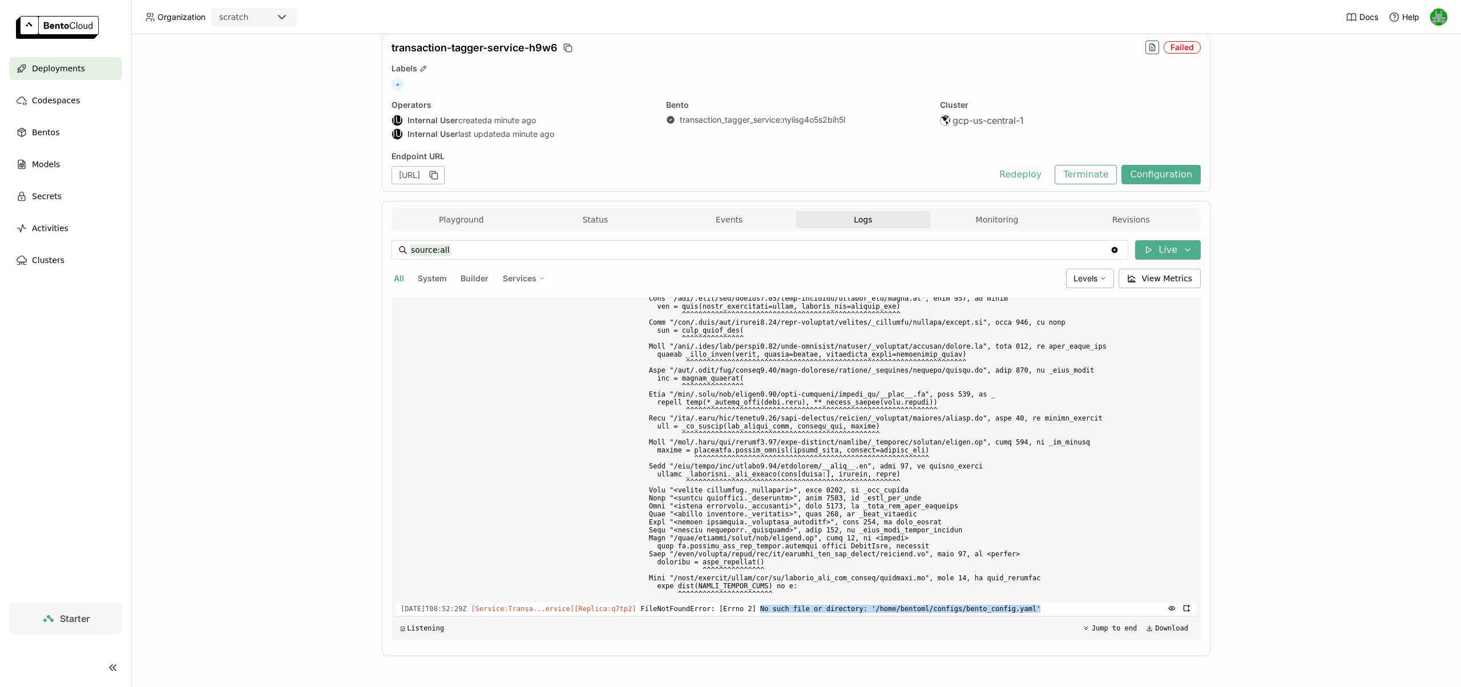
drag, startPoint x: 1062, startPoint y: 608, endPoint x: 776, endPoint y: 606, distance: 286.0
click at [776, 606] on span "FileNotFoundError: [Errno 2] No such file or directory: '/home/bentoml/configs/…" at bounding box center [916, 609] width 551 height 13
copy span "No such file or directory: '/home/bentoml/configs/bento_config.yaml'"
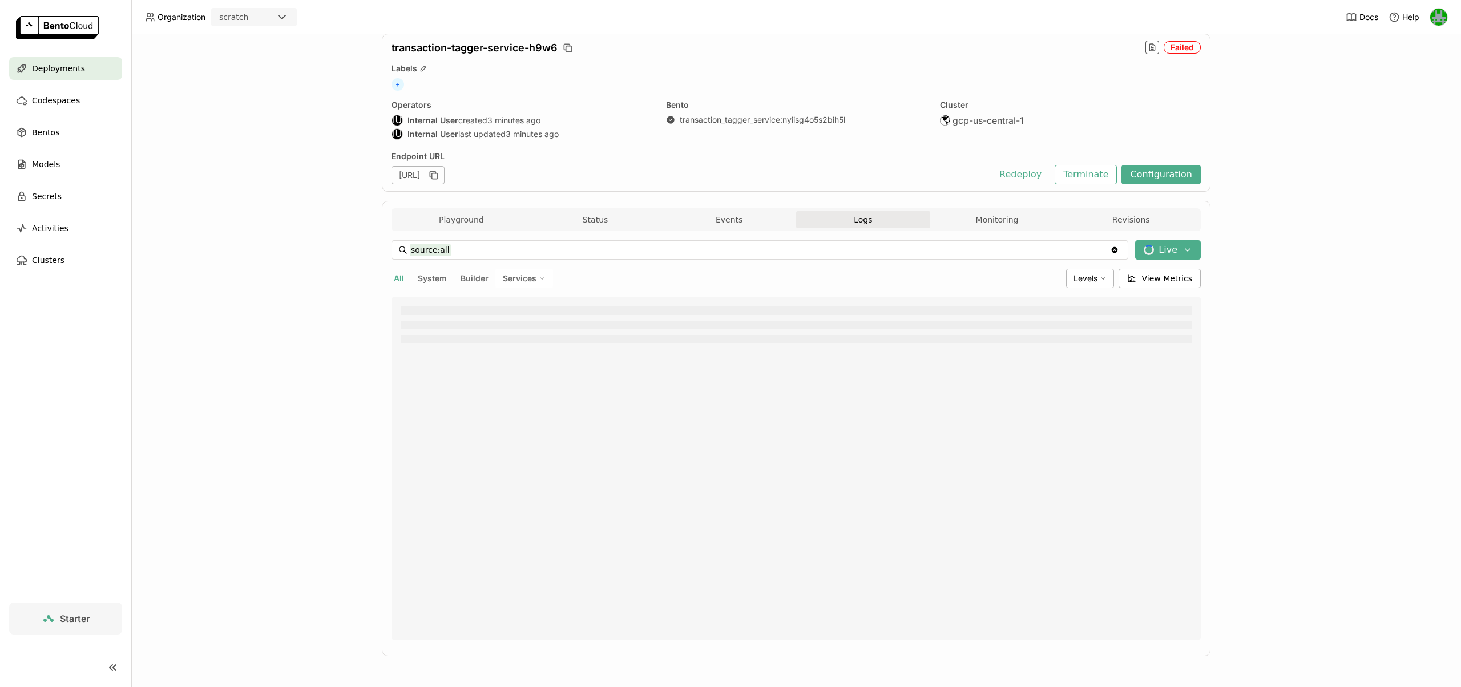
click at [64, 73] on span "Deployments" at bounding box center [58, 69] width 53 height 14
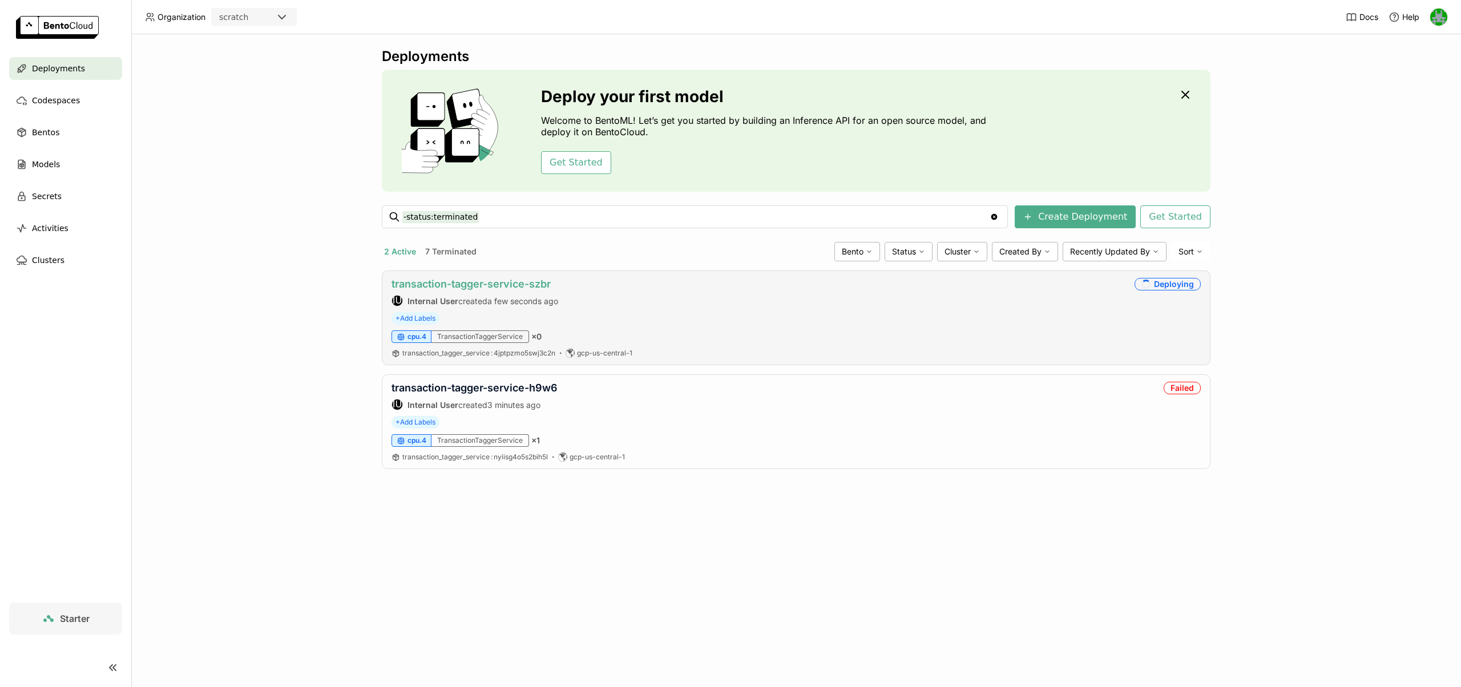
click at [470, 281] on link "transaction-tagger-service-szbr" at bounding box center [471, 284] width 159 height 12
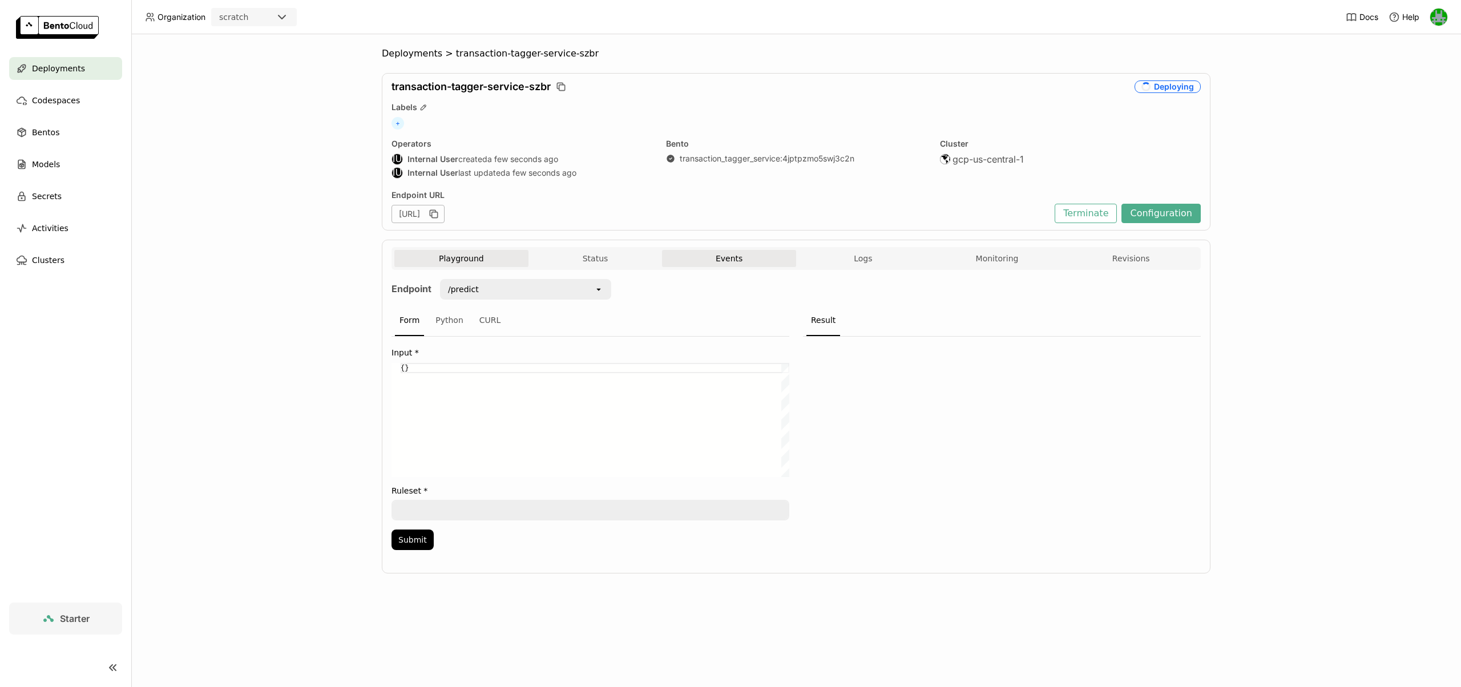
click at [708, 260] on button "Events" at bounding box center [729, 258] width 134 height 17
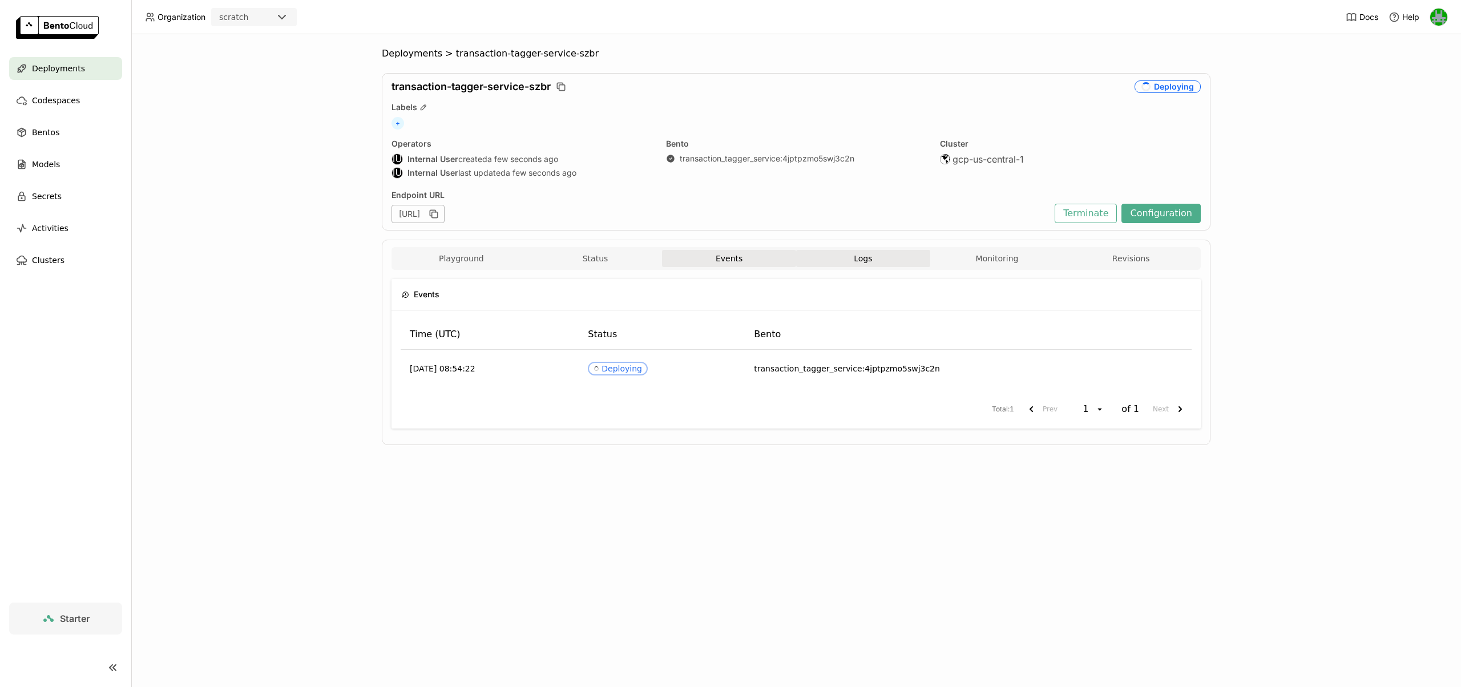
click at [864, 260] on span "Logs" at bounding box center [863, 258] width 18 height 10
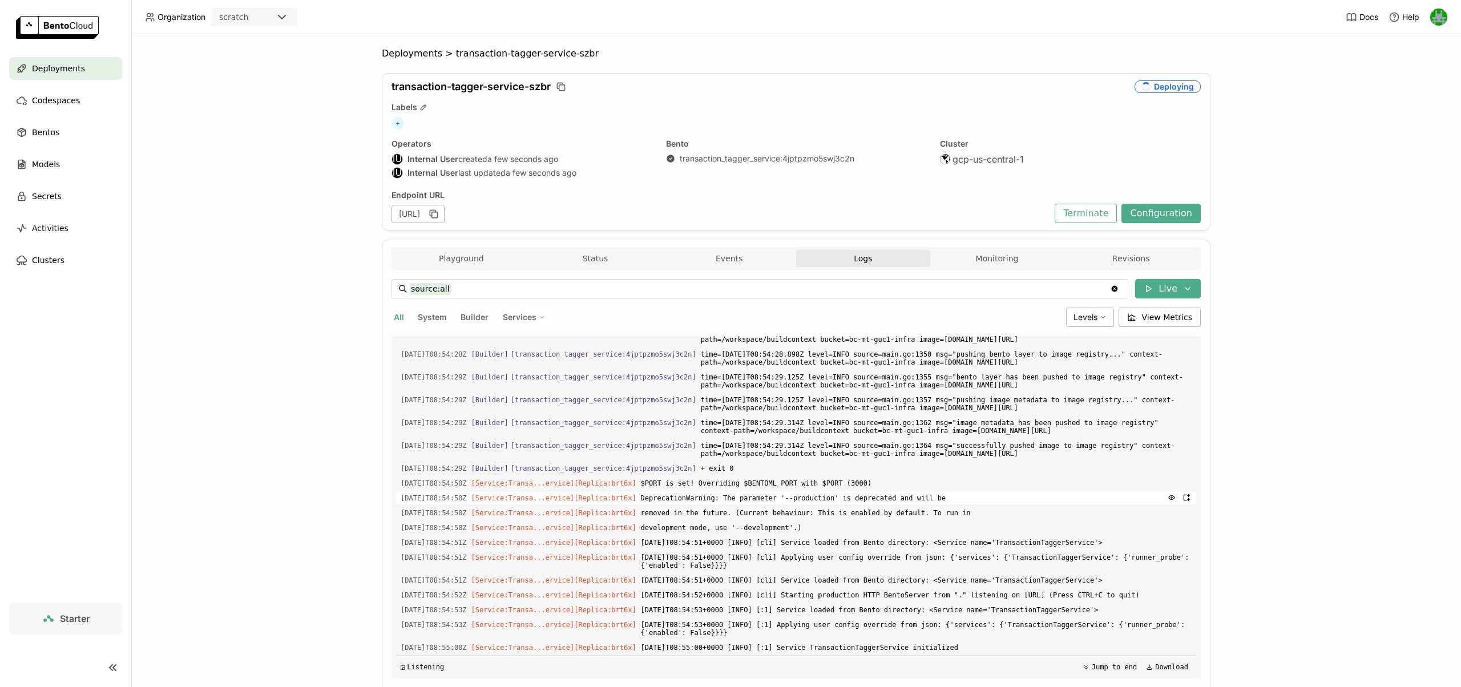
scroll to position [39, 0]
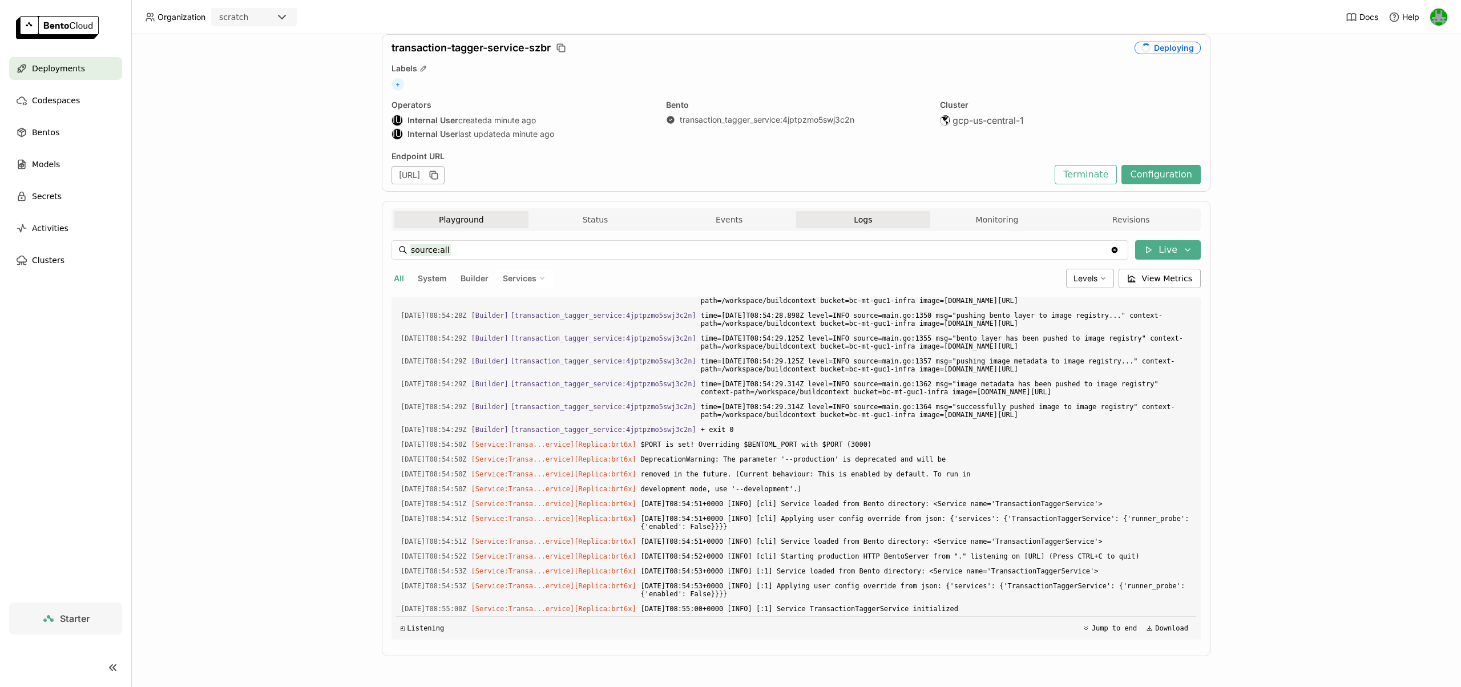
click at [479, 222] on button "Playground" at bounding box center [461, 219] width 134 height 17
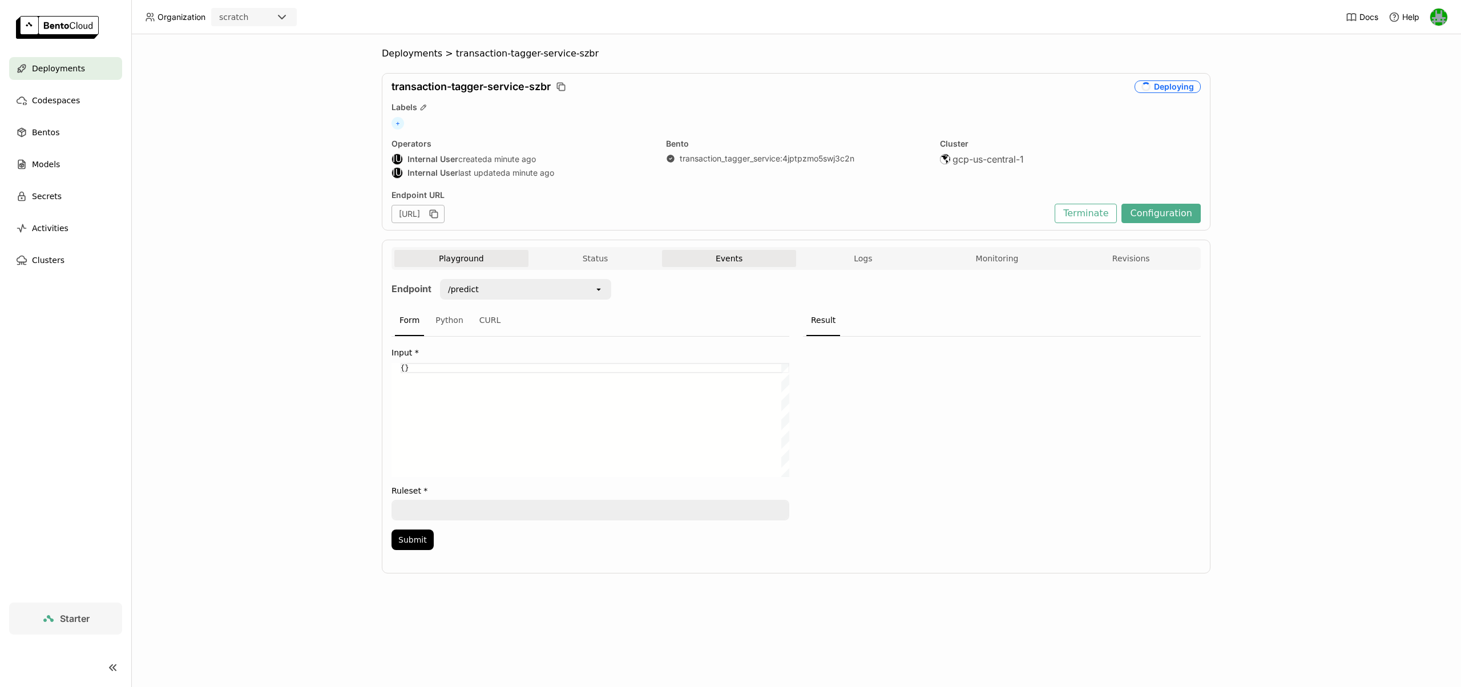
click at [715, 260] on button "Events" at bounding box center [729, 258] width 134 height 17
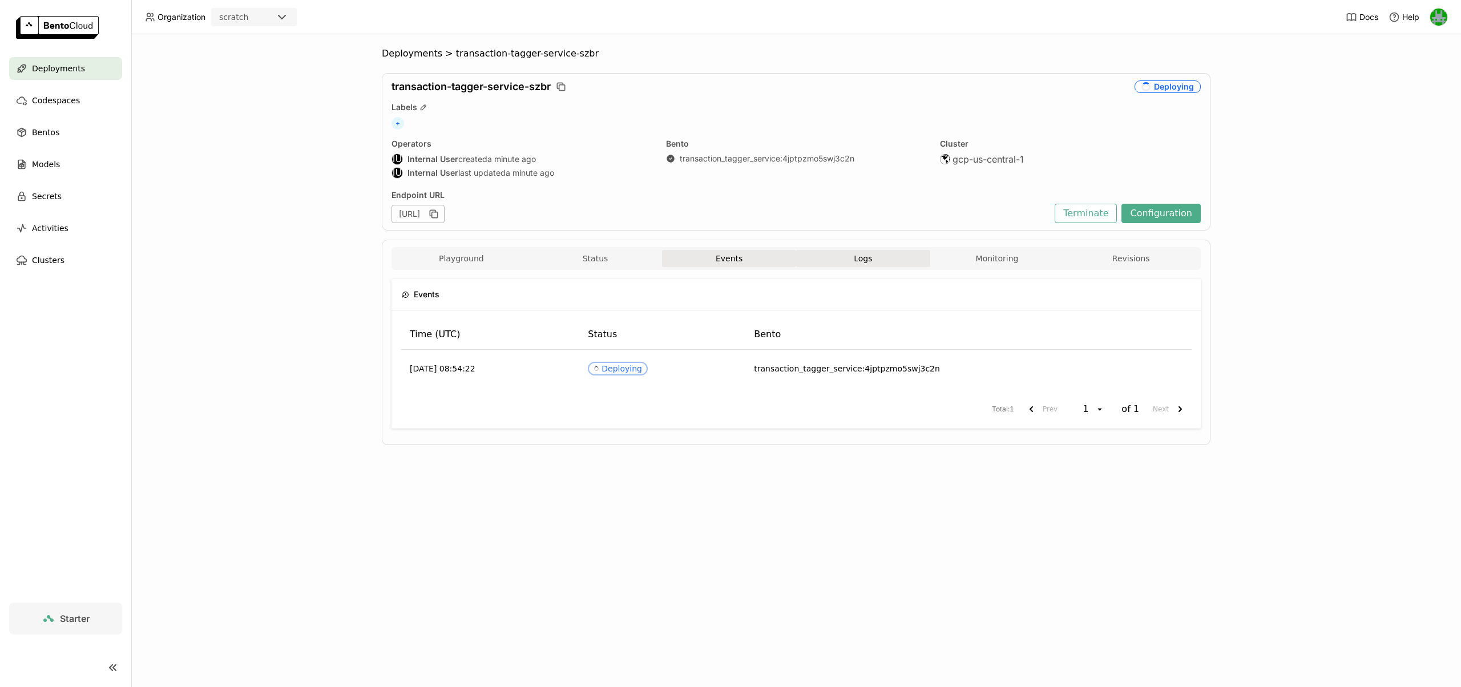
click at [863, 265] on button "Logs" at bounding box center [863, 258] width 134 height 17
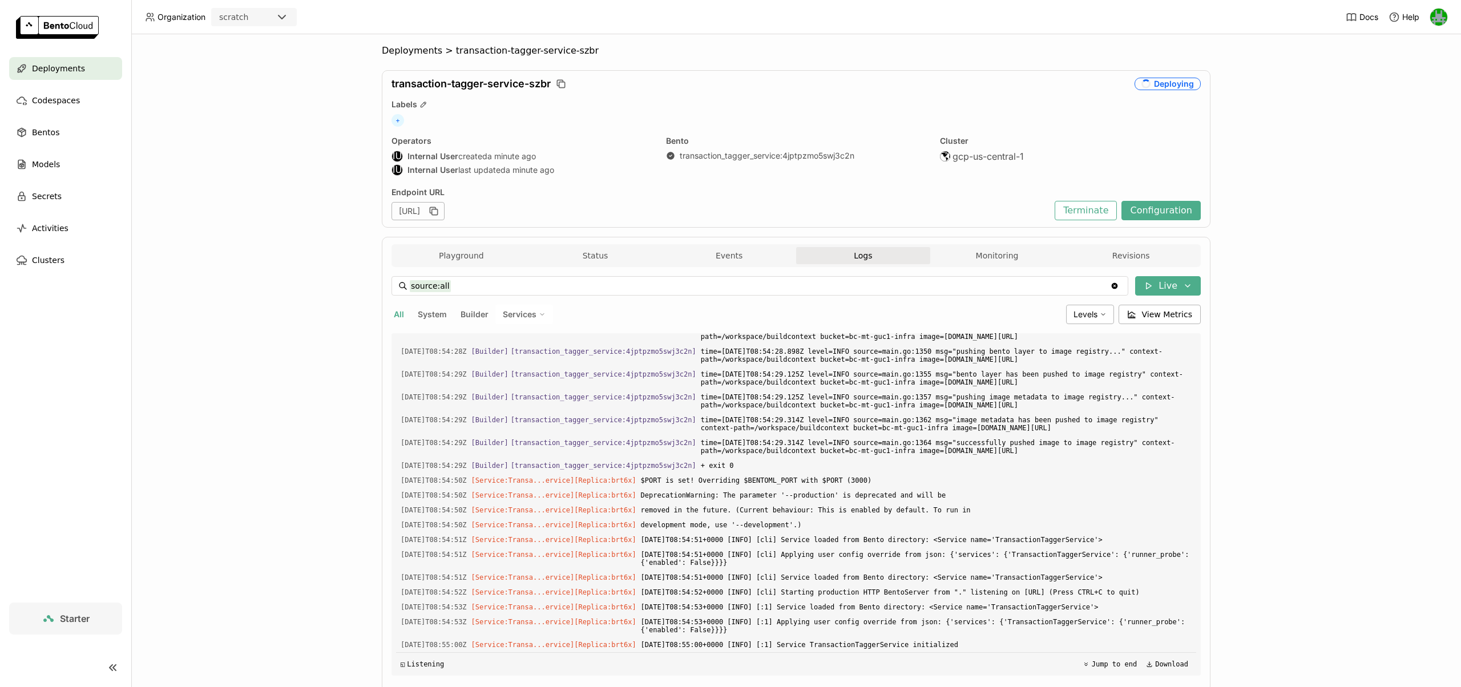
scroll to position [2, 0]
click at [440, 211] on icon "button" at bounding box center [433, 211] width 11 height 11
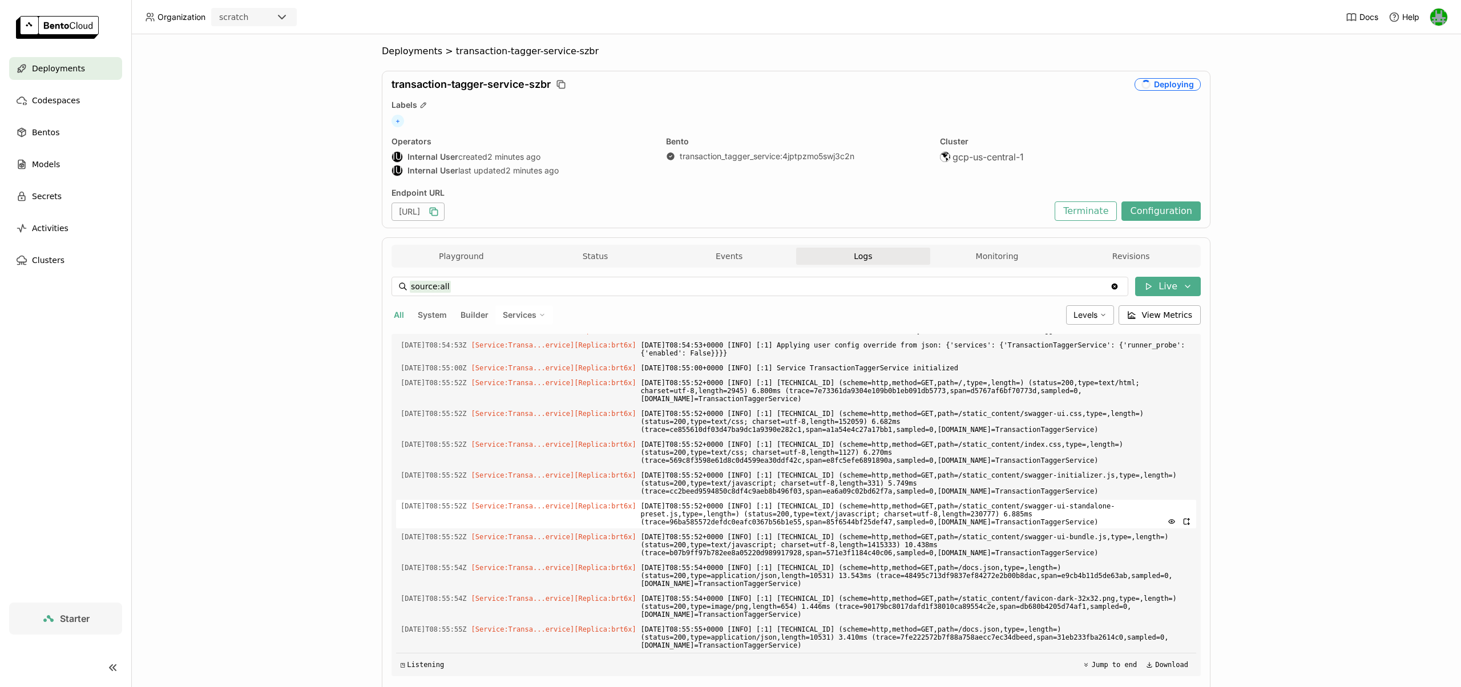
scroll to position [39, 0]
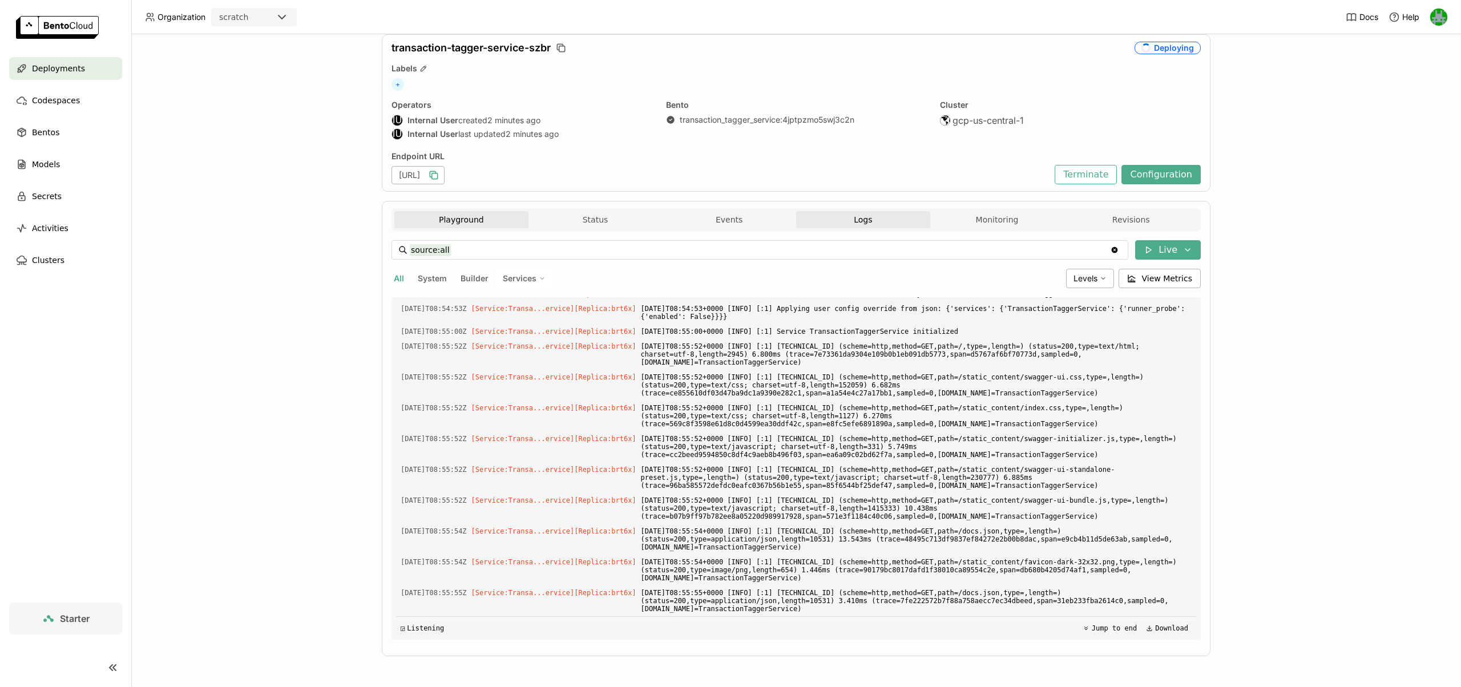
click at [449, 223] on button "Playground" at bounding box center [461, 219] width 134 height 17
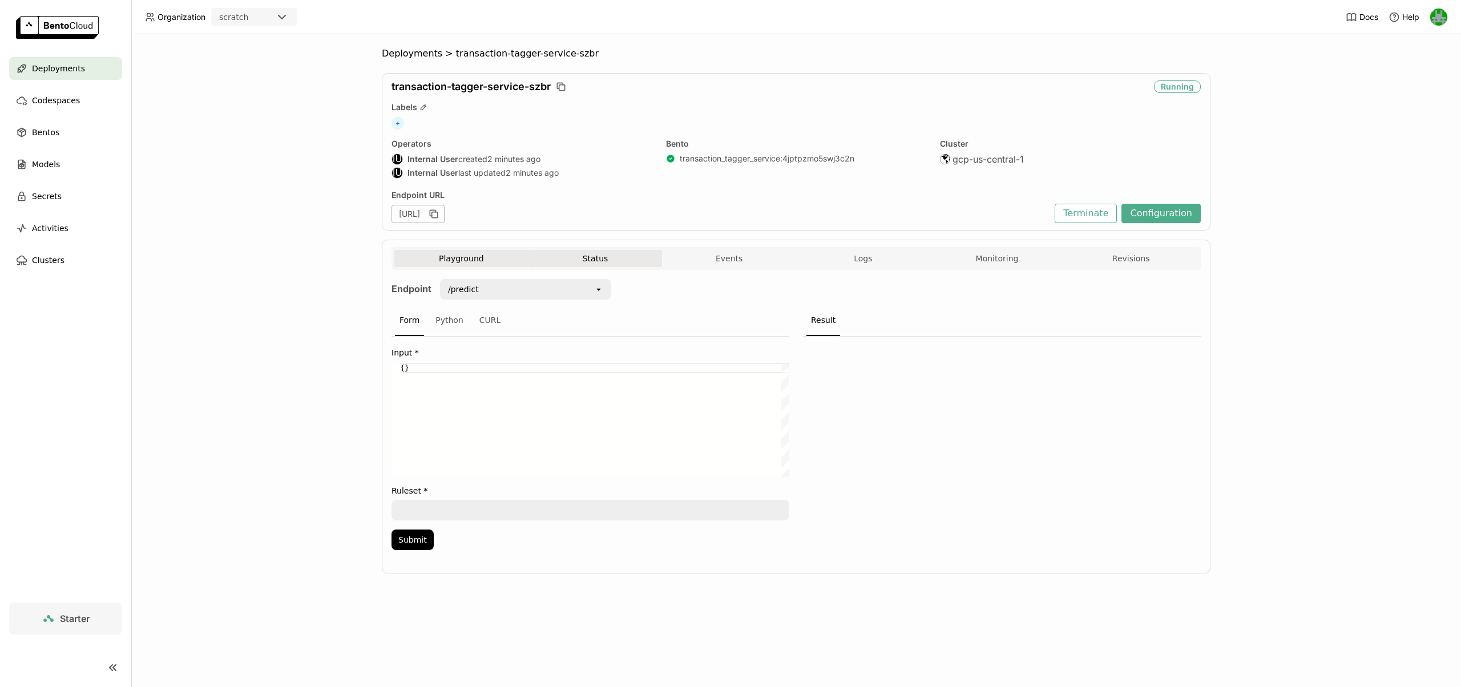
click at [578, 253] on button "Status" at bounding box center [596, 258] width 134 height 17
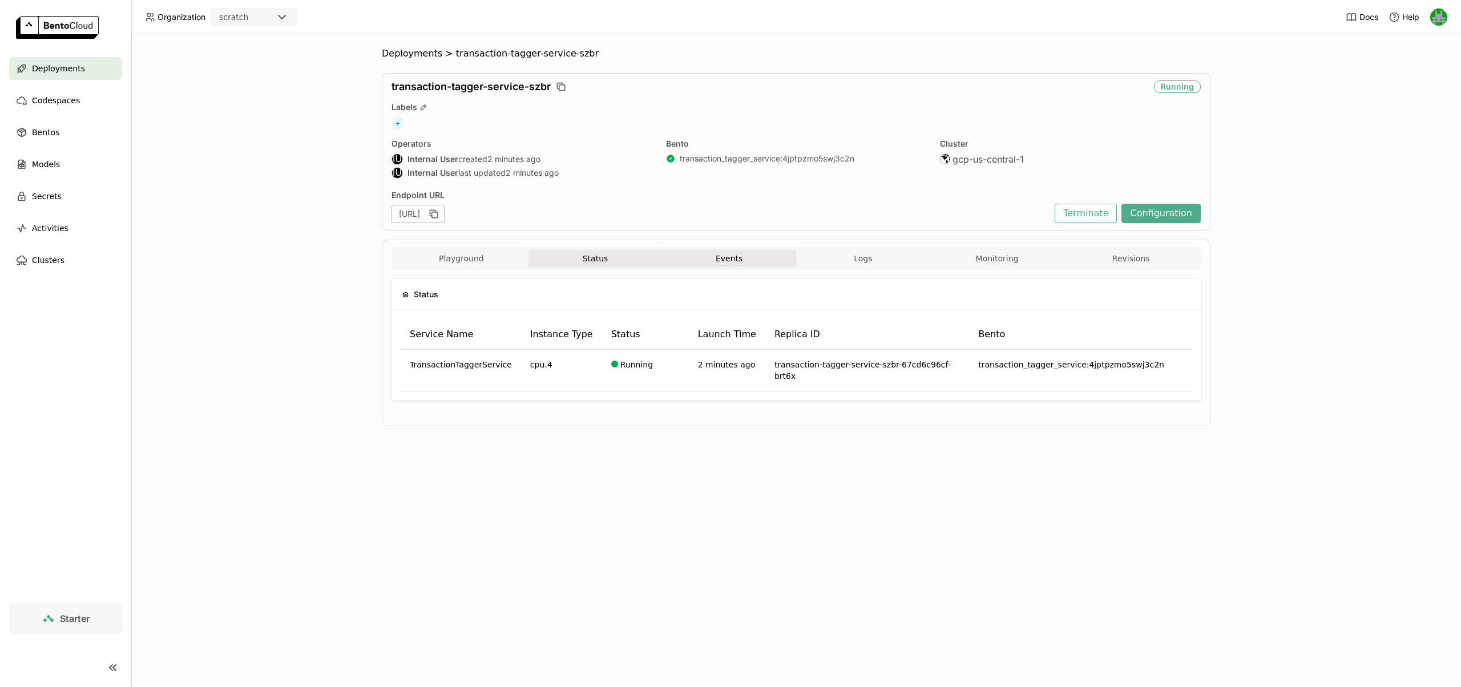
click at [726, 255] on button "Events" at bounding box center [729, 258] width 134 height 17
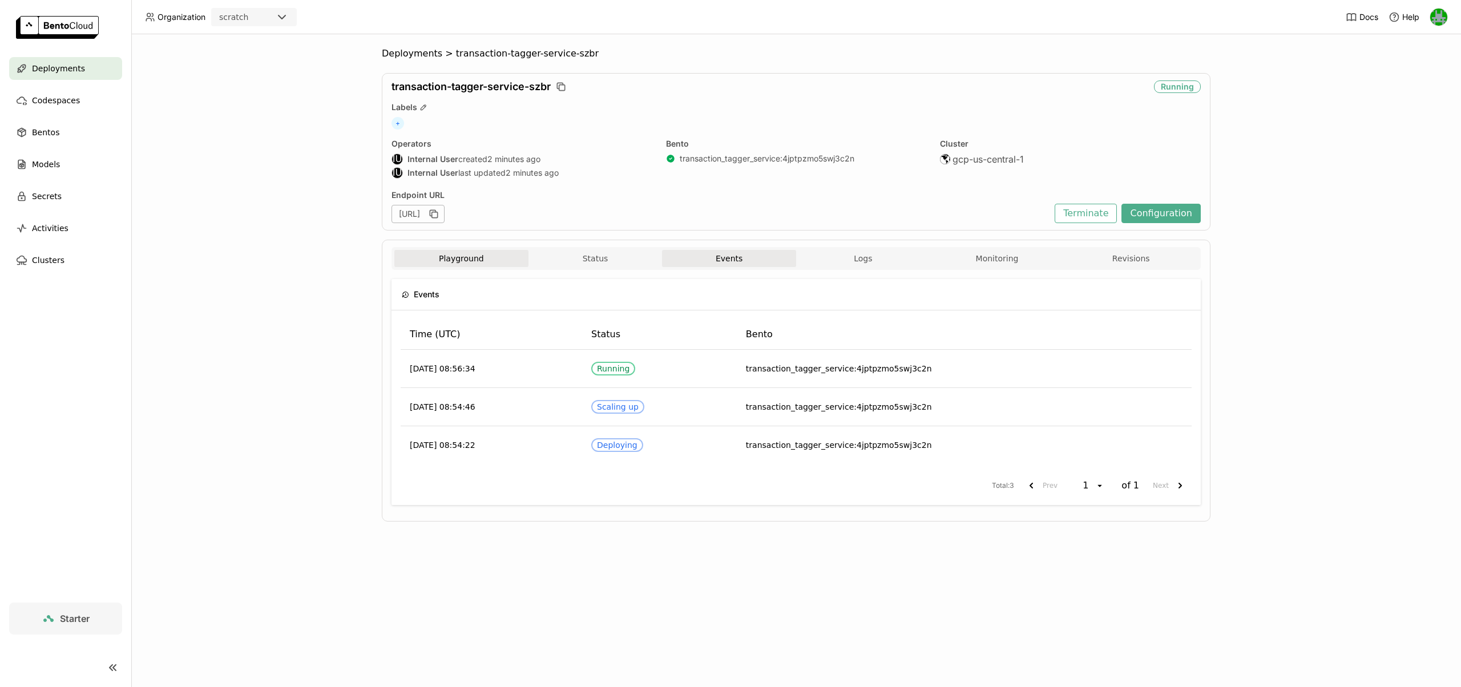
click at [407, 257] on button "Playground" at bounding box center [461, 258] width 134 height 17
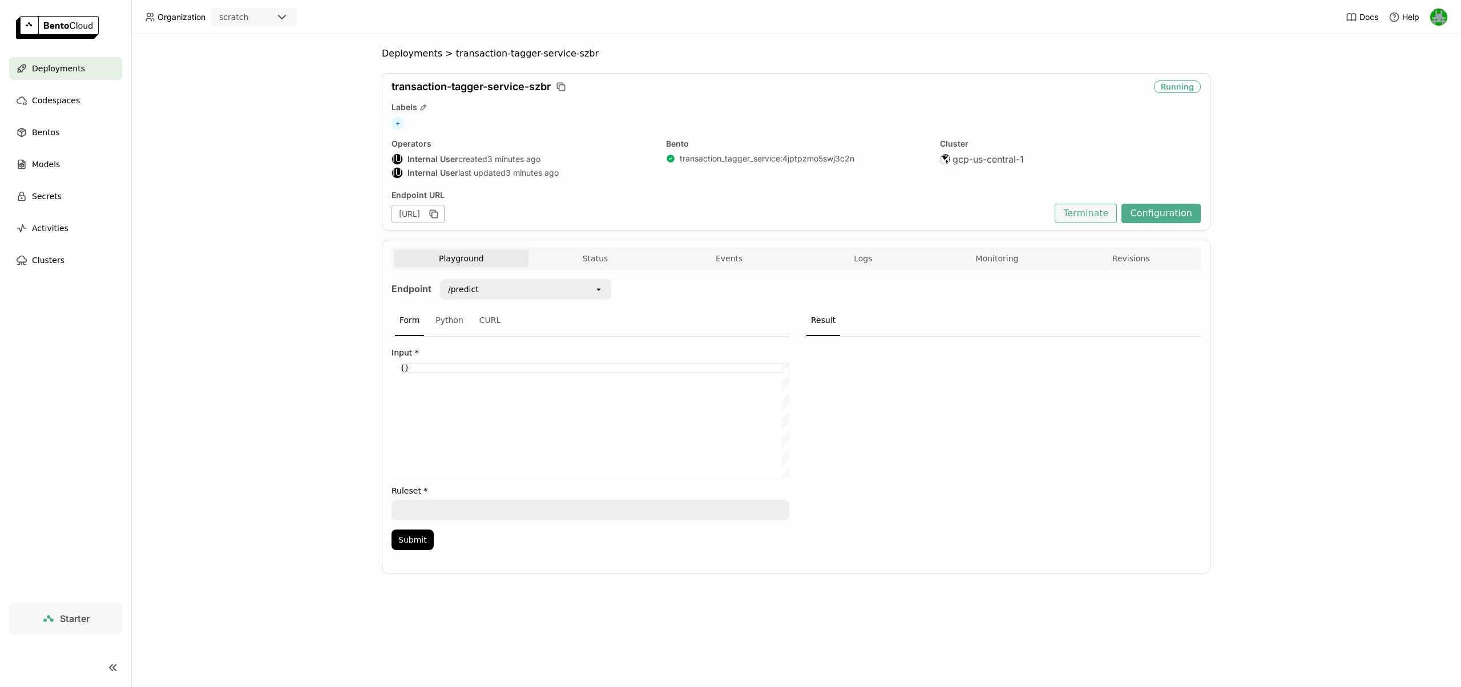
click at [1076, 208] on button "Terminate" at bounding box center [1086, 213] width 62 height 19
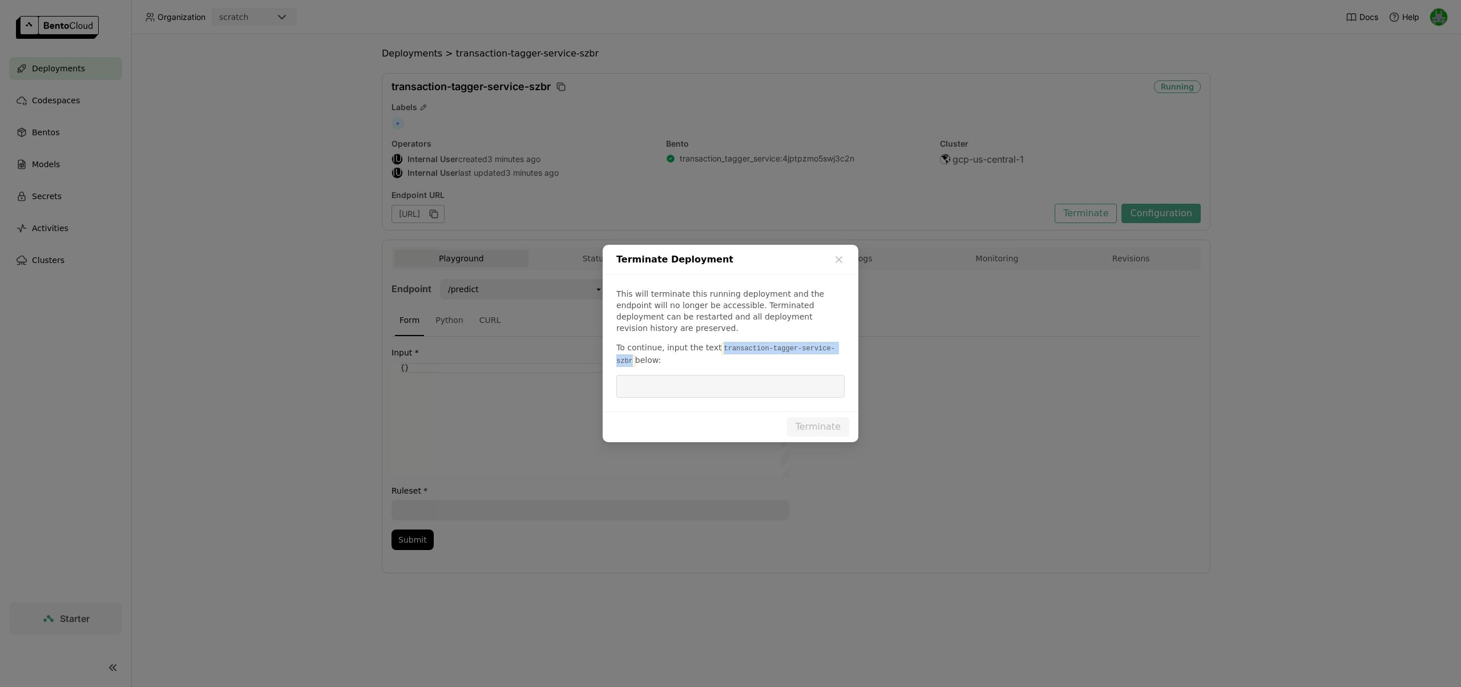
drag, startPoint x: 719, startPoint y: 342, endPoint x: 631, endPoint y: 358, distance: 89.4
click at [631, 359] on code "transaction-tagger-service-szbr" at bounding box center [726, 355] width 219 height 24
copy code "transaction-tagger-service-szbr"
click at [661, 382] on input "dialog" at bounding box center [730, 387] width 215 height 22
paste input "transaction-tagger-service-szbr"
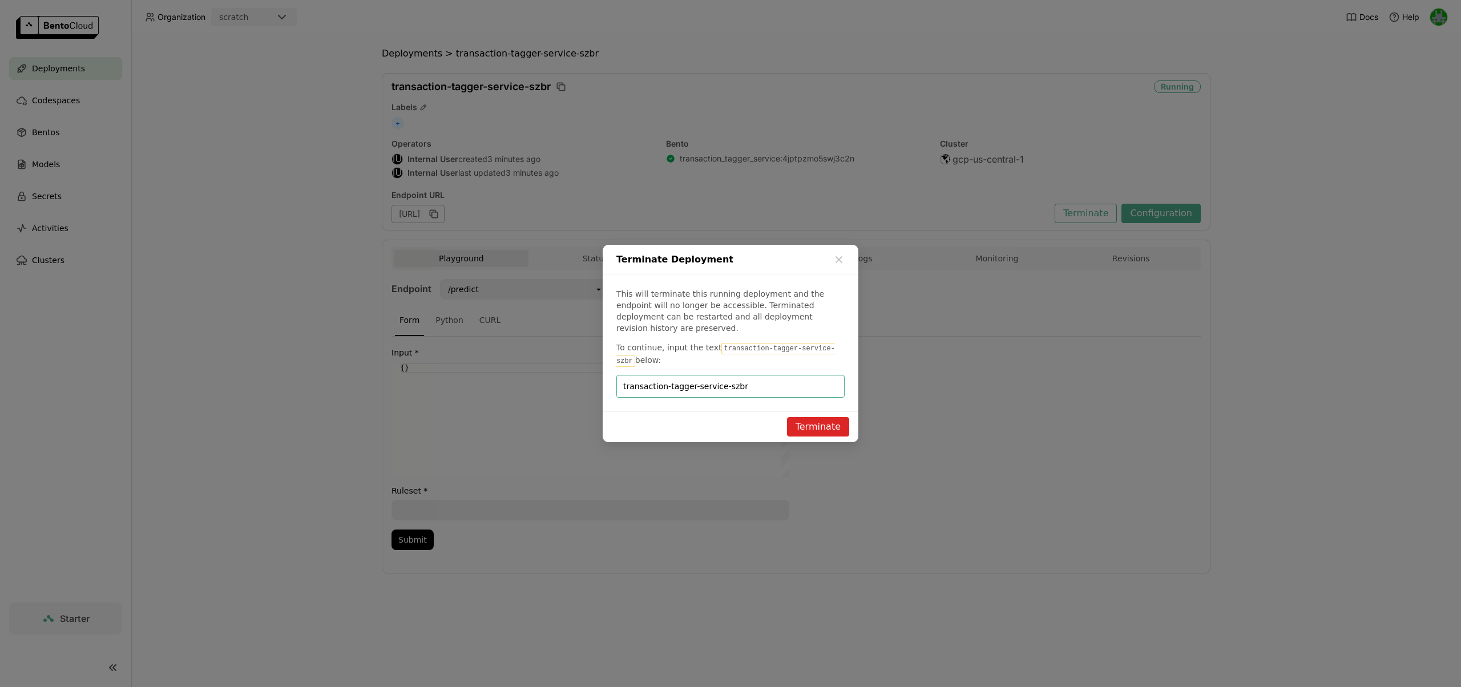
type input "transaction-tagger-service-szbr"
click at [805, 417] on button "Terminate" at bounding box center [818, 426] width 62 height 19
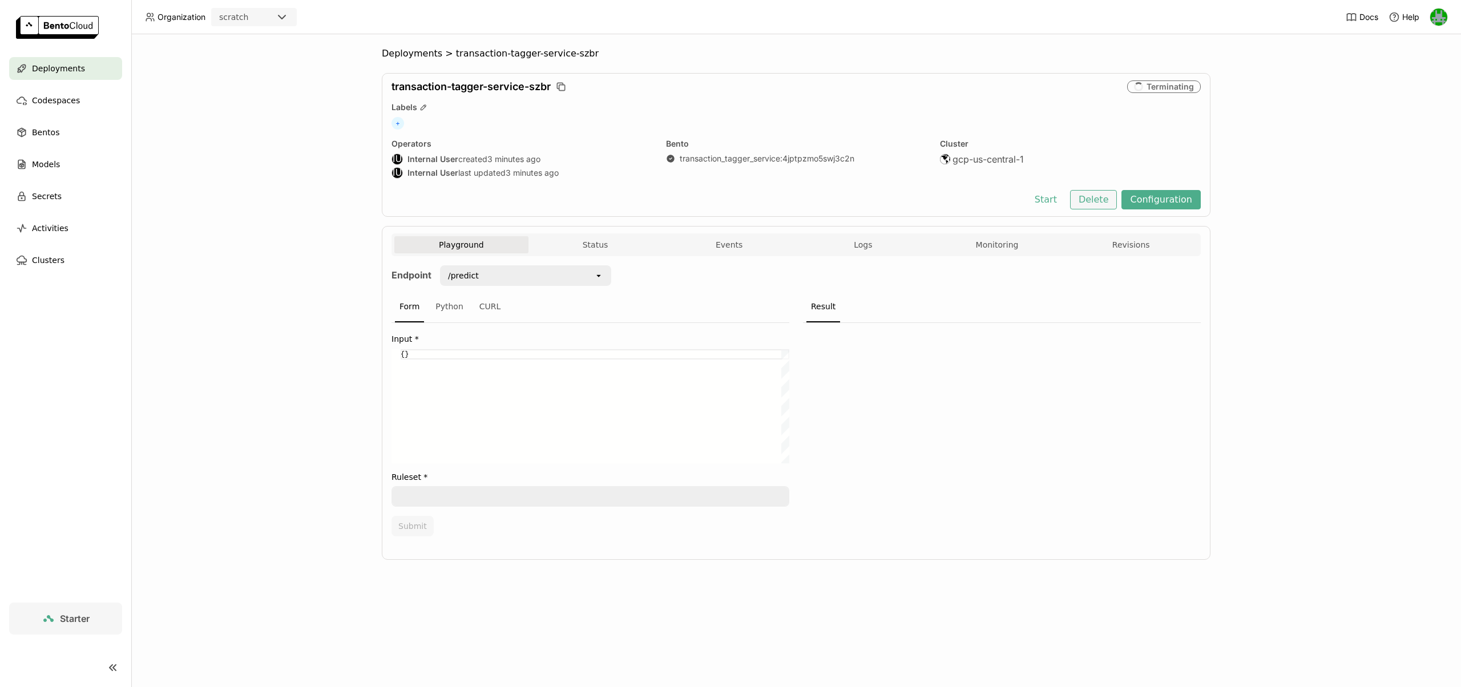
click at [1091, 193] on button "Delete" at bounding box center [1093, 199] width 47 height 19
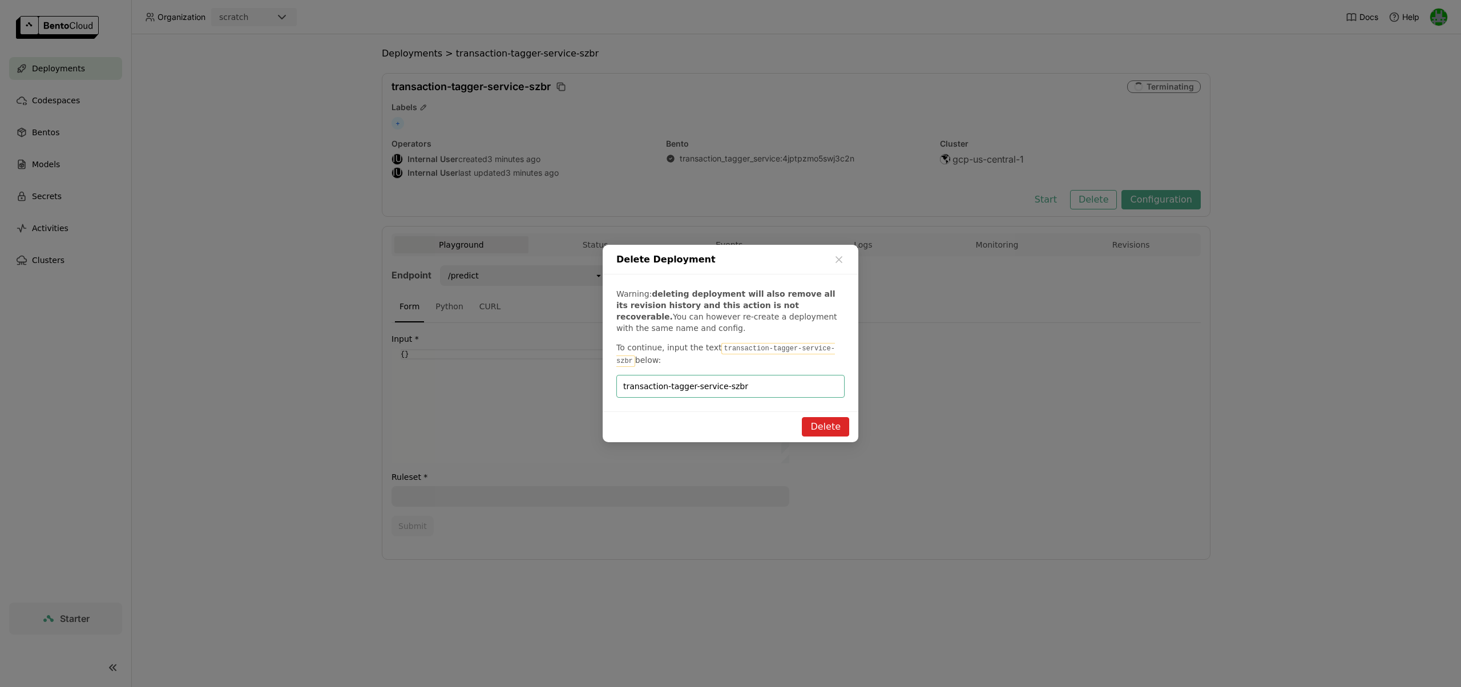
type input "transaction-tagger-service-szbr"
click at [832, 424] on button "Delete" at bounding box center [825, 426] width 47 height 19
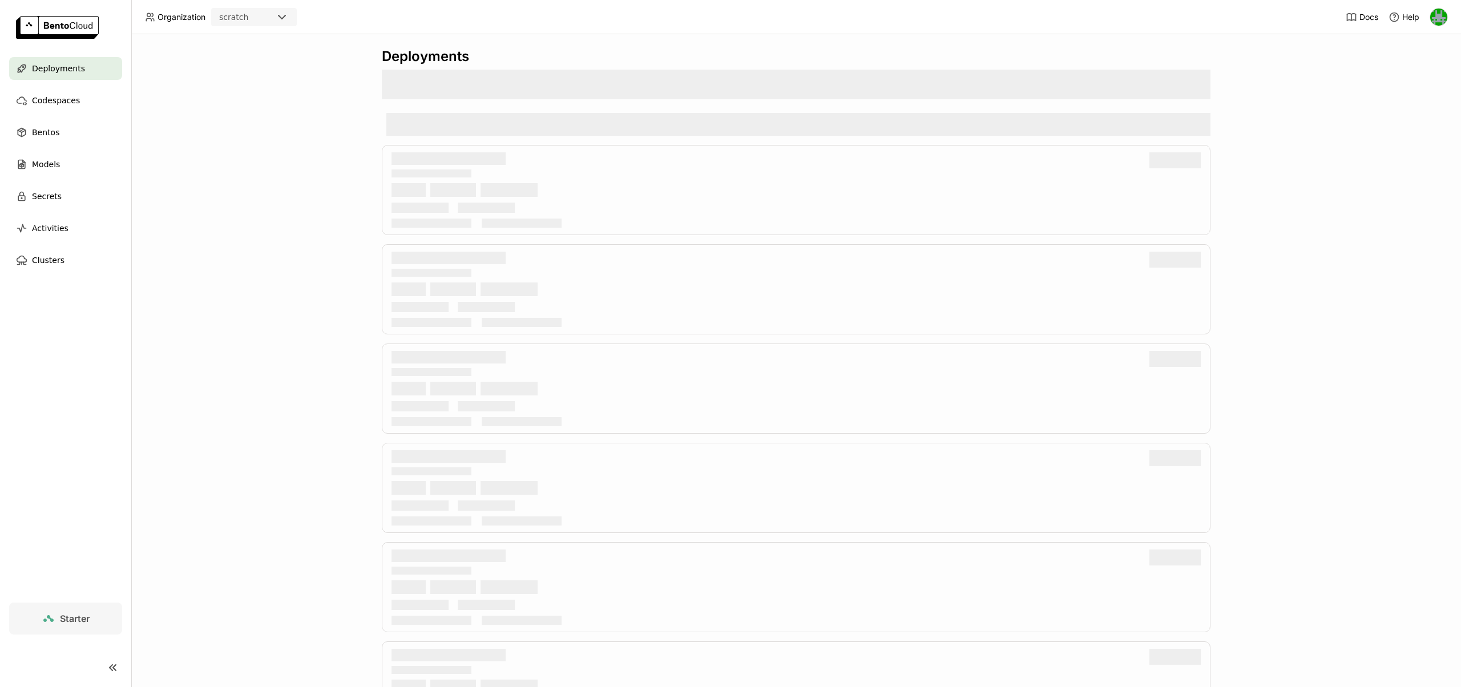
click at [55, 74] on span "Deployments" at bounding box center [58, 69] width 53 height 14
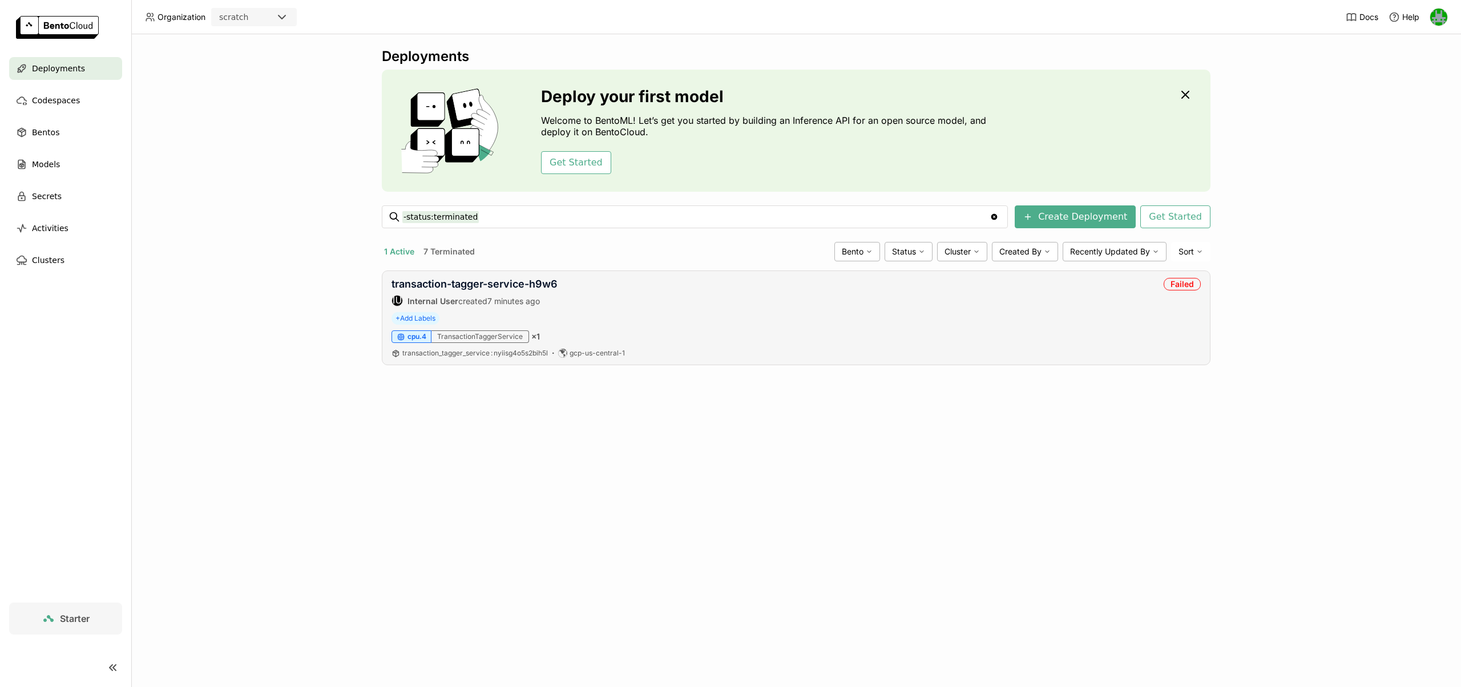
click at [1053, 297] on div "transaction-tagger-service-h9w6 IU Internal User created 7 minutes ago Failed" at bounding box center [797, 292] width 810 height 29
drag, startPoint x: 532, startPoint y: 283, endPoint x: 389, endPoint y: 290, distance: 142.9
click at [389, 290] on div "transaction-tagger-service-h9w6 IU Internal User created 7 minutes ago Failed +…" at bounding box center [796, 318] width 829 height 95
copy link "transaction-tagger-service-h9w6"
click at [521, 288] on link "transaction-tagger-service-h9w6" at bounding box center [475, 284] width 166 height 12
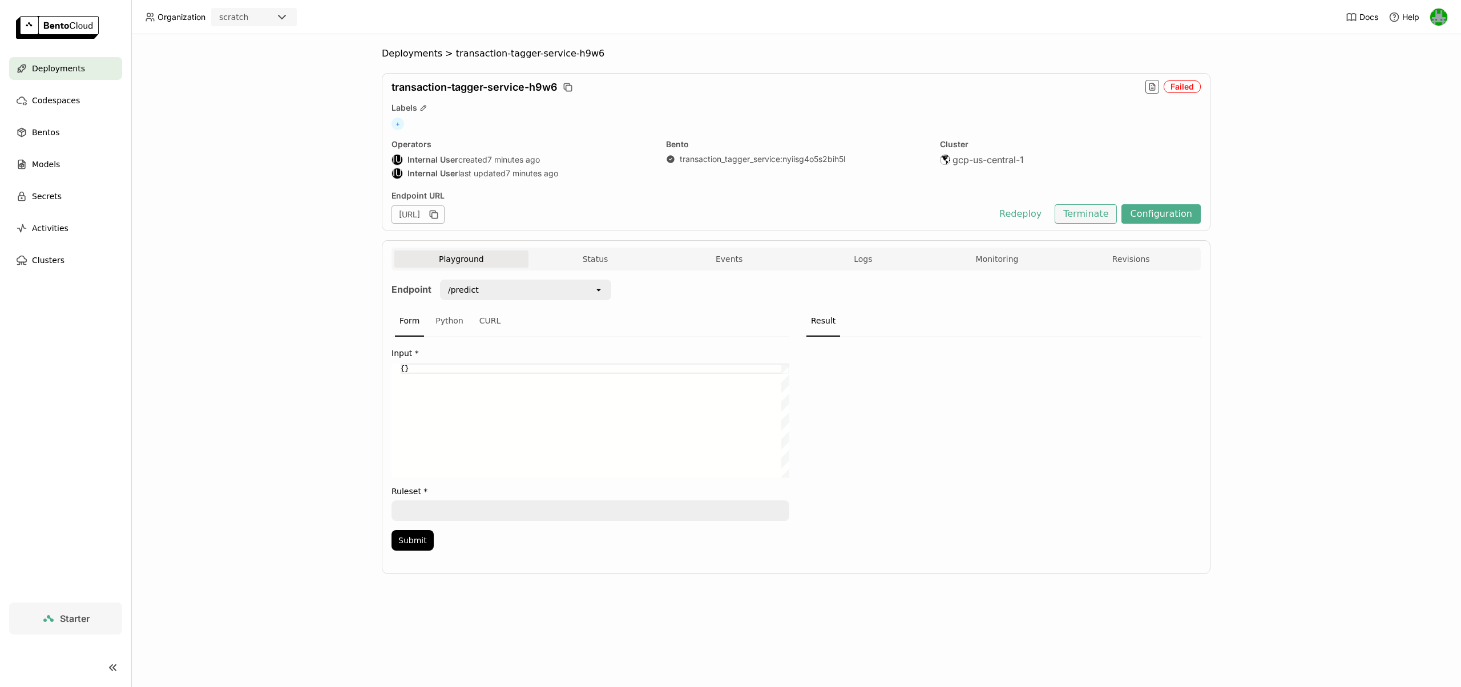
click at [1072, 215] on button "Terminate" at bounding box center [1086, 213] width 62 height 19
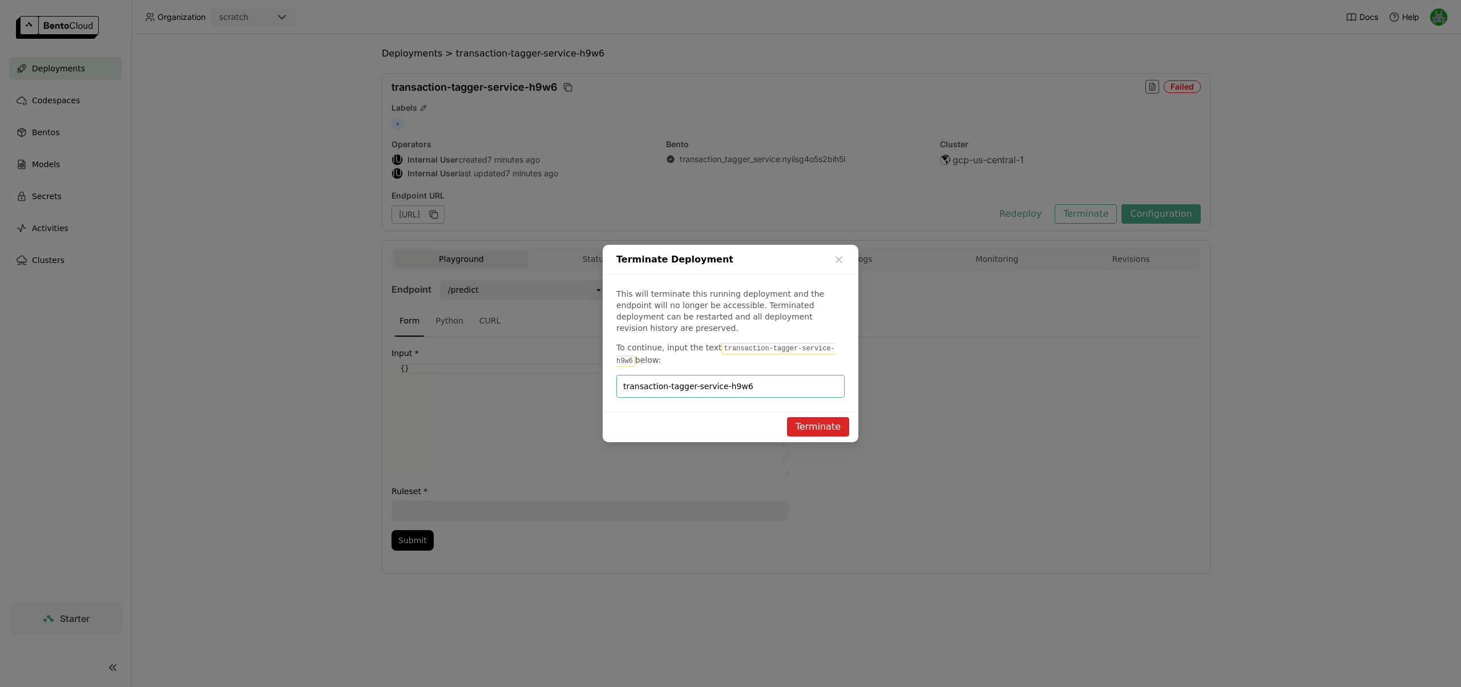
type input "transaction-tagger-service-h9w6"
click at [812, 420] on button "Terminate" at bounding box center [818, 426] width 62 height 19
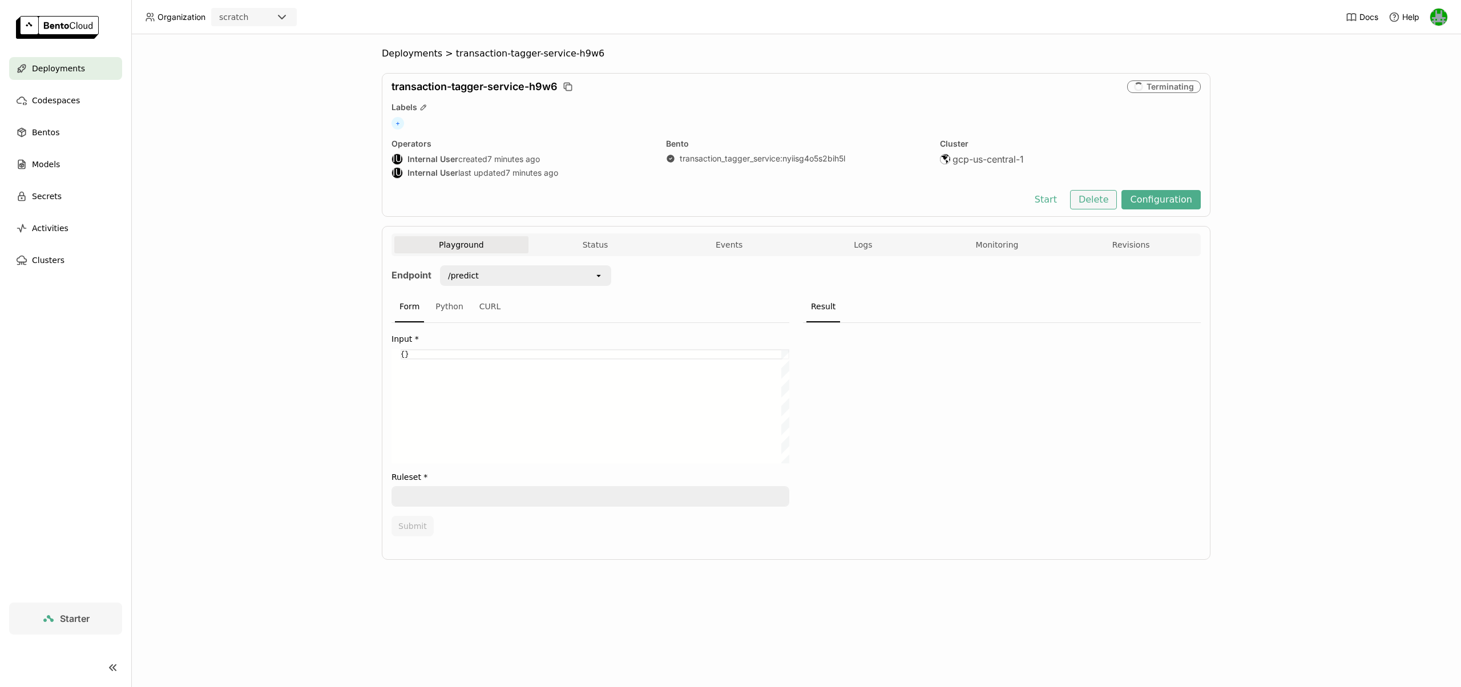
click at [1097, 206] on button "Delete" at bounding box center [1093, 199] width 47 height 19
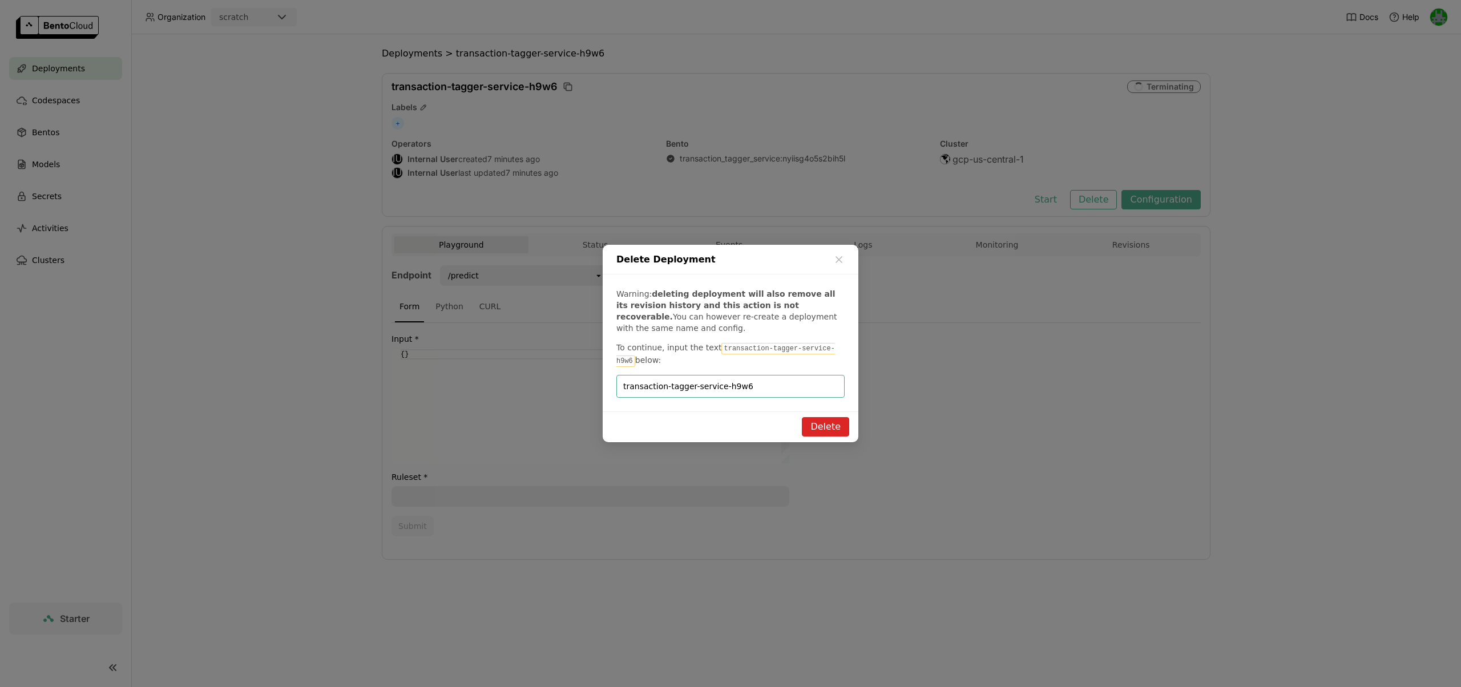
type input "transaction-tagger-service-h9w6"
click at [826, 428] on button "Delete" at bounding box center [825, 426] width 47 height 19
